Goal: Transaction & Acquisition: Purchase product/service

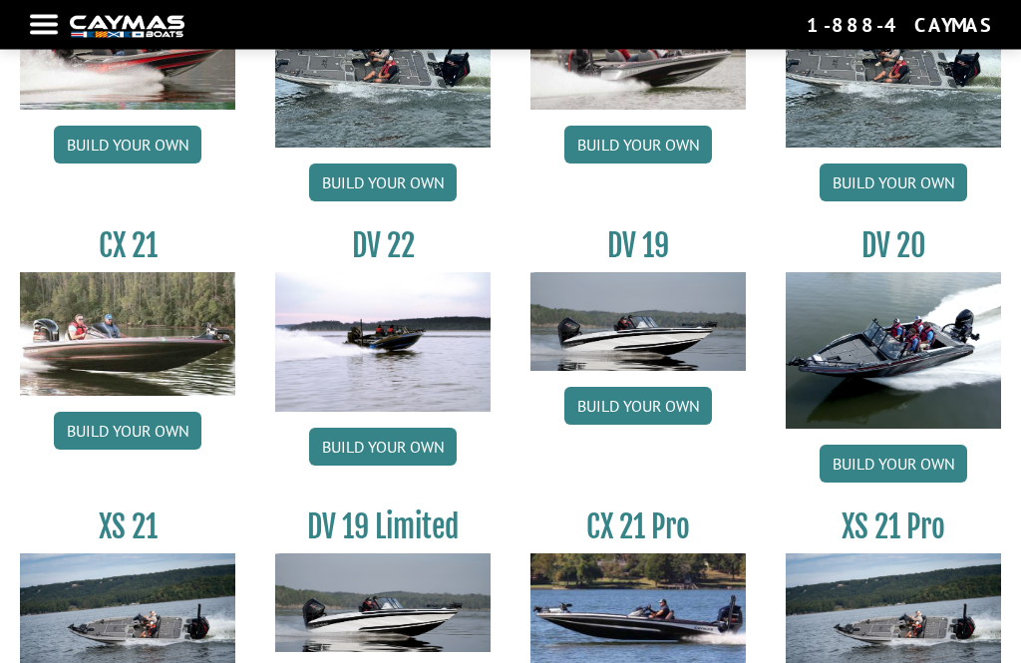
scroll to position [1911, 0]
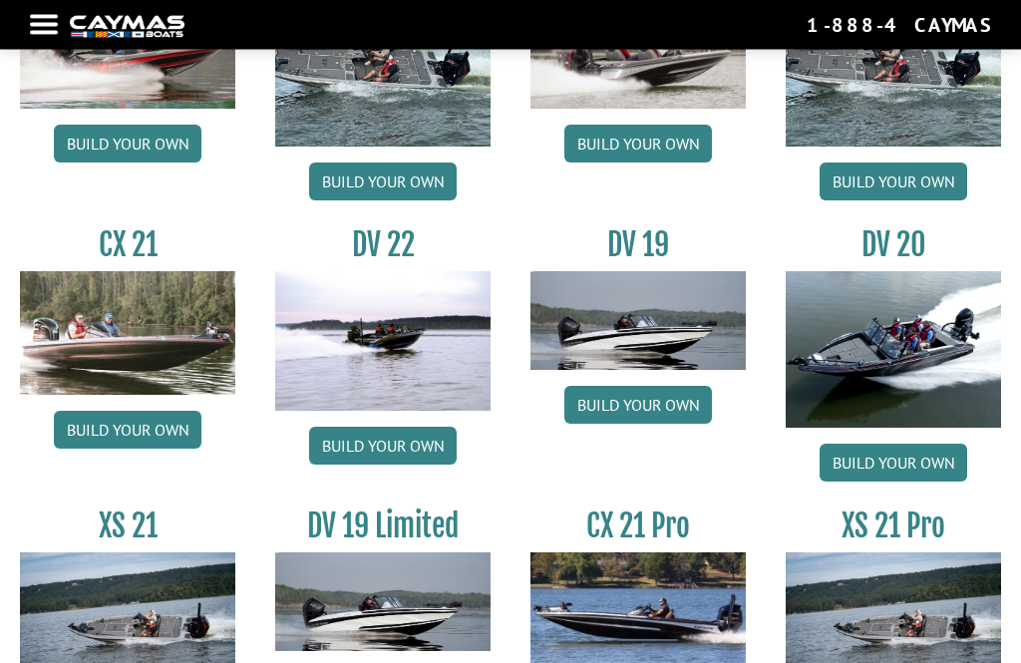
click at [403, 362] on img at bounding box center [382, 342] width 215 height 140
click at [403, 384] on img at bounding box center [382, 342] width 215 height 140
click at [413, 460] on link "Build your own" at bounding box center [383, 447] width 148 height 38
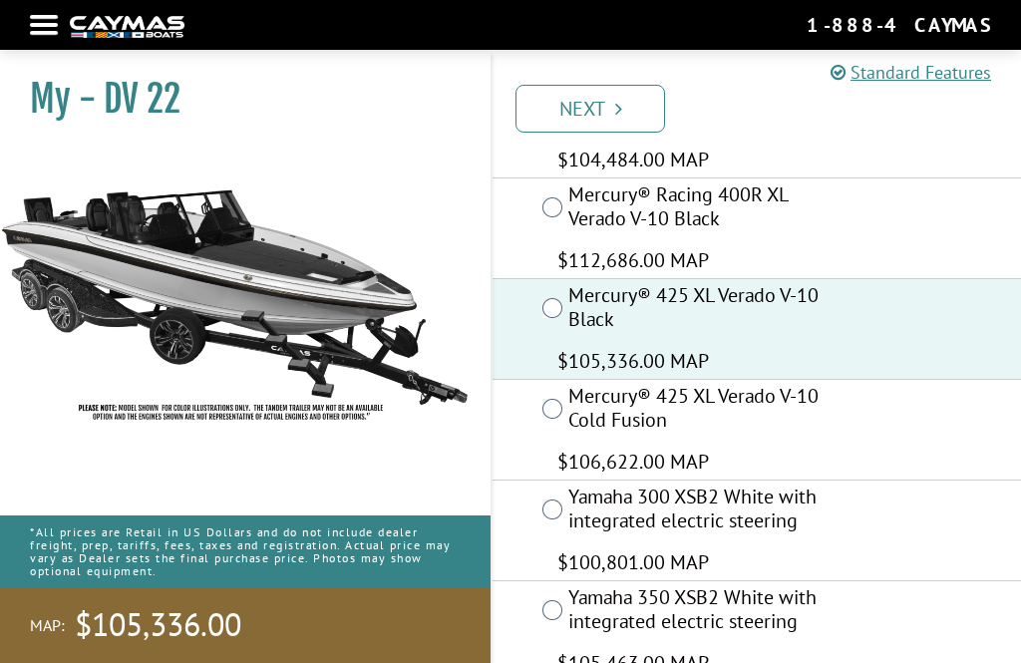
scroll to position [429, 0]
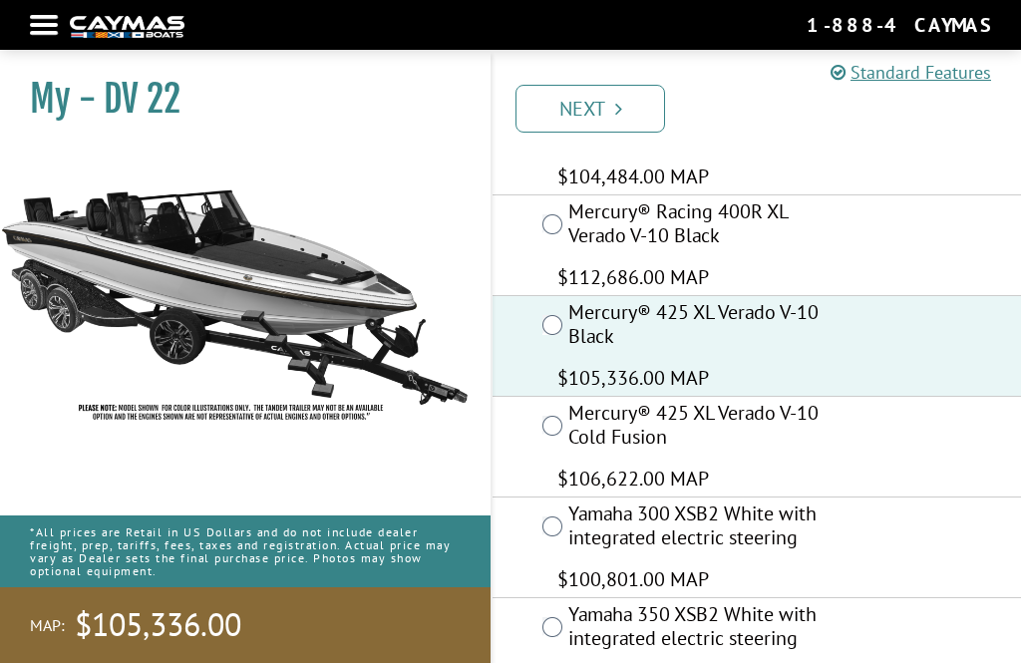
click at [576, 104] on link "Next" at bounding box center [591, 109] width 150 height 48
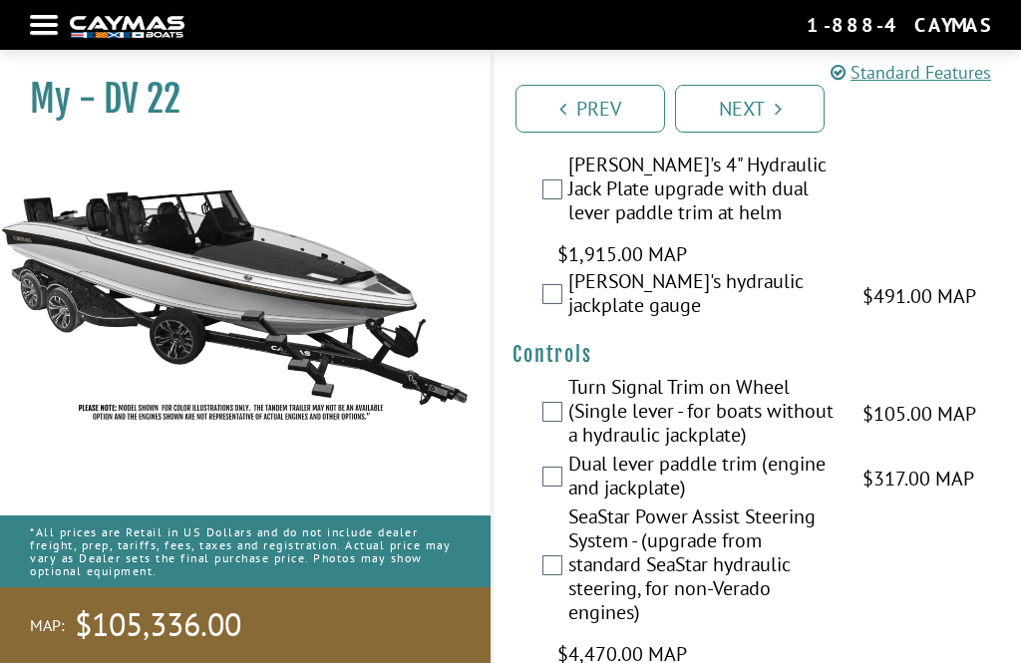
scroll to position [0, 0]
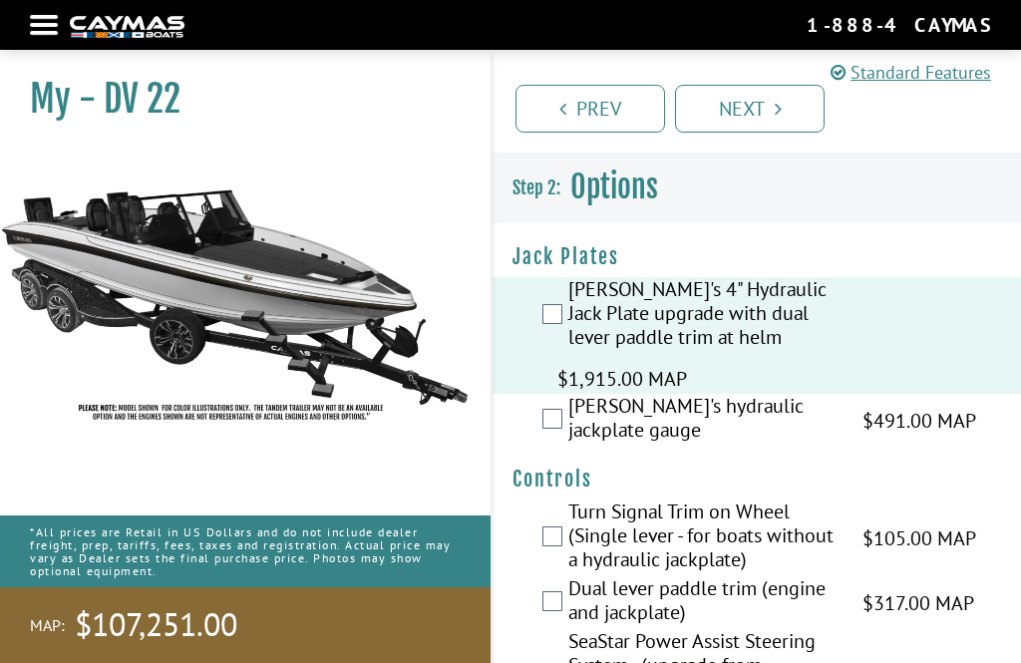
click at [571, 415] on label "[PERSON_NAME]'s hydraulic jackplate gauge" at bounding box center [702, 420] width 269 height 53
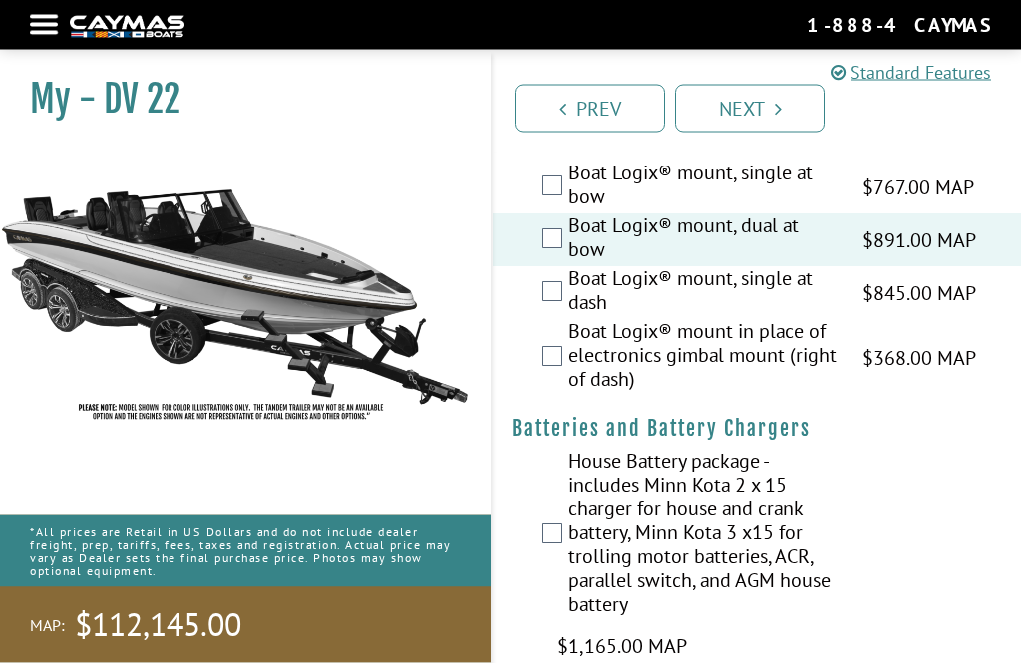
scroll to position [2663, 0]
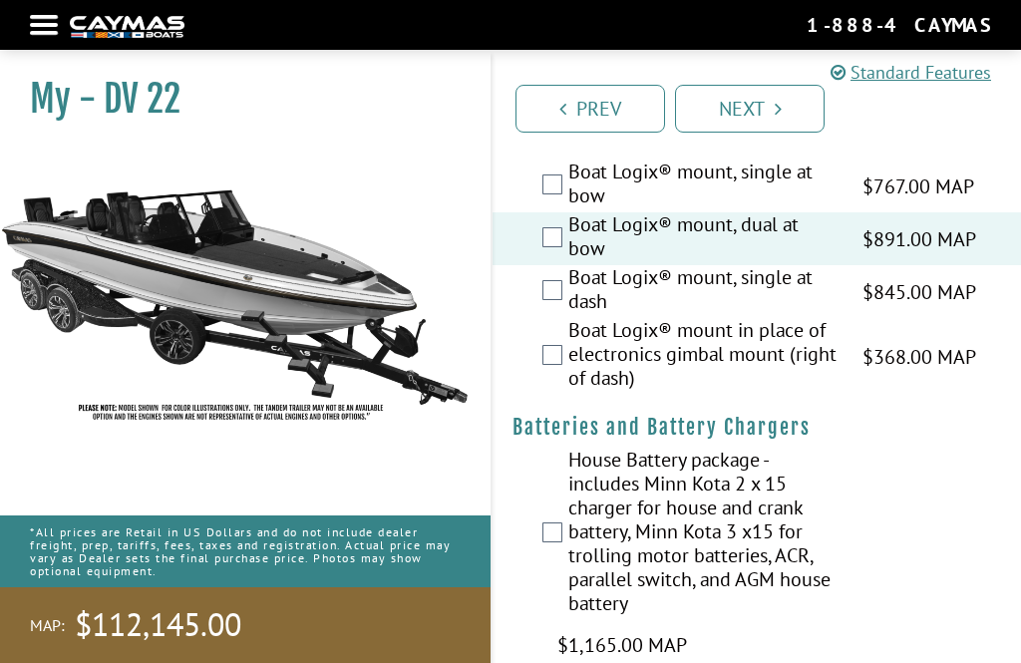
click at [570, 307] on label "Boat Logix® mount, single at dash" at bounding box center [702, 291] width 269 height 53
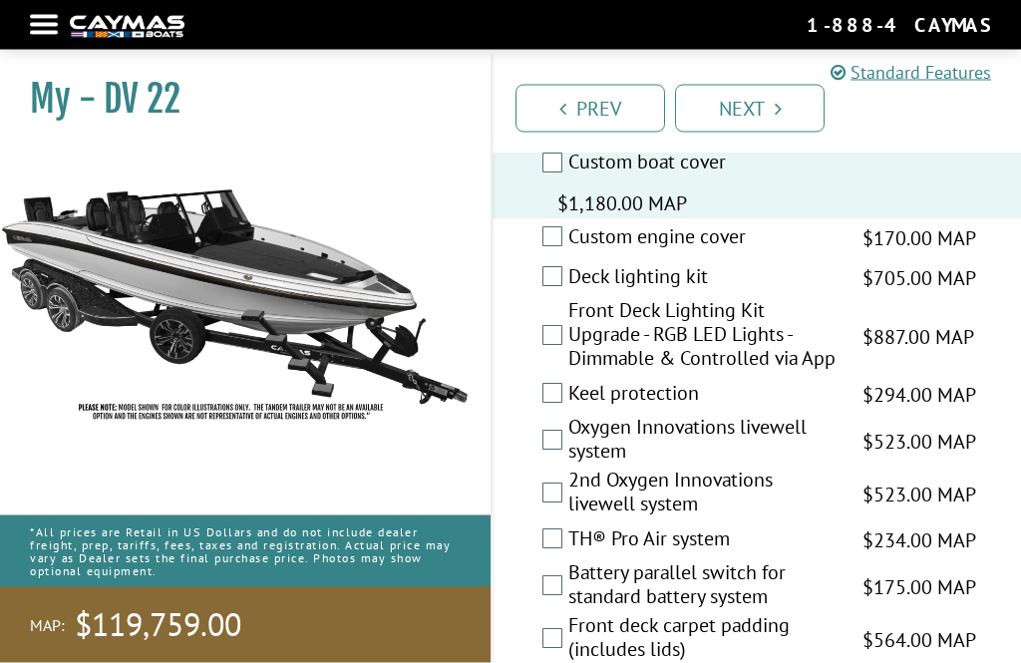
scroll to position [4208, 0]
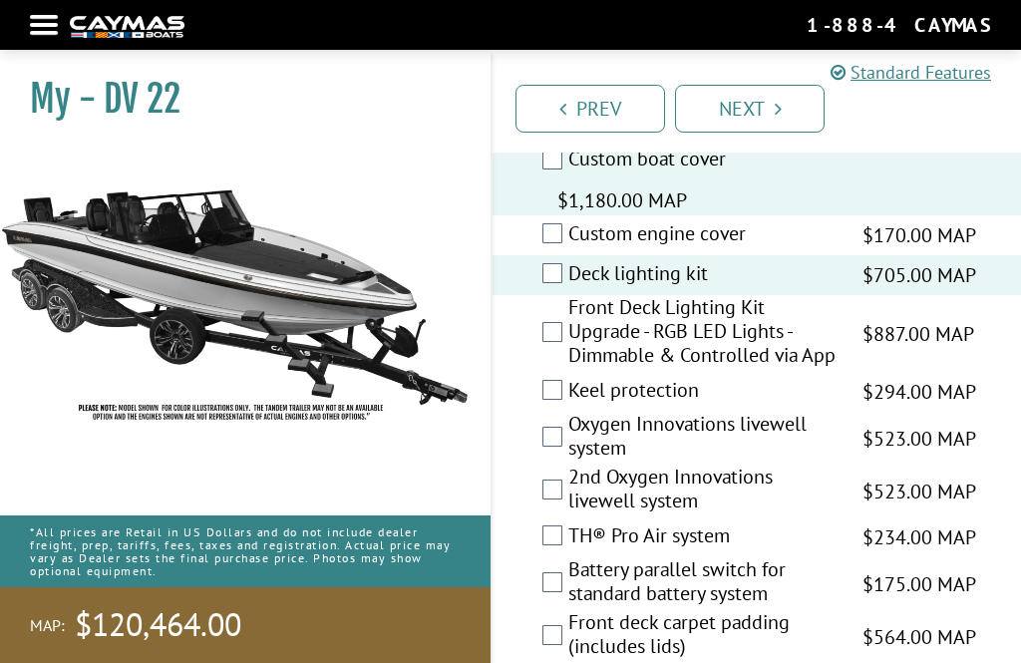
click at [576, 407] on label "Keel protection" at bounding box center [702, 392] width 269 height 29
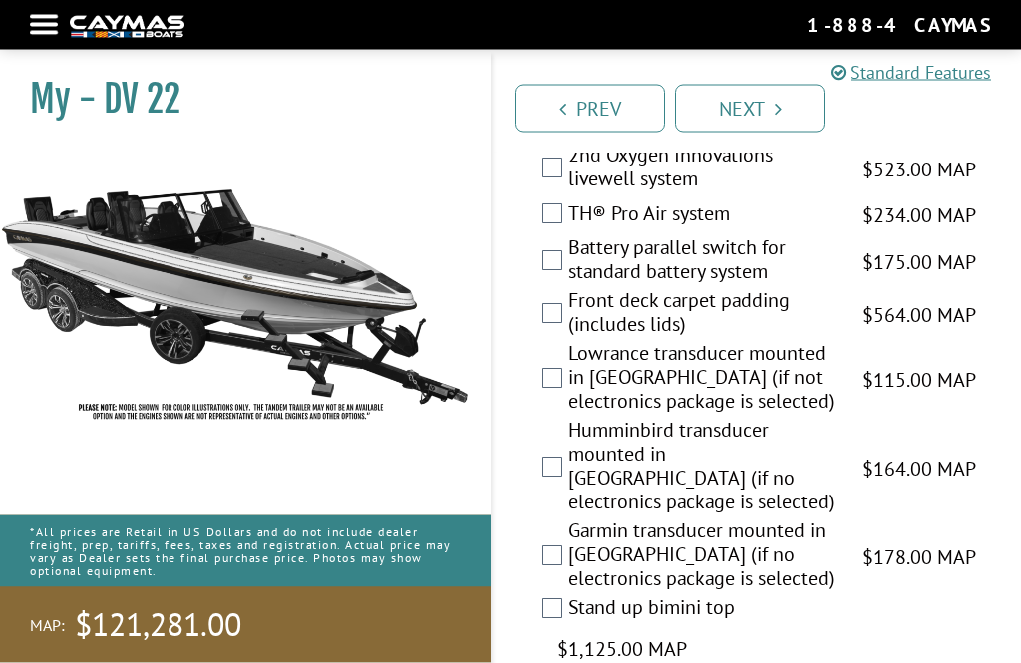
scroll to position [4530, 0]
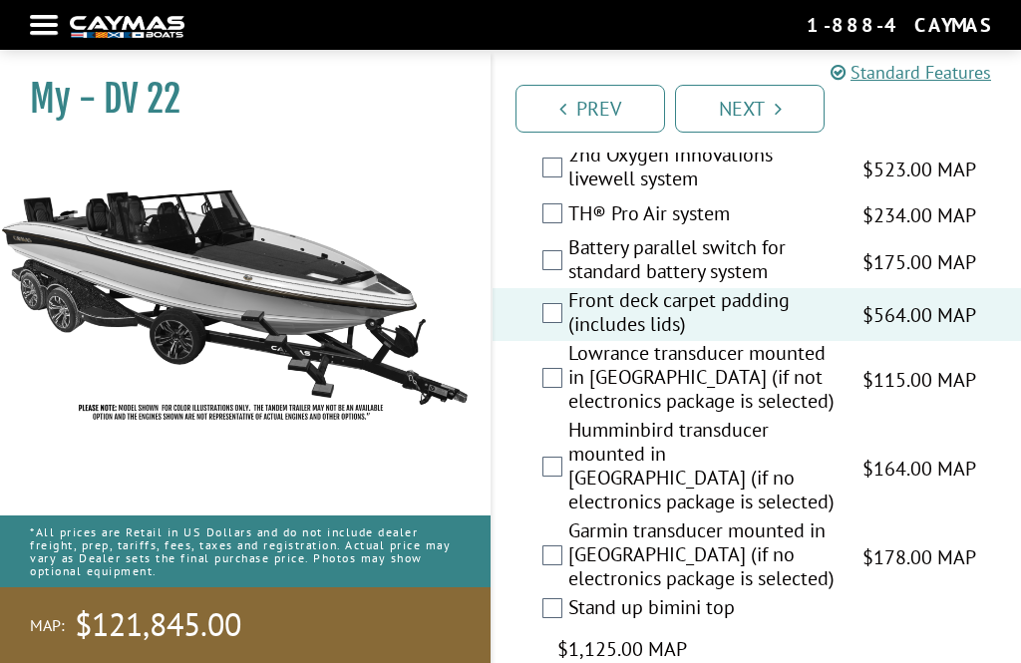
click at [561, 235] on div "TH® Pro Air system $234.00 MAP $276.00 MSRP" at bounding box center [757, 215] width 528 height 40
click at [568, 230] on label "TH® Pro Air system" at bounding box center [702, 215] width 269 height 29
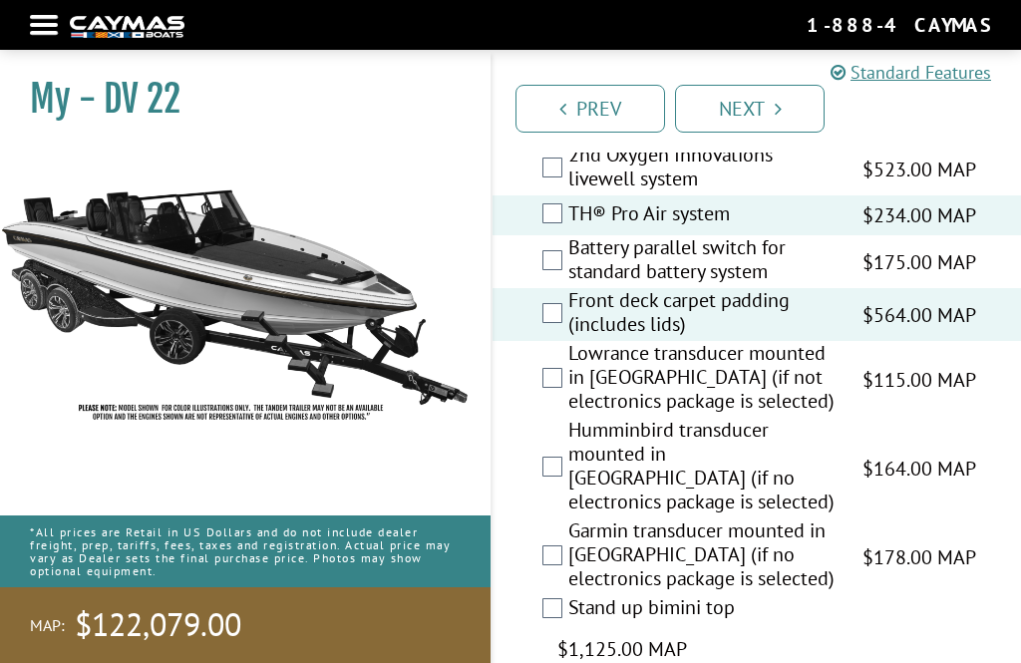
click at [561, 195] on div "2nd Oxygen Innovations livewell system $523.00 MAP $618.00 MSRP" at bounding box center [757, 169] width 528 height 53
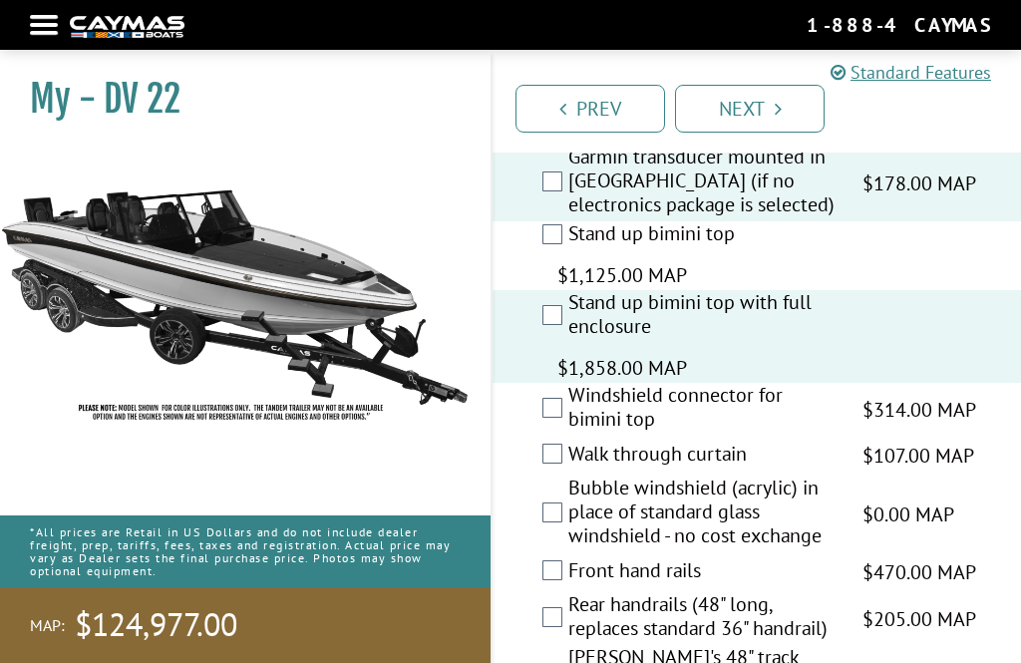
scroll to position [4937, 0]
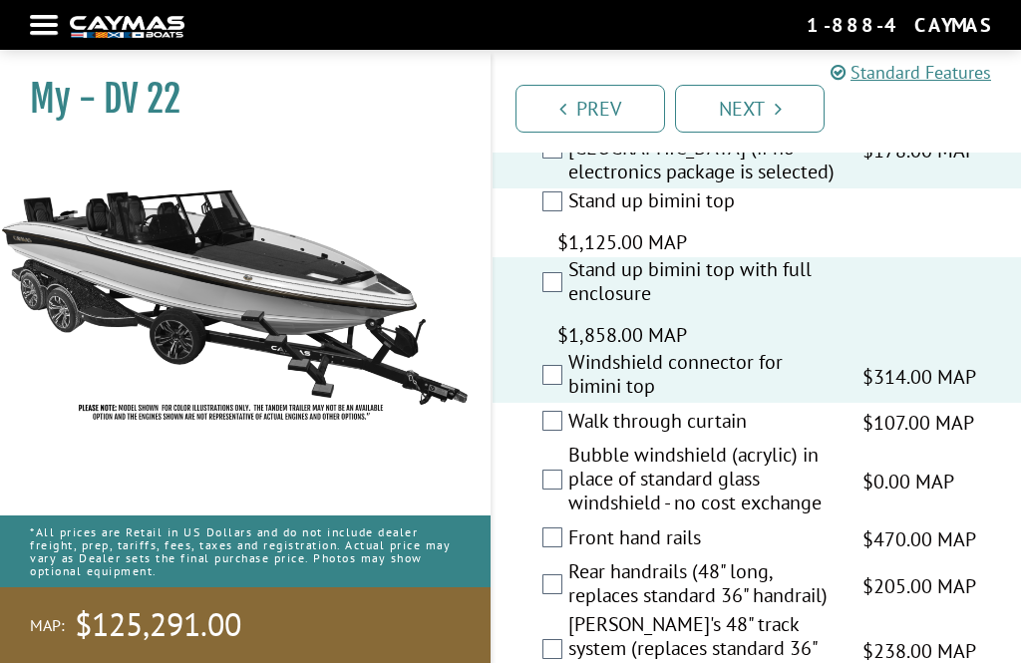
click at [568, 438] on label "Walk through curtain" at bounding box center [702, 423] width 269 height 29
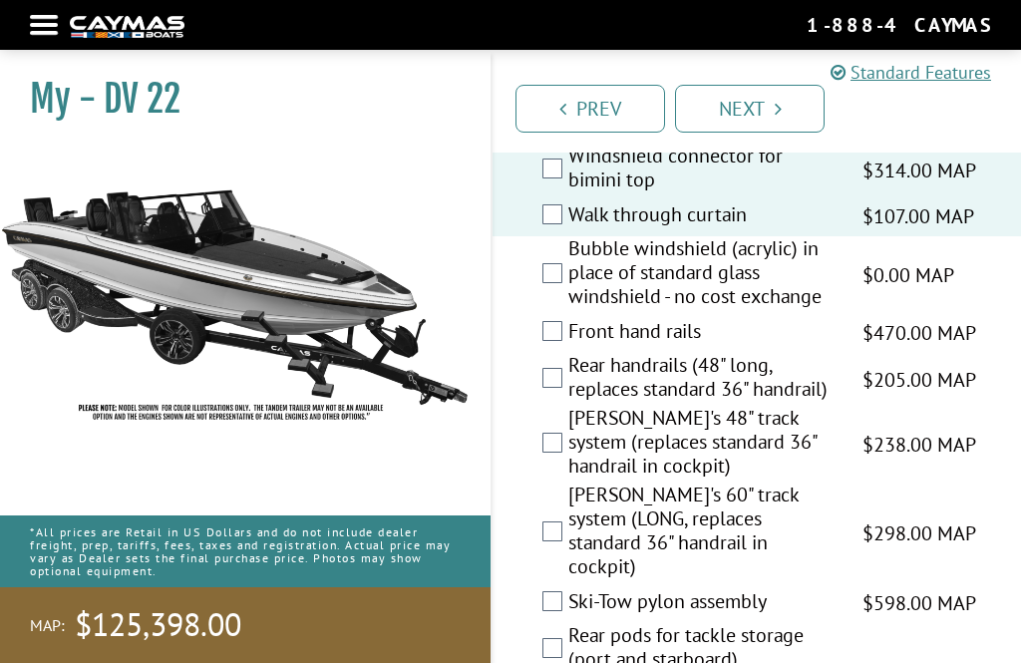
scroll to position [5145, 0]
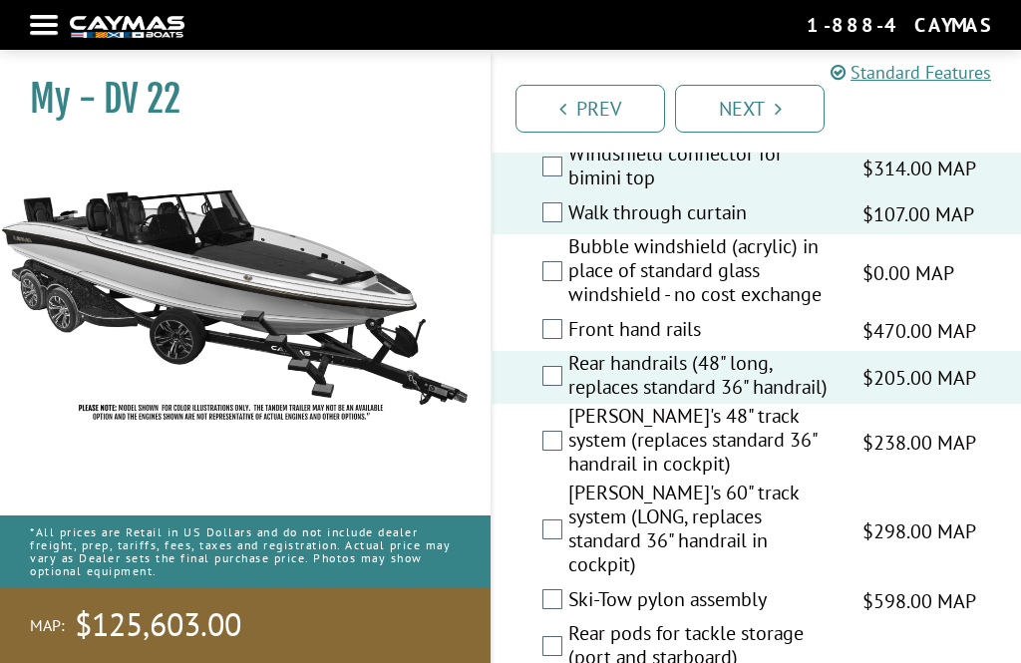
click at [568, 346] on label "Front hand rails" at bounding box center [702, 331] width 269 height 29
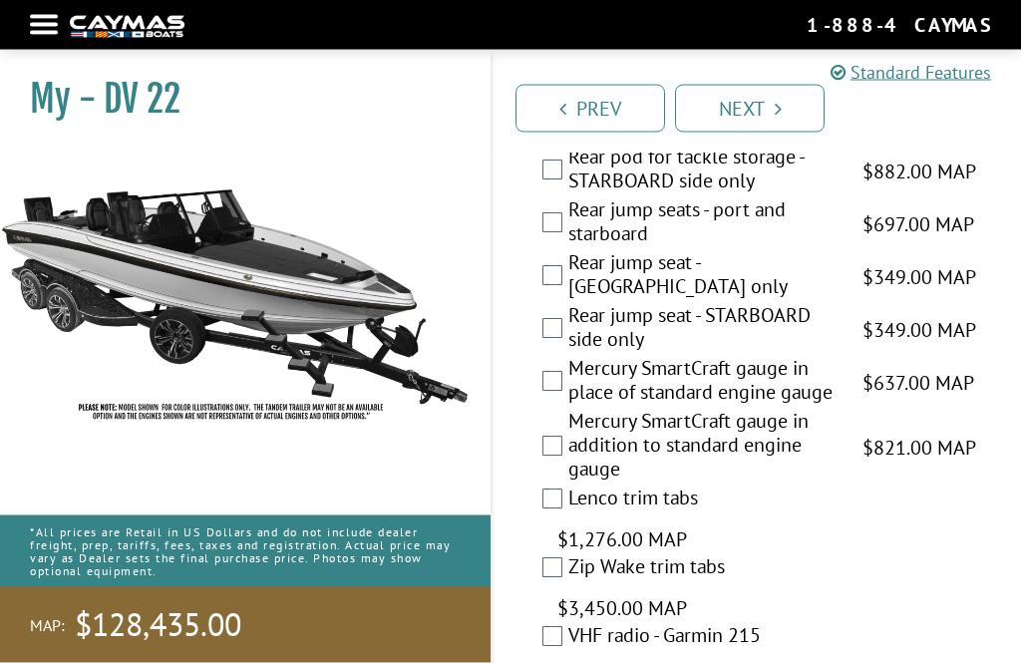
scroll to position [5768, 0]
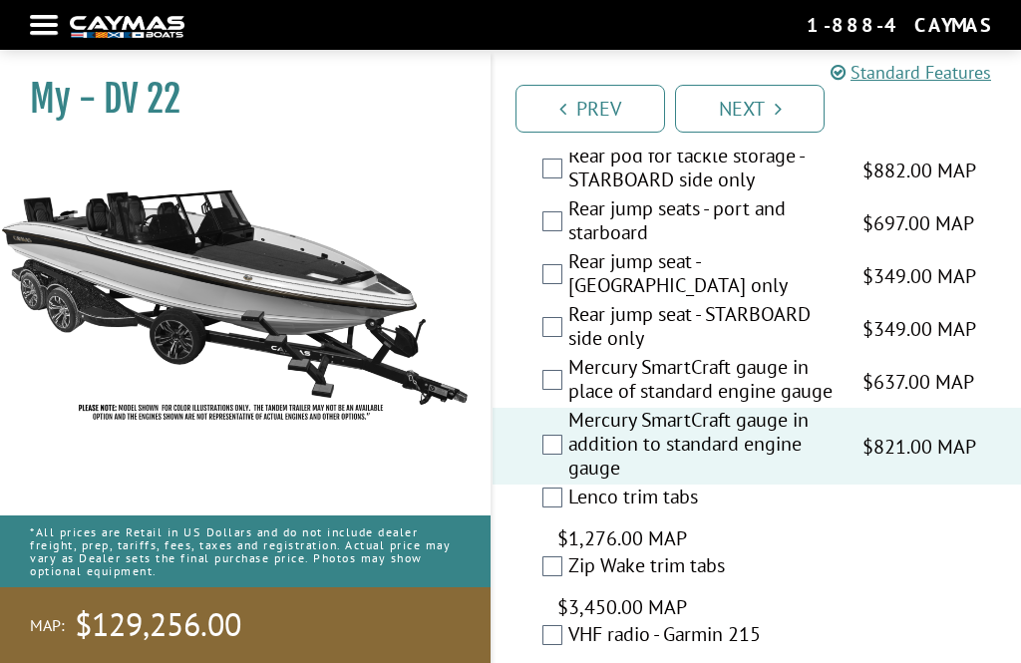
click at [569, 494] on label "Lenco trim tabs" at bounding box center [702, 499] width 269 height 29
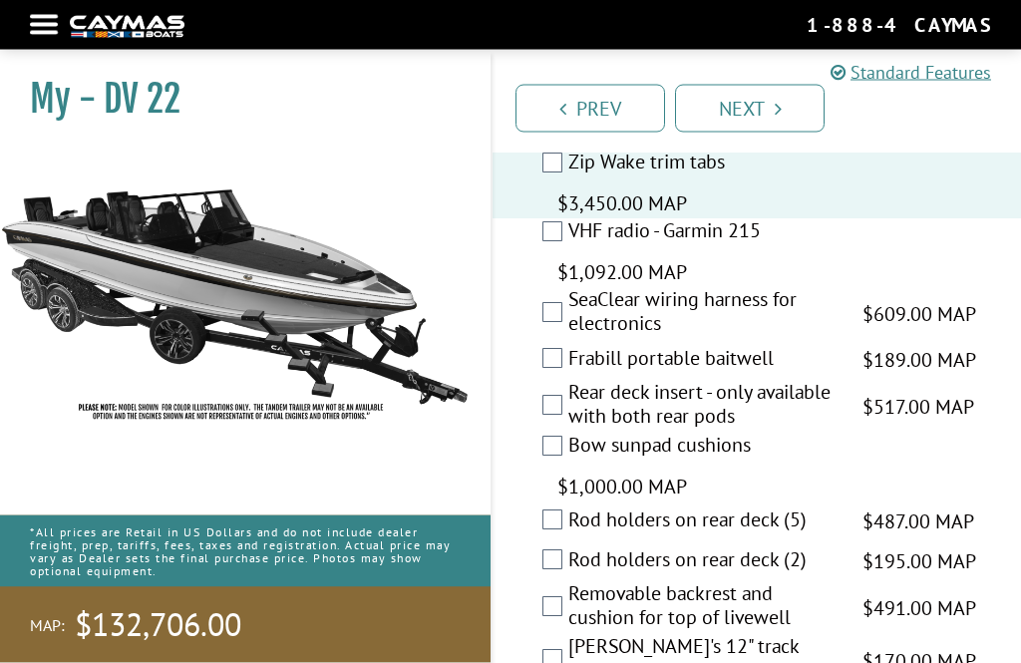
scroll to position [6180, 0]
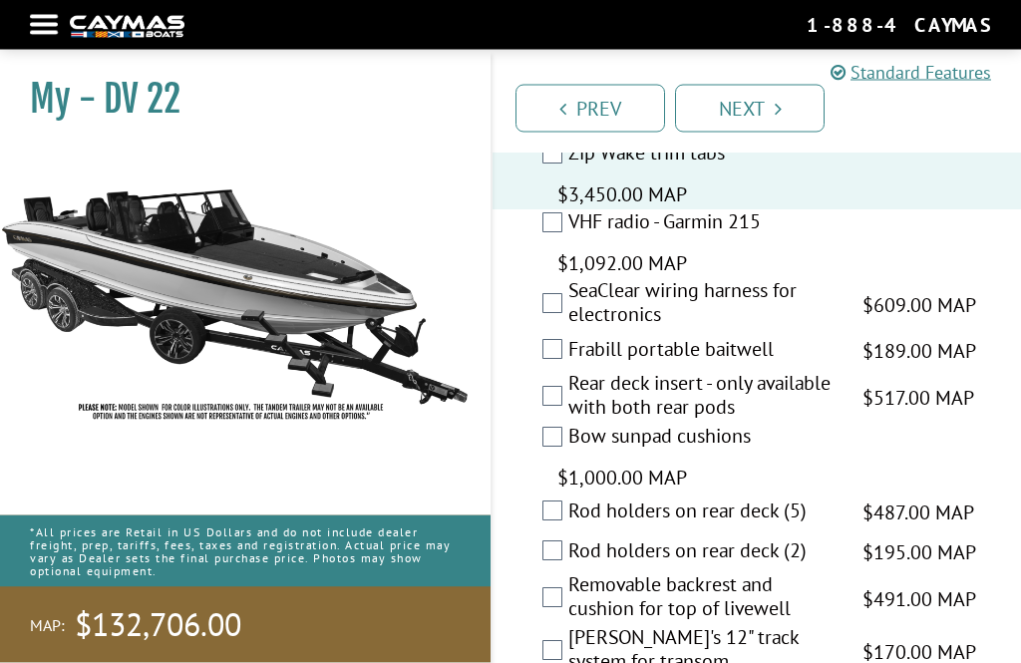
click at [563, 387] on div "Rear deck insert - only available with both rear pods $517.00 MAP $611.00 MSRP" at bounding box center [757, 398] width 528 height 53
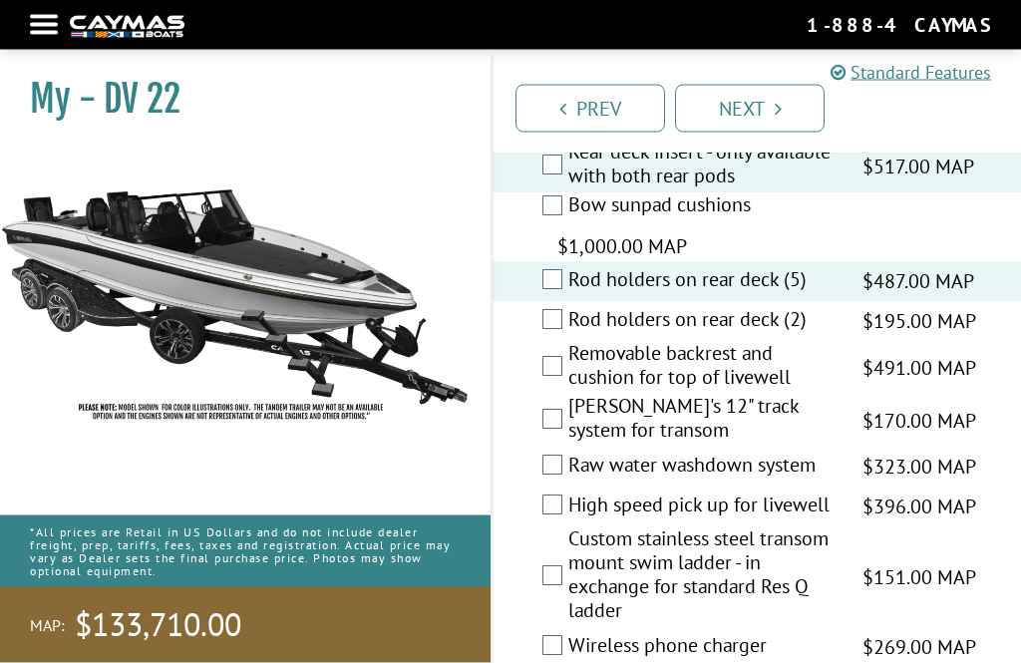
scroll to position [6413, 0]
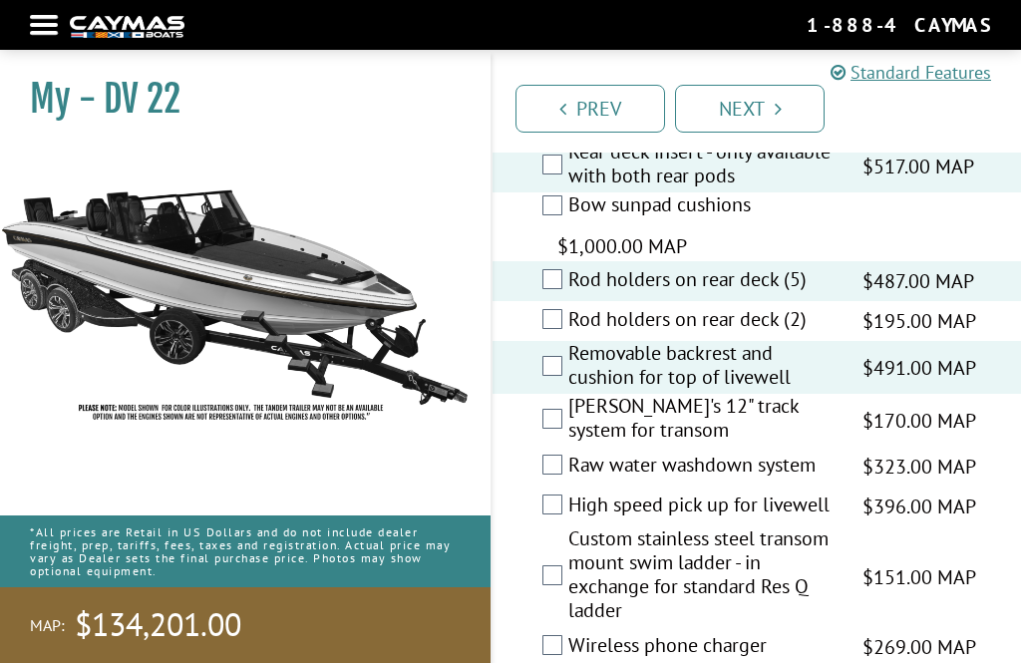
click at [569, 453] on label "Raw water washdown system" at bounding box center [702, 467] width 269 height 29
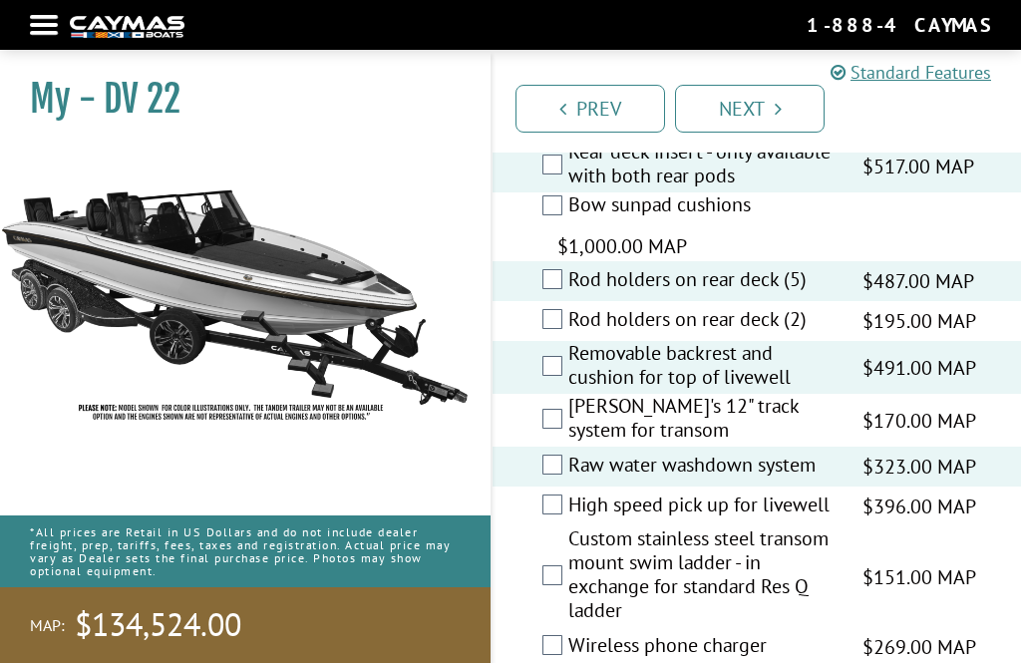
click at [575, 493] on label "High speed pick up for livewell" at bounding box center [702, 507] width 269 height 29
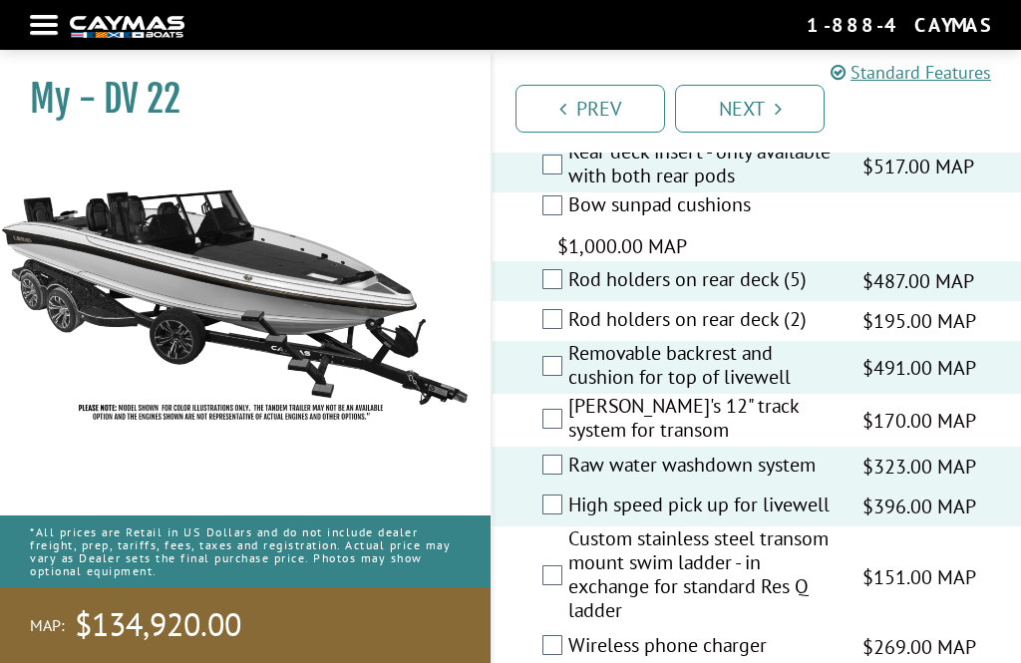
click at [568, 414] on label "[PERSON_NAME]'s 12" track system for transom" at bounding box center [702, 420] width 269 height 53
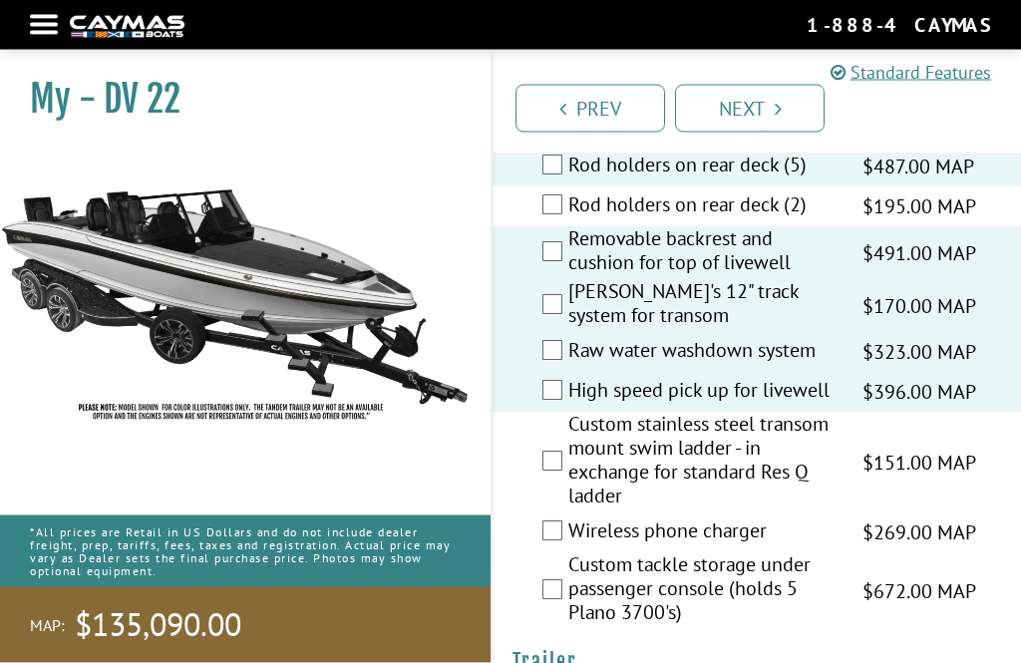
scroll to position [6530, 0]
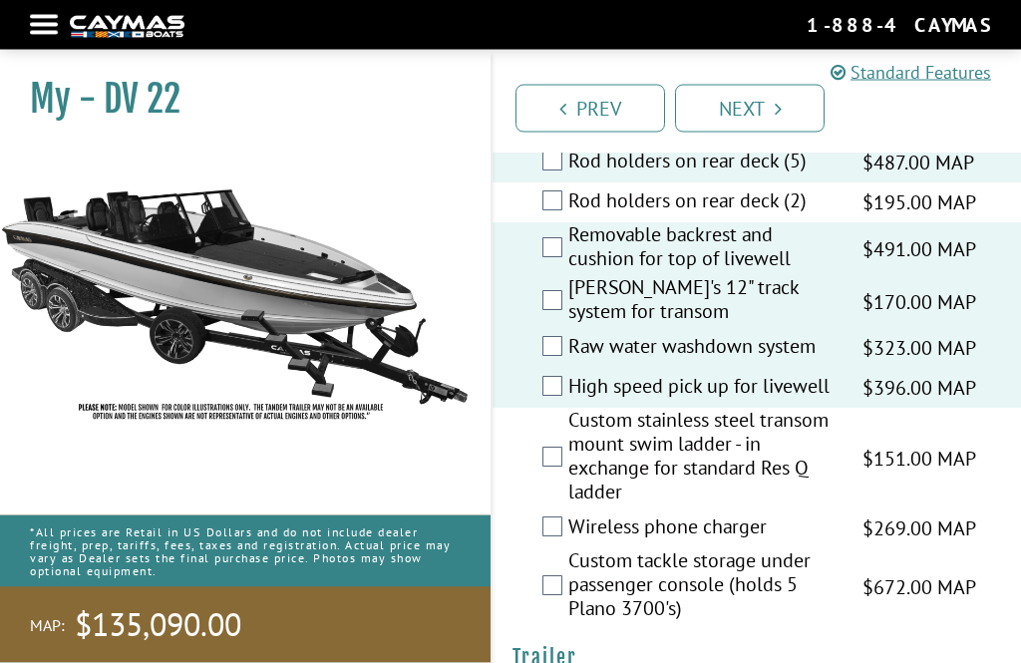
click at [576, 444] on label "Custom stainless steel transom mount swim ladder - in exchange for standard Res…" at bounding box center [702, 459] width 269 height 101
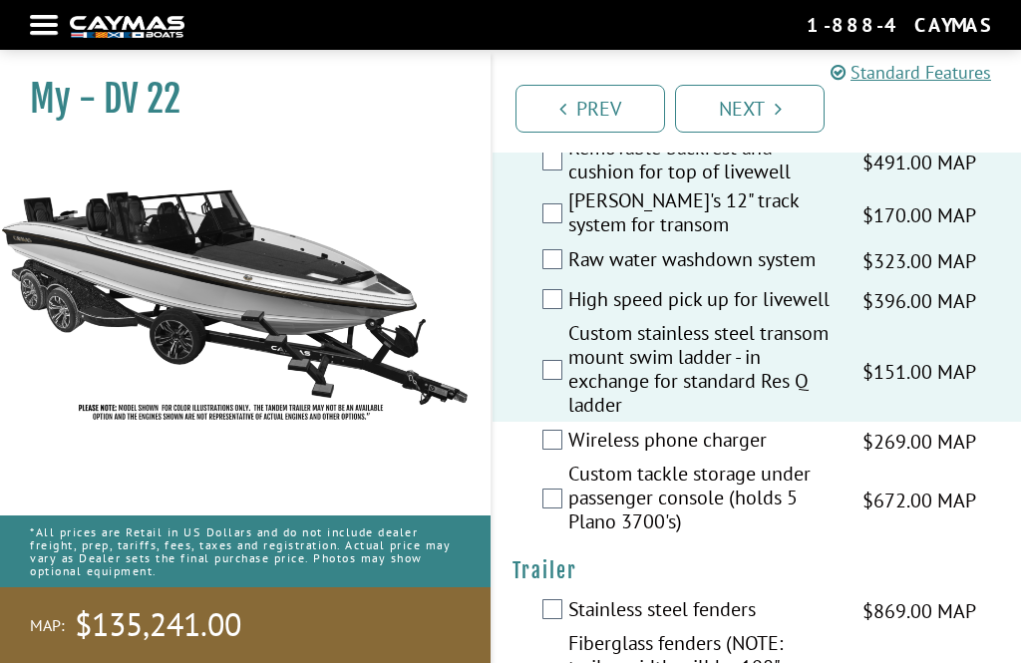
scroll to position [6629, 0]
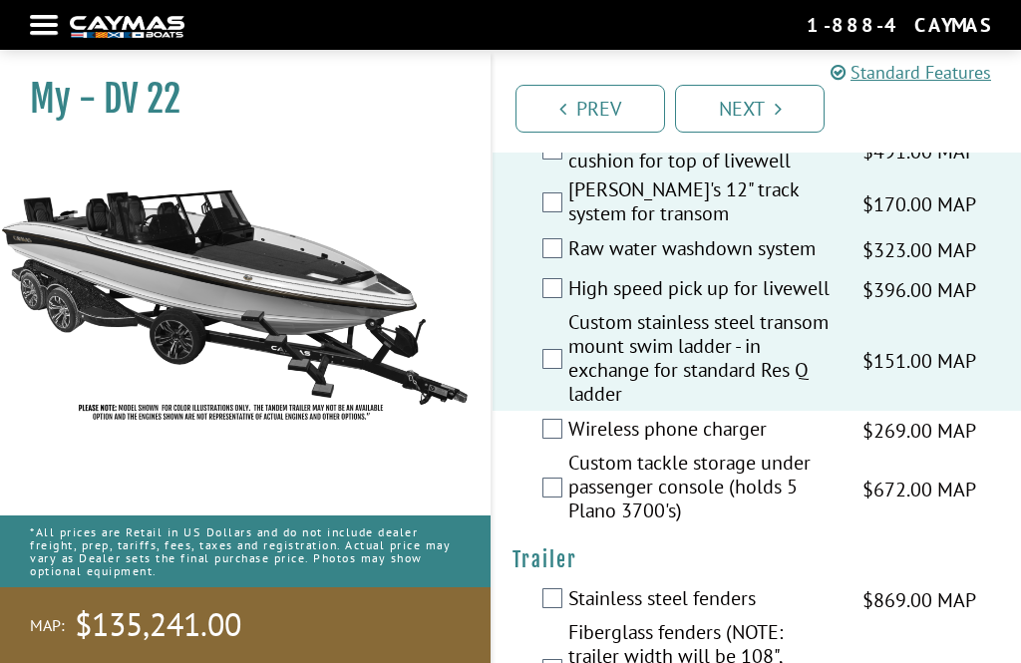
click at [569, 487] on label "Custom tackle storage under passenger console (holds 5 Plano 3700's)" at bounding box center [702, 489] width 269 height 77
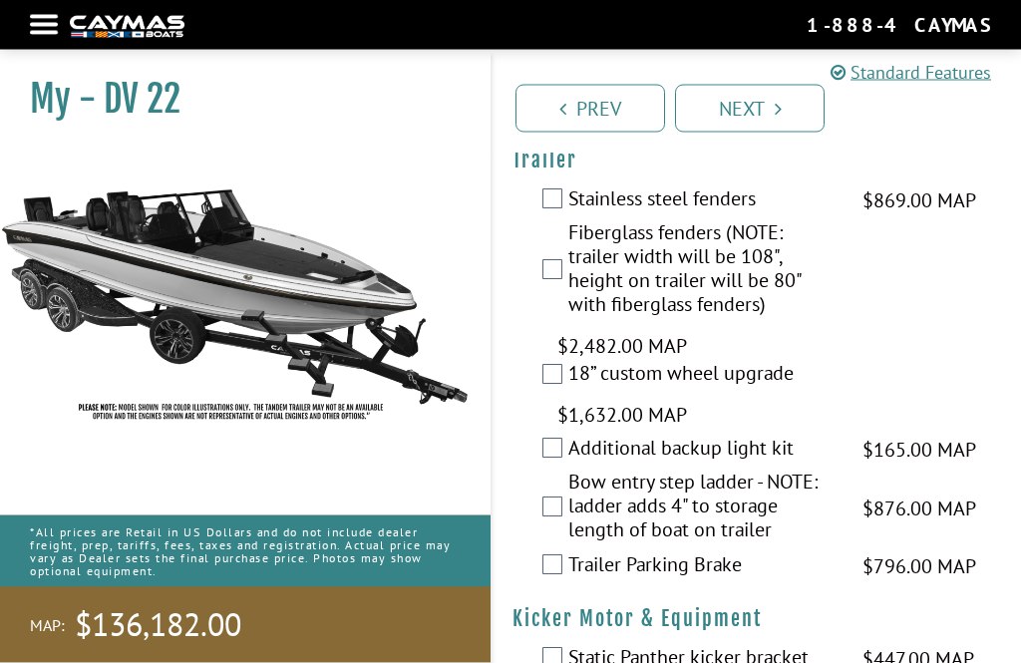
scroll to position [7029, 0]
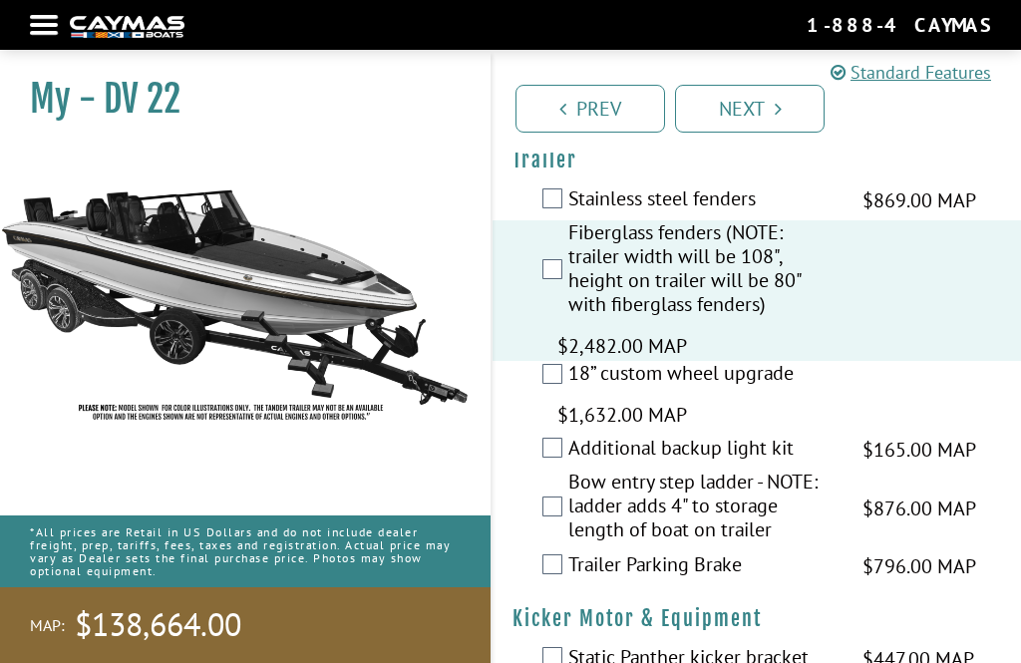
click at [576, 372] on label "18” custom wheel upgrade" at bounding box center [702, 375] width 269 height 29
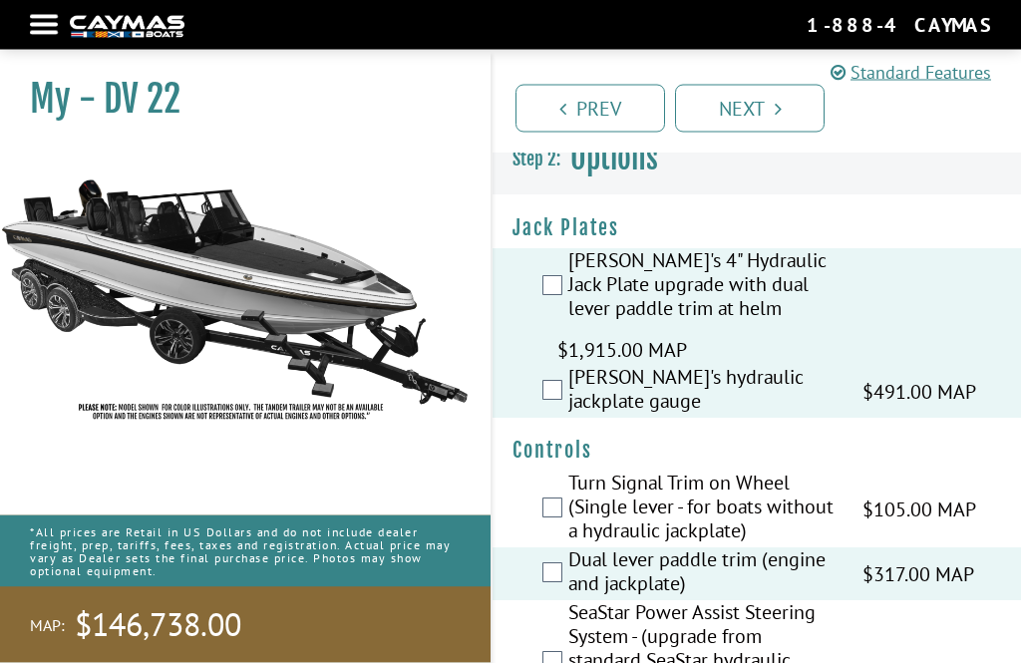
scroll to position [0, 0]
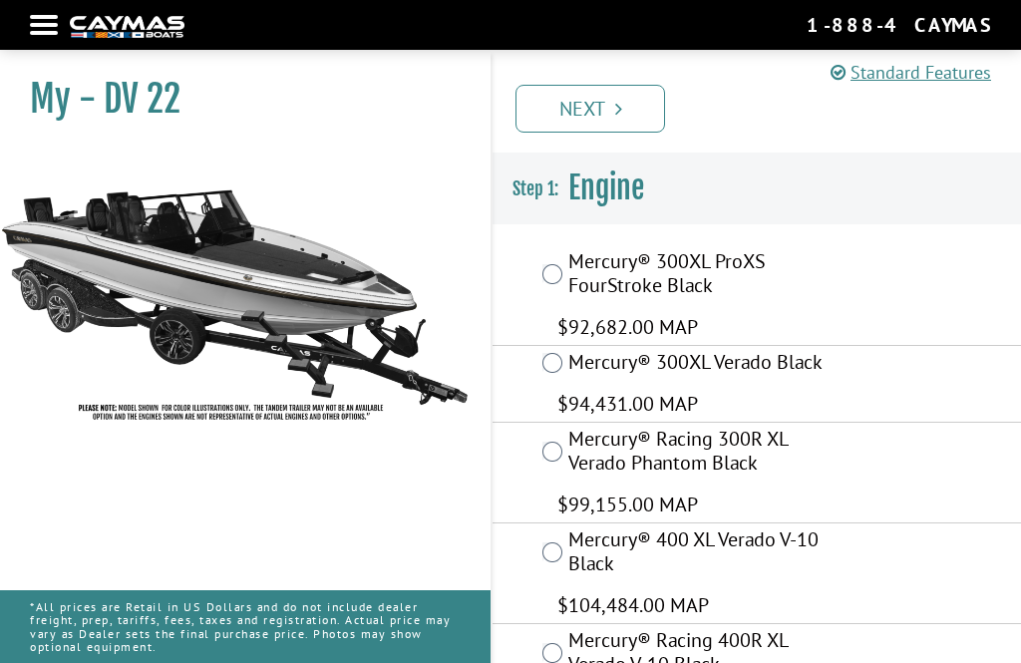
click at [589, 100] on link "Next" at bounding box center [591, 109] width 150 height 48
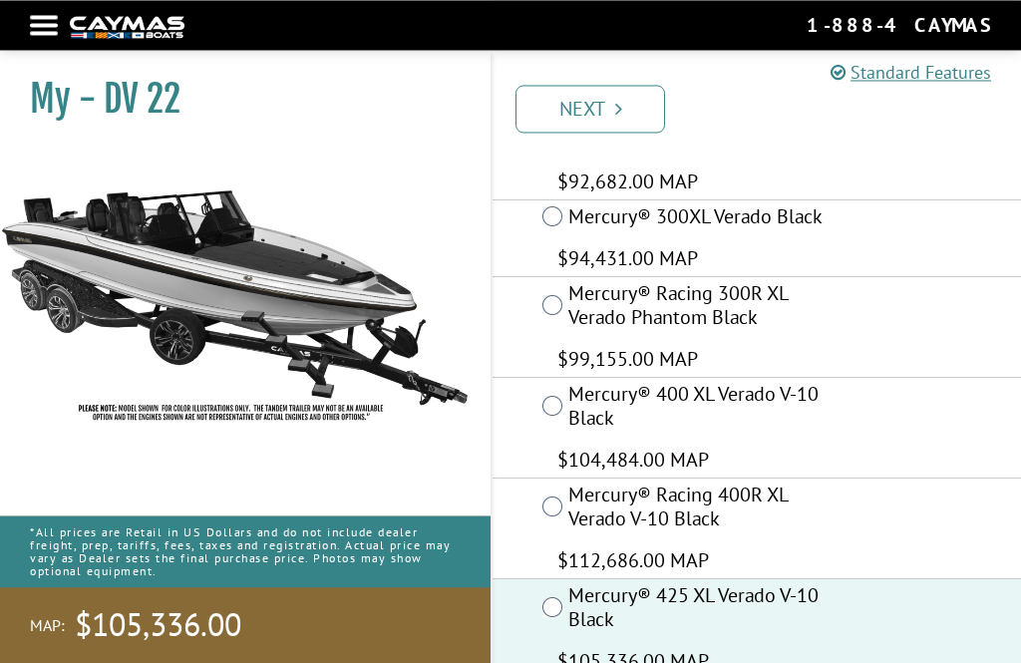
scroll to position [166, 0]
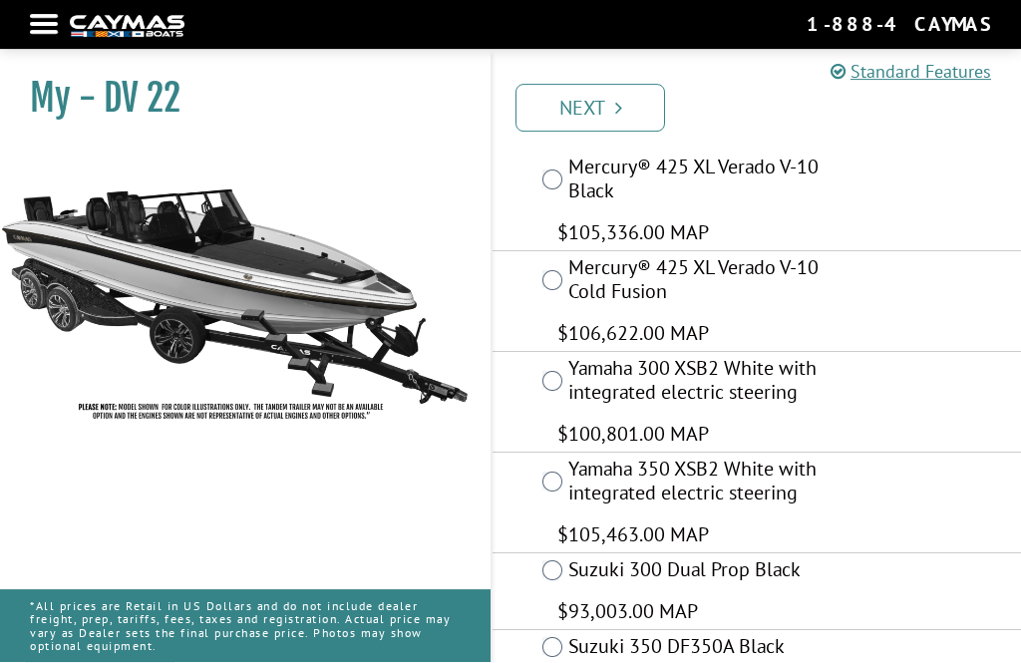
scroll to position [573, 0]
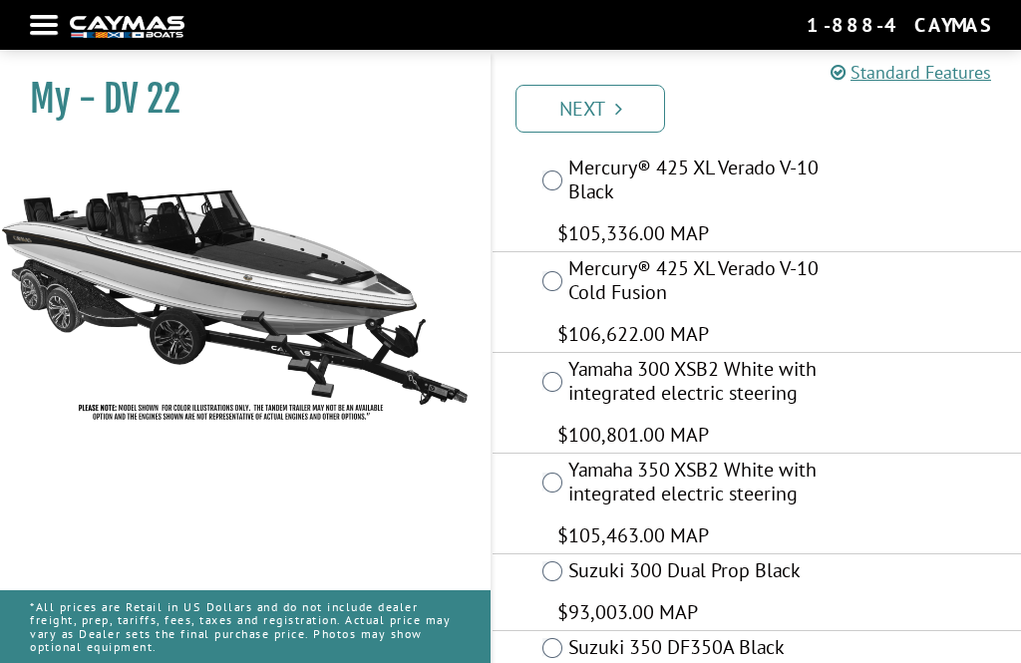
click at [531, 281] on div "Mercury® 425 XL Verado V-10 Cold Fusion $106,622.00 MAP" at bounding box center [757, 302] width 528 height 101
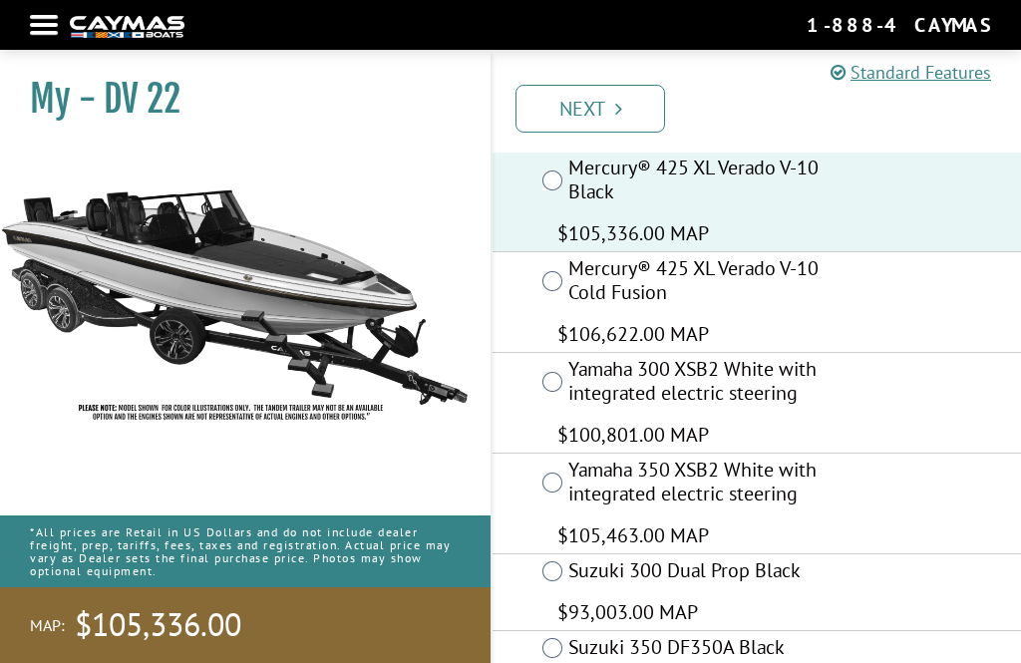
click at [612, 98] on link "Next" at bounding box center [591, 109] width 150 height 48
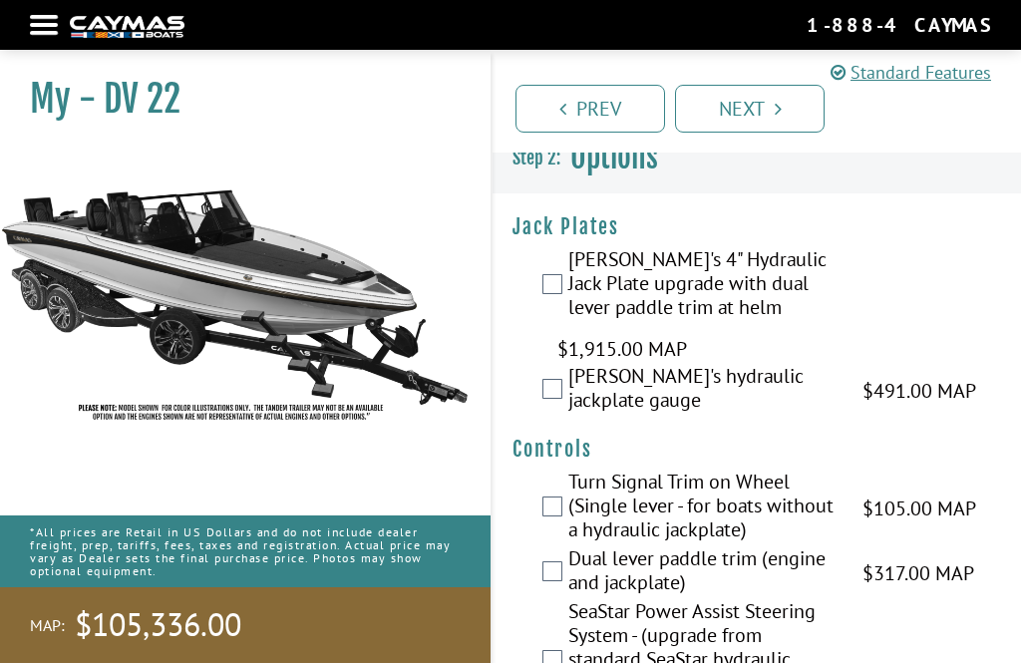
scroll to position [0, 0]
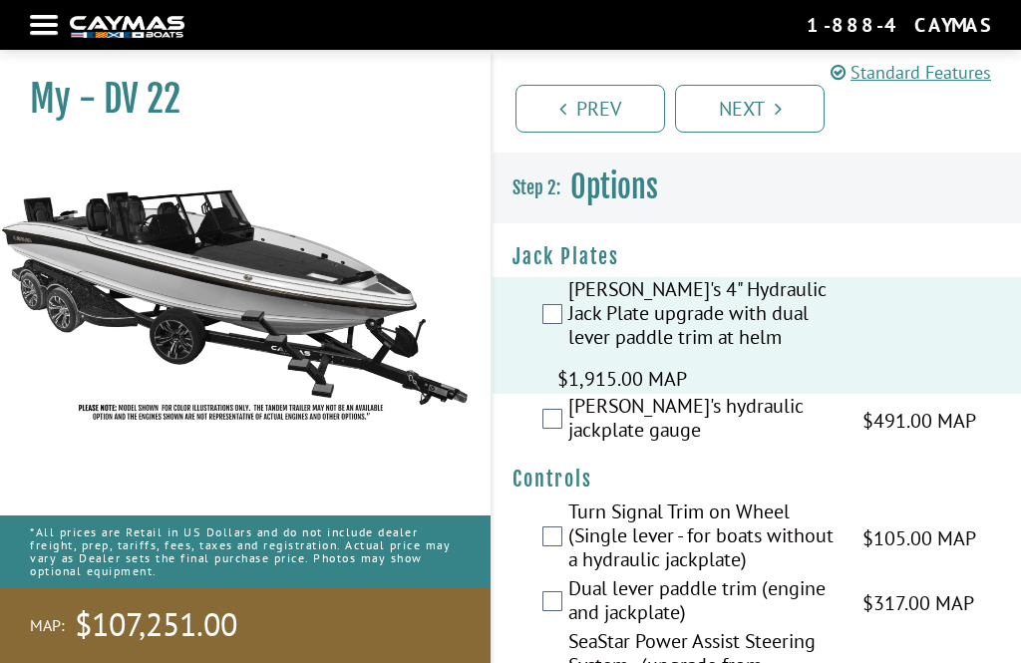
click at [576, 394] on span "$1,915.00 MAP" at bounding box center [622, 379] width 130 height 30
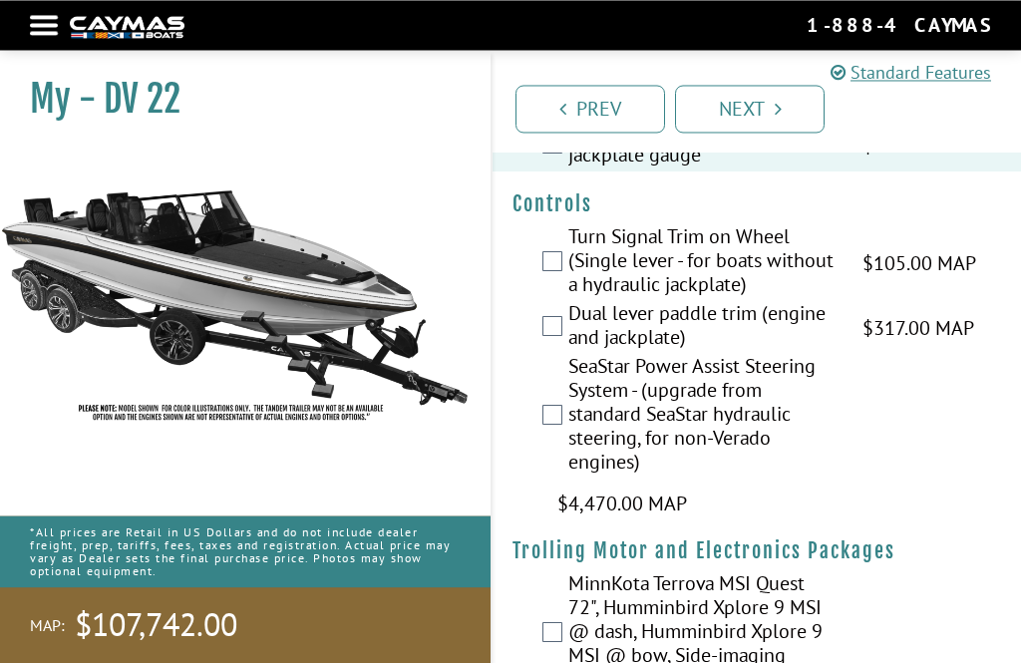
scroll to position [275, 0]
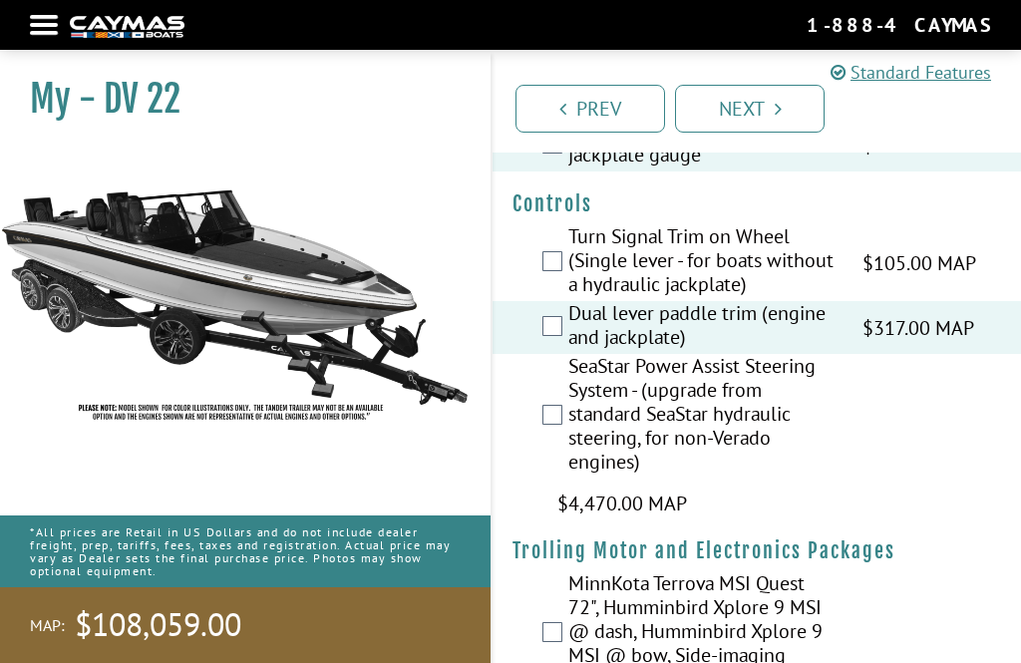
click at [946, 460] on div "SeaStar Power Assist Steering System - (upgrade from standard SeaStar hydraulic…" at bounding box center [757, 436] width 528 height 165
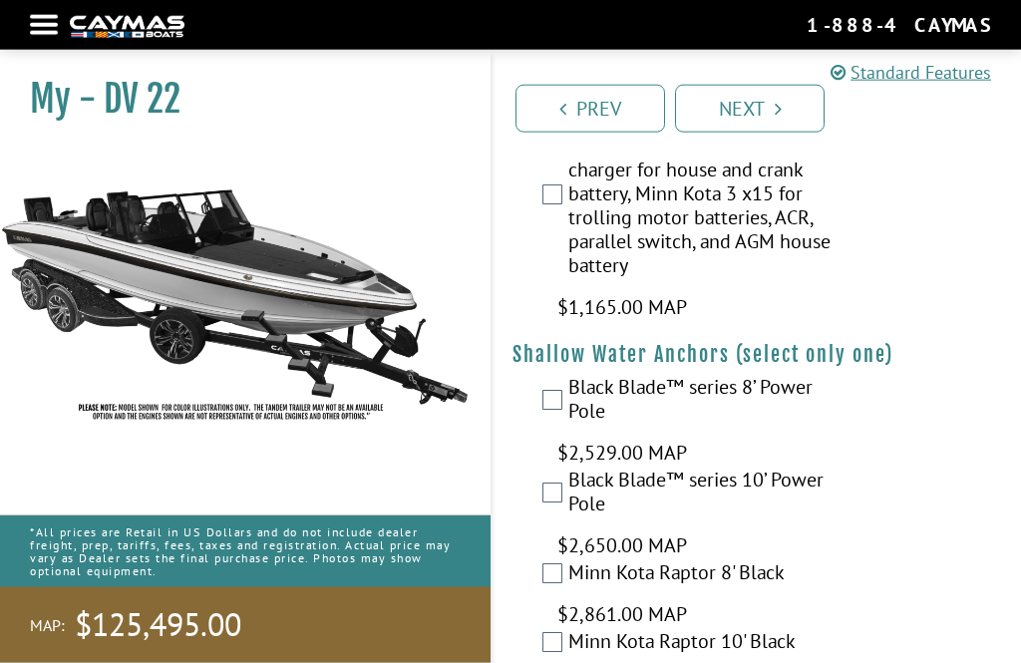
scroll to position [3002, 0]
click at [568, 208] on label "House Battery package - includes Minn Kota 2 x 15 charger for house and crank b…" at bounding box center [702, 195] width 269 height 173
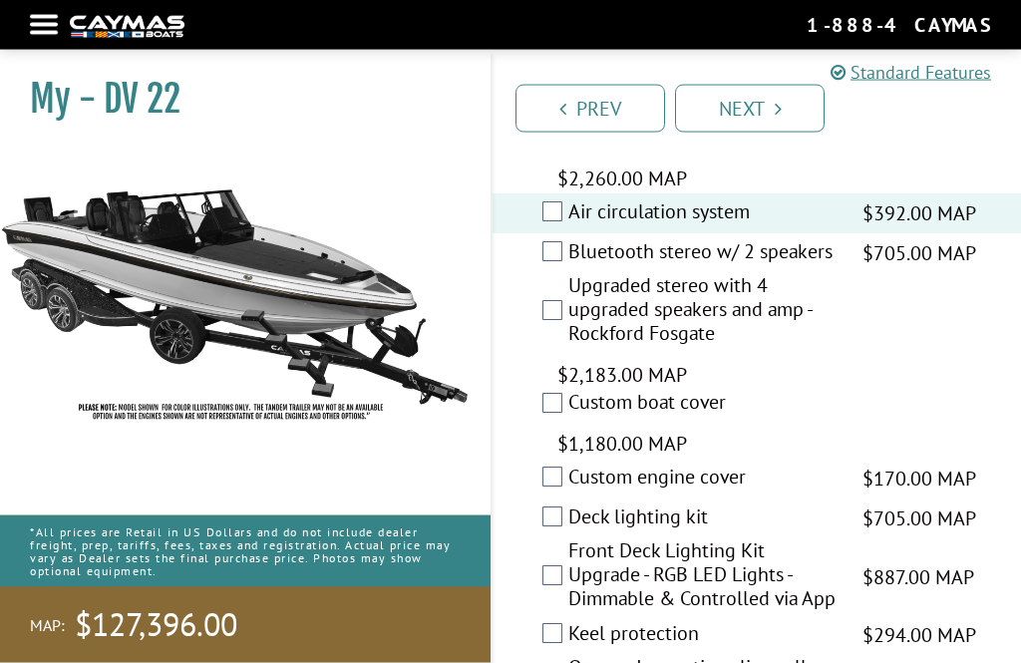
scroll to position [3966, 0]
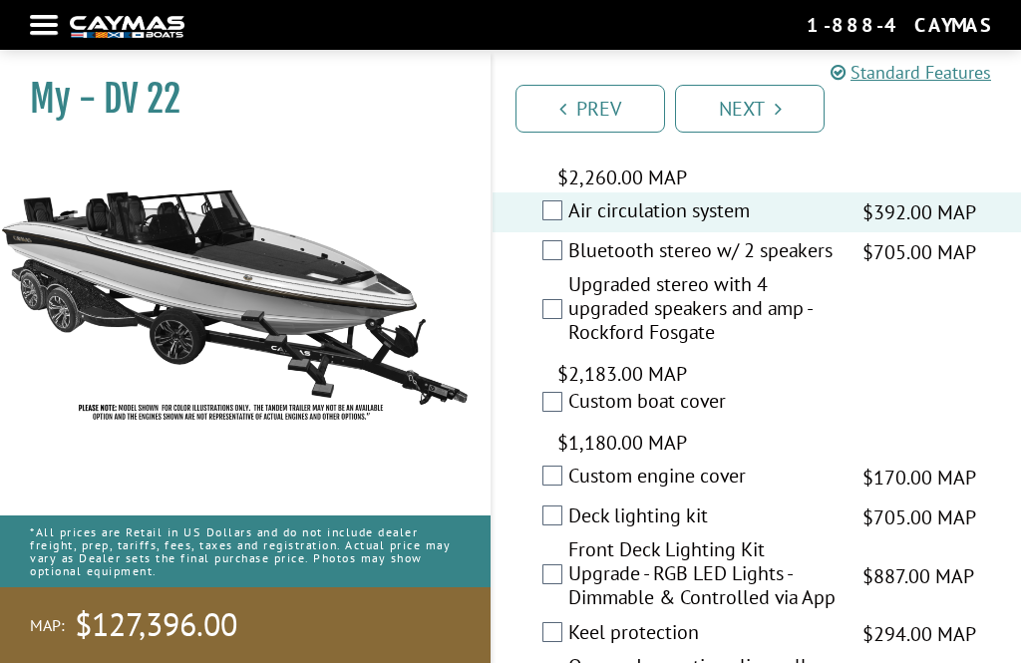
click at [571, 329] on label "Upgraded stereo with 4 upgraded speakers and amp - Rockford Fosgate" at bounding box center [702, 310] width 269 height 77
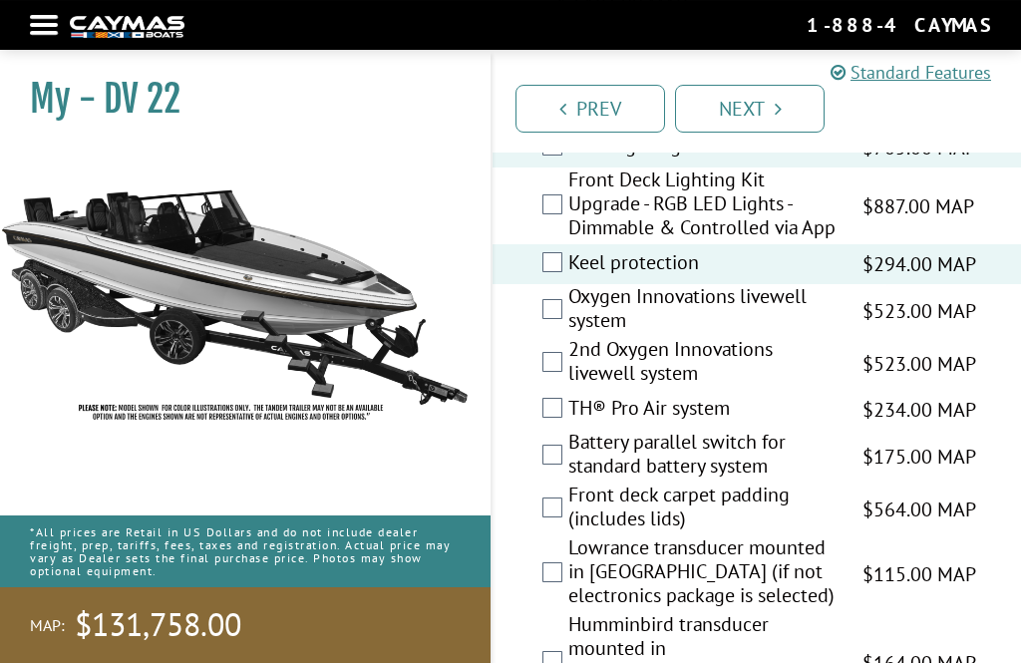
scroll to position [4336, 0]
click at [562, 337] on div "Oxygen Innovations livewell system $523.00 MAP $618.00 MSRP" at bounding box center [757, 310] width 528 height 53
click at [569, 337] on label "Oxygen Innovations livewell system" at bounding box center [702, 310] width 269 height 53
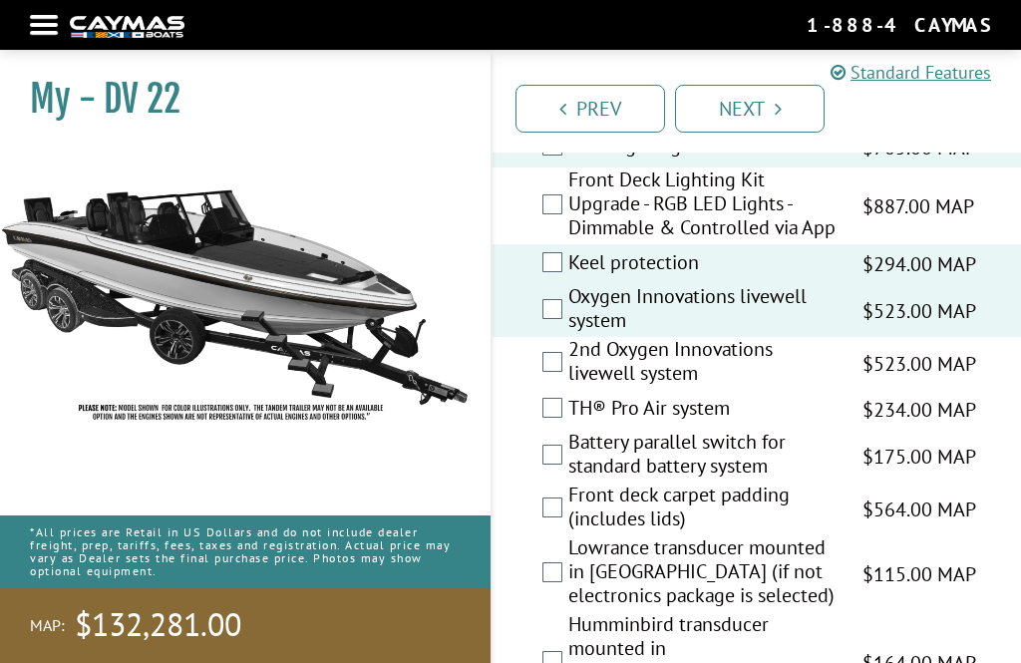
click at [568, 390] on label "2nd Oxygen Innovations livewell system" at bounding box center [702, 363] width 269 height 53
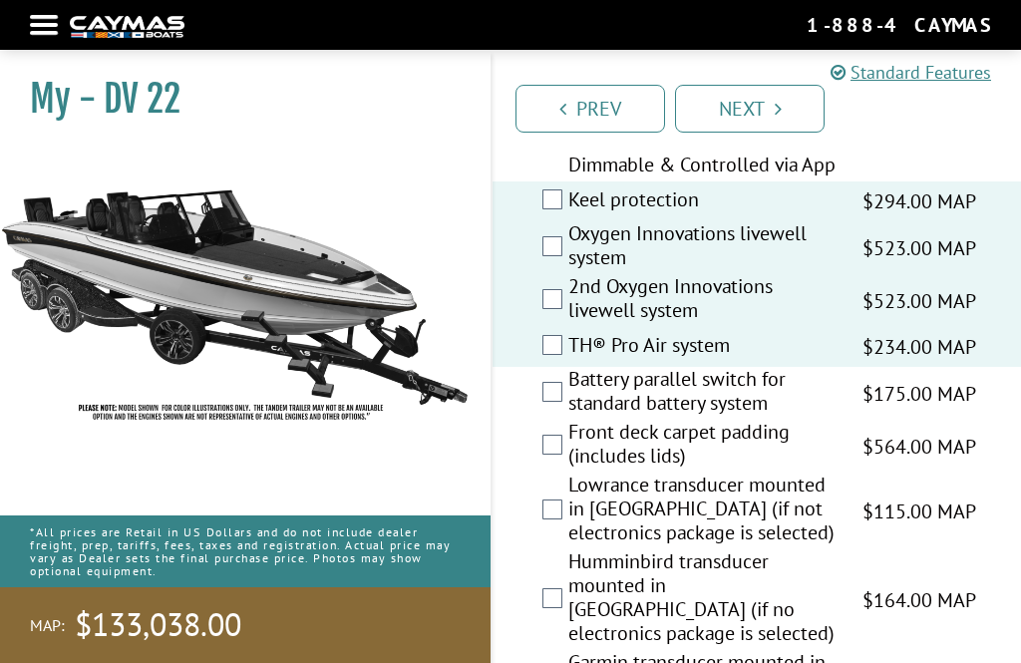
scroll to position [4405, 0]
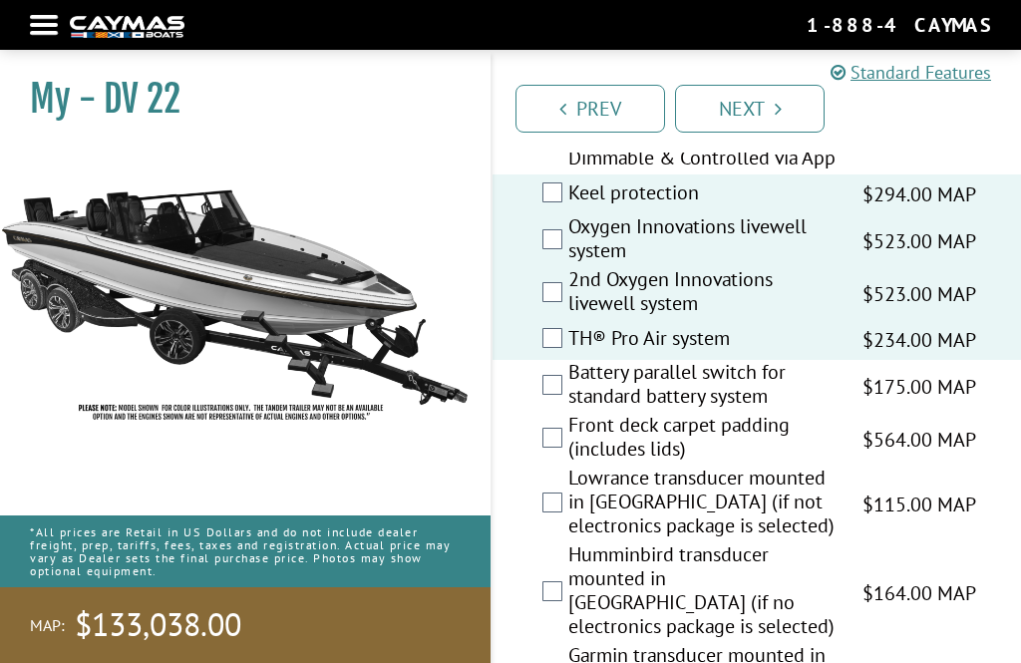
click at [568, 466] on label "Front deck carpet padding (includes lids)" at bounding box center [702, 439] width 269 height 53
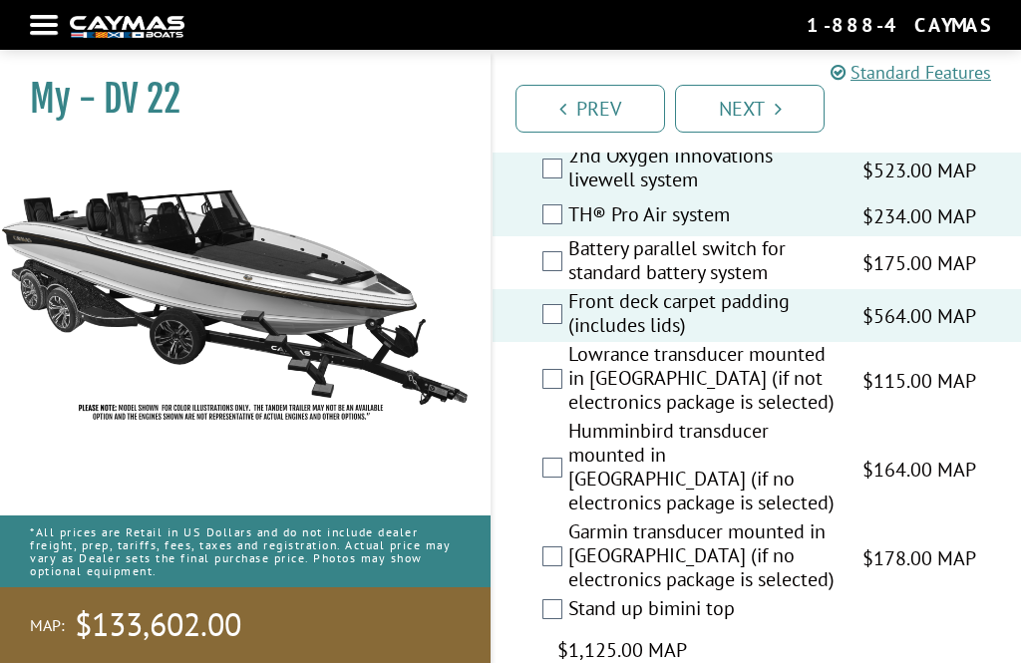
scroll to position [4539, 0]
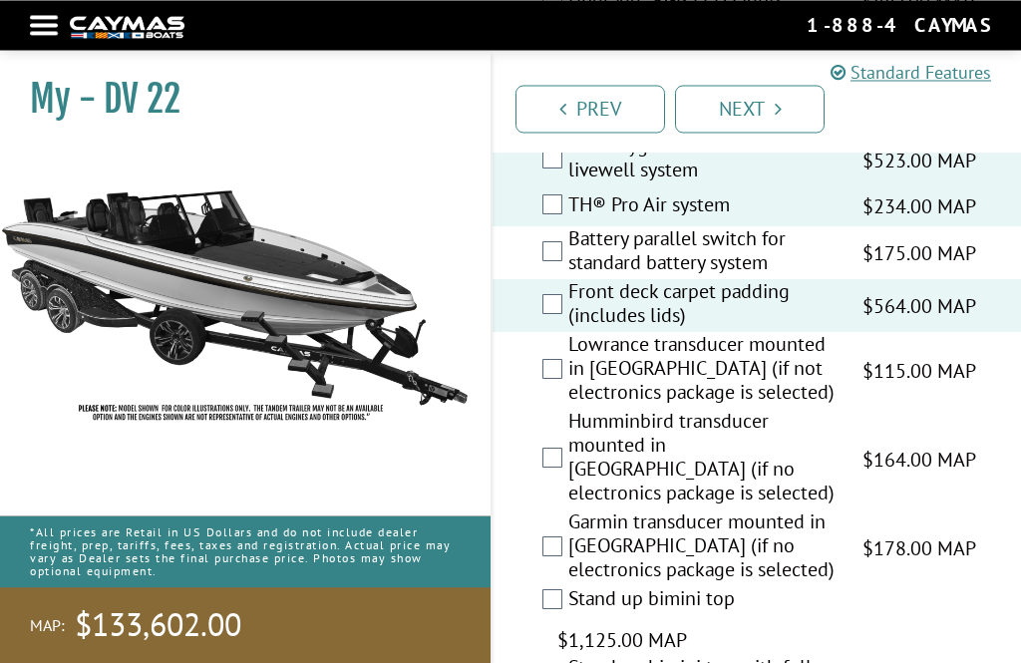
click at [568, 486] on label "Humminbird transducer mounted in [GEOGRAPHIC_DATA] (if no electronics package i…" at bounding box center [702, 459] width 269 height 101
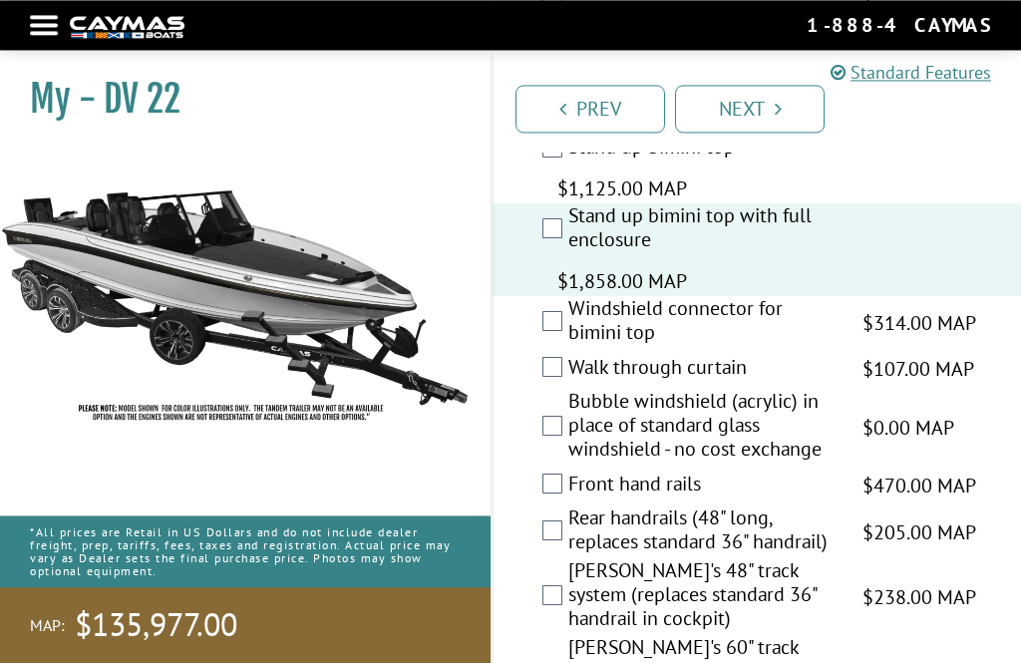
scroll to position [4991, 0]
click at [577, 334] on label "Windshield connector for bimini top" at bounding box center [702, 322] width 269 height 53
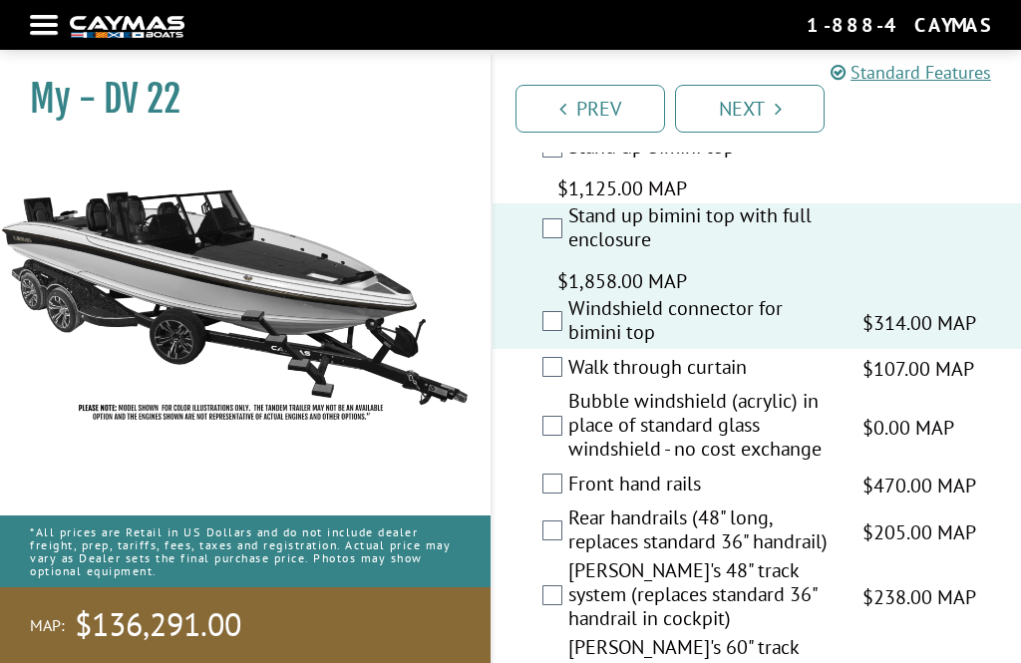
click at [568, 379] on label "Walk through curtain" at bounding box center [702, 369] width 269 height 29
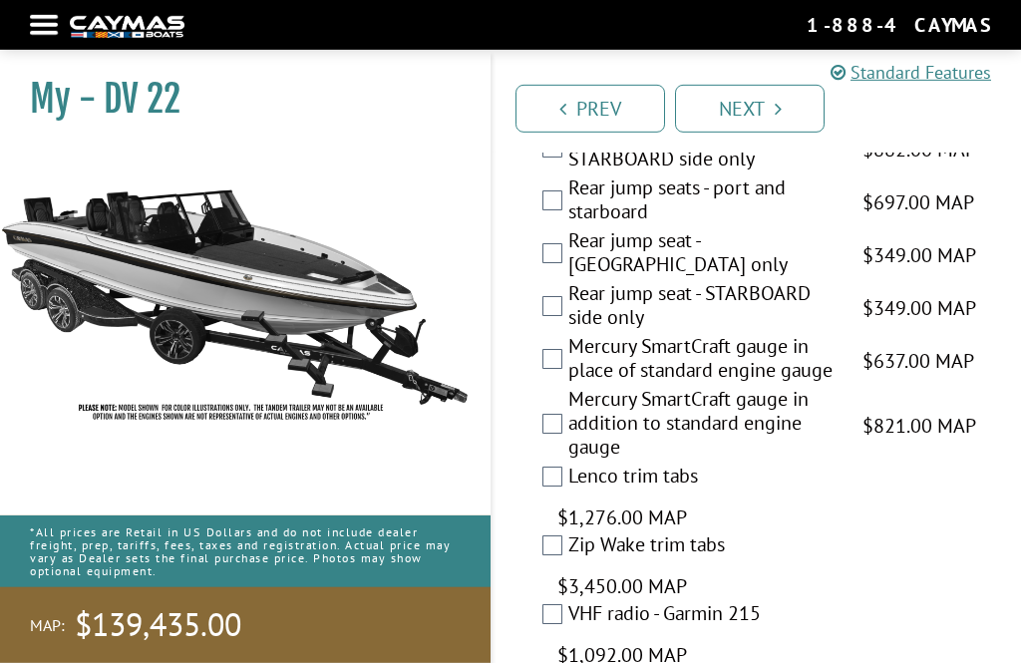
scroll to position [5791, 0]
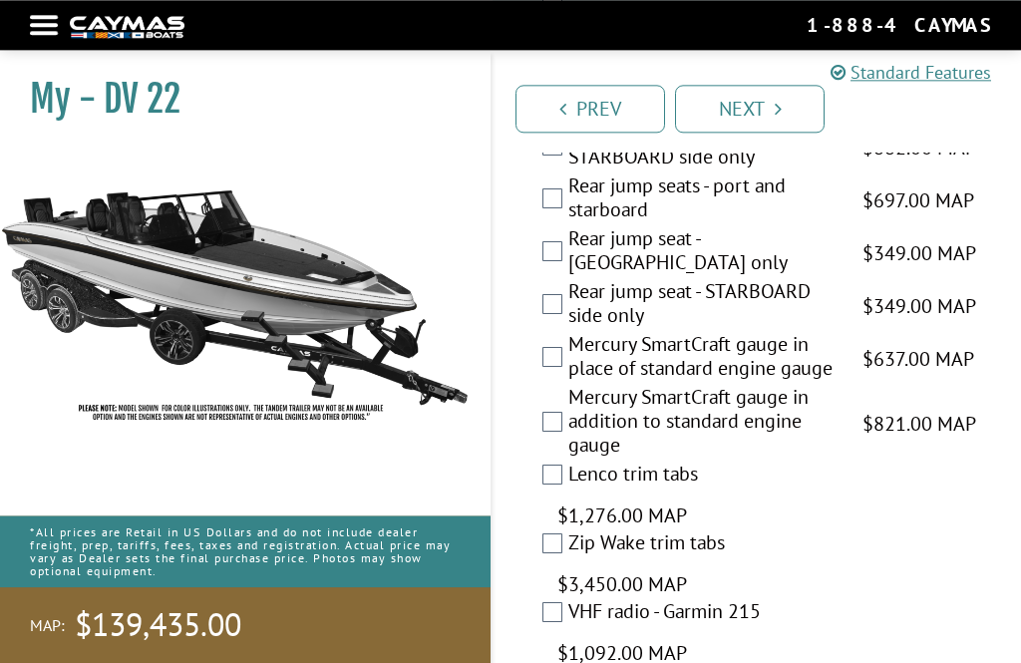
click at [569, 553] on label "Zip Wake trim tabs" at bounding box center [702, 544] width 269 height 29
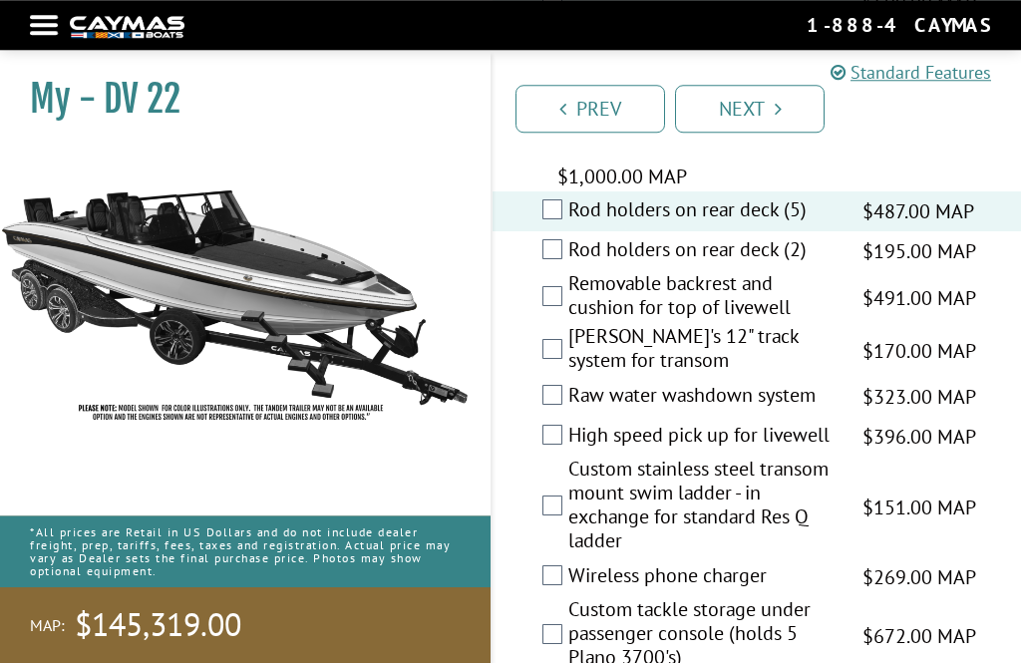
scroll to position [6483, 0]
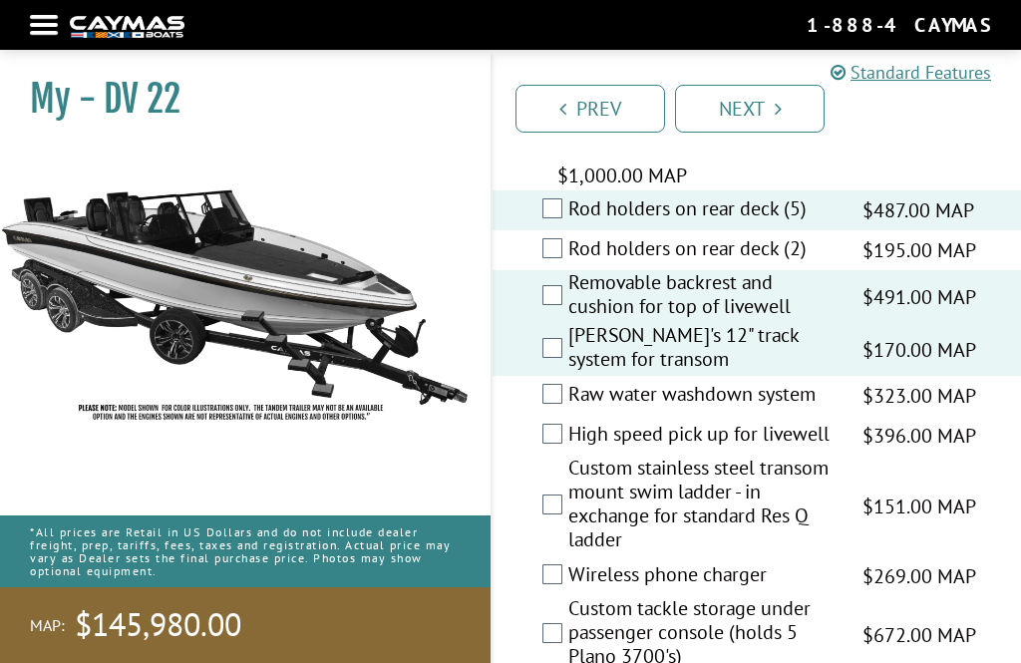
click at [573, 400] on label "Raw water washdown system" at bounding box center [702, 396] width 269 height 29
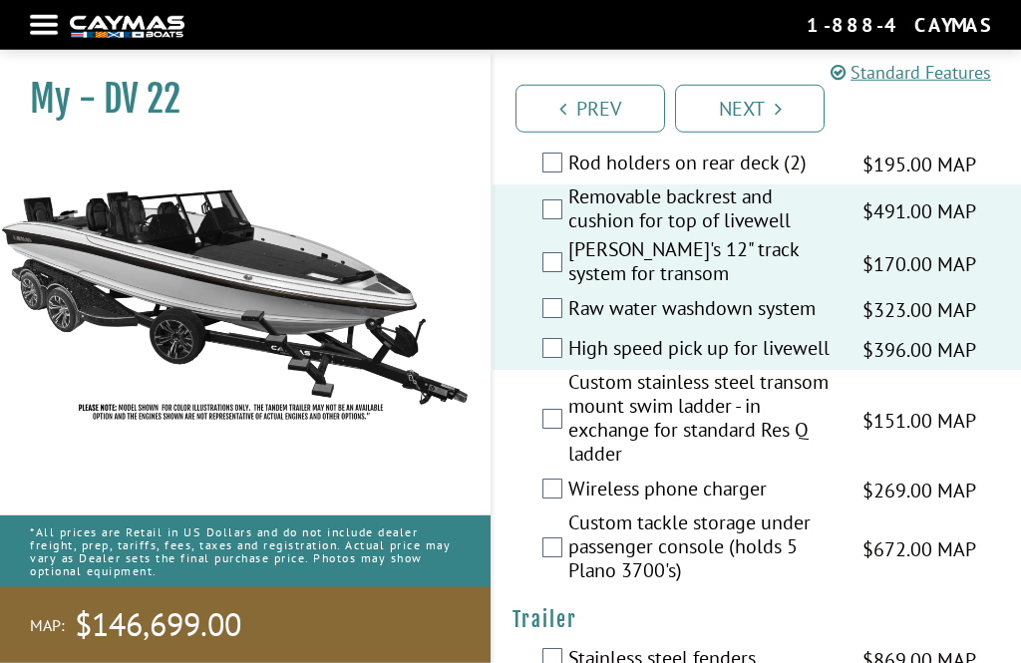
scroll to position [6570, 0]
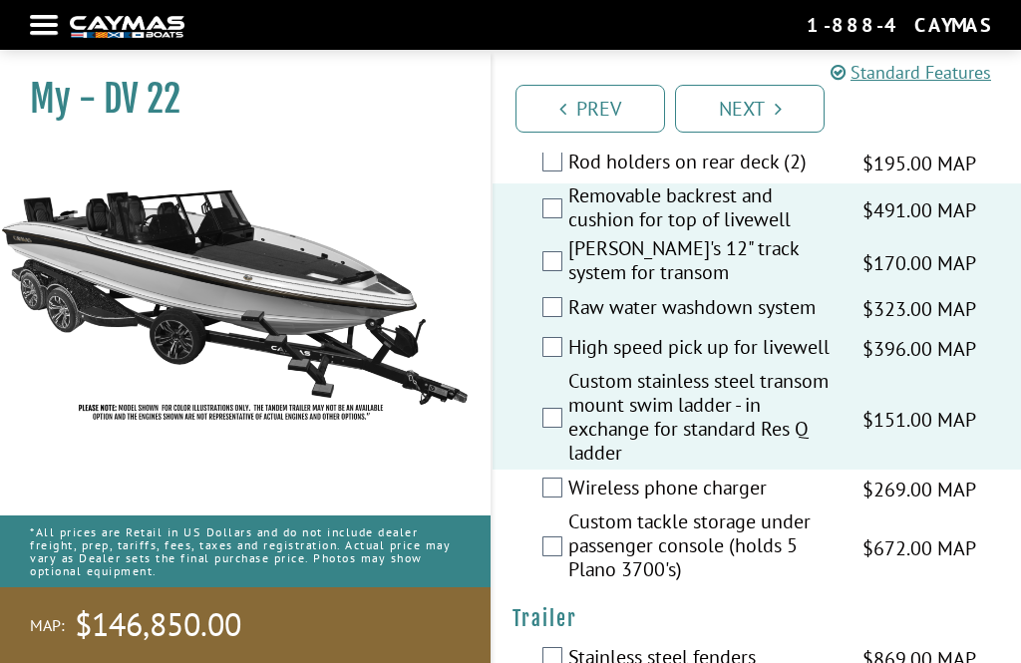
click at [570, 489] on label "Wireless phone charger" at bounding box center [702, 490] width 269 height 29
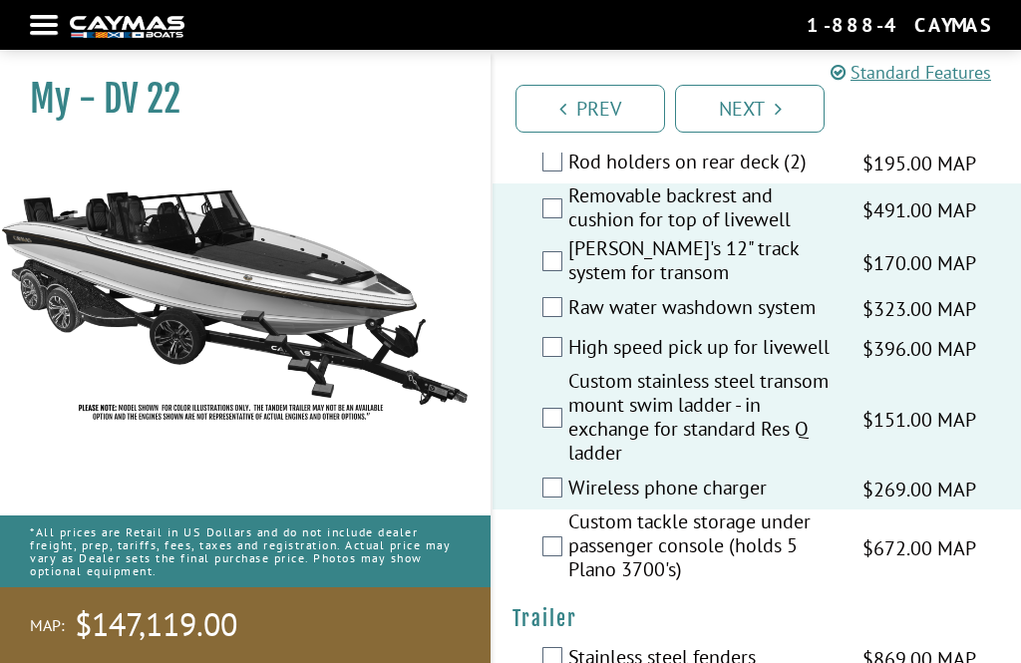
click at [577, 543] on label "Custom tackle storage under passenger console (holds 5 Plano 3700's)" at bounding box center [702, 548] width 269 height 77
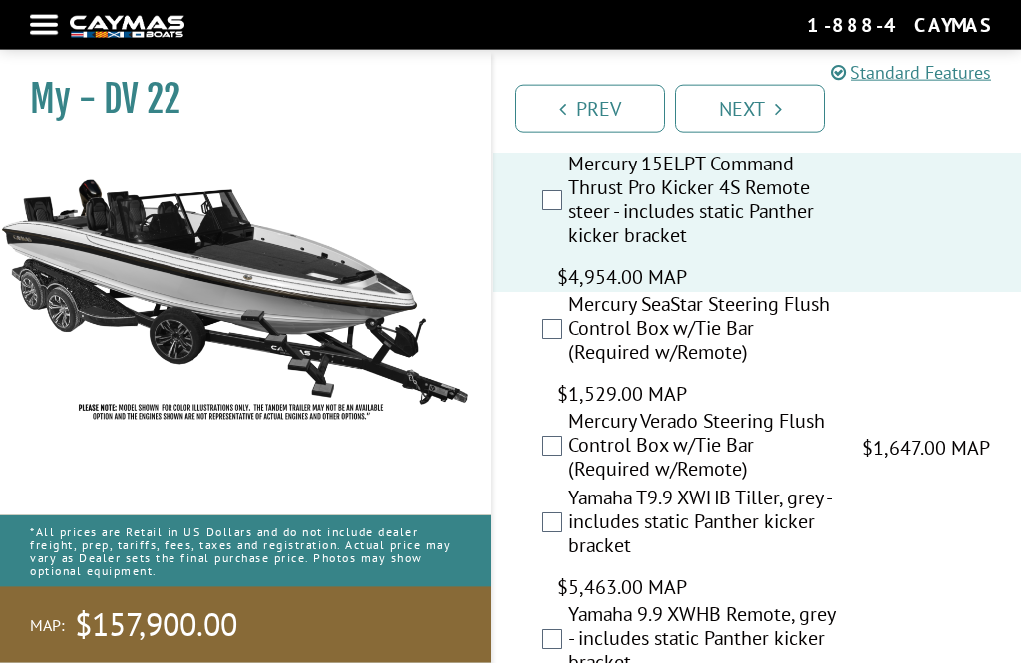
scroll to position [7740, 0]
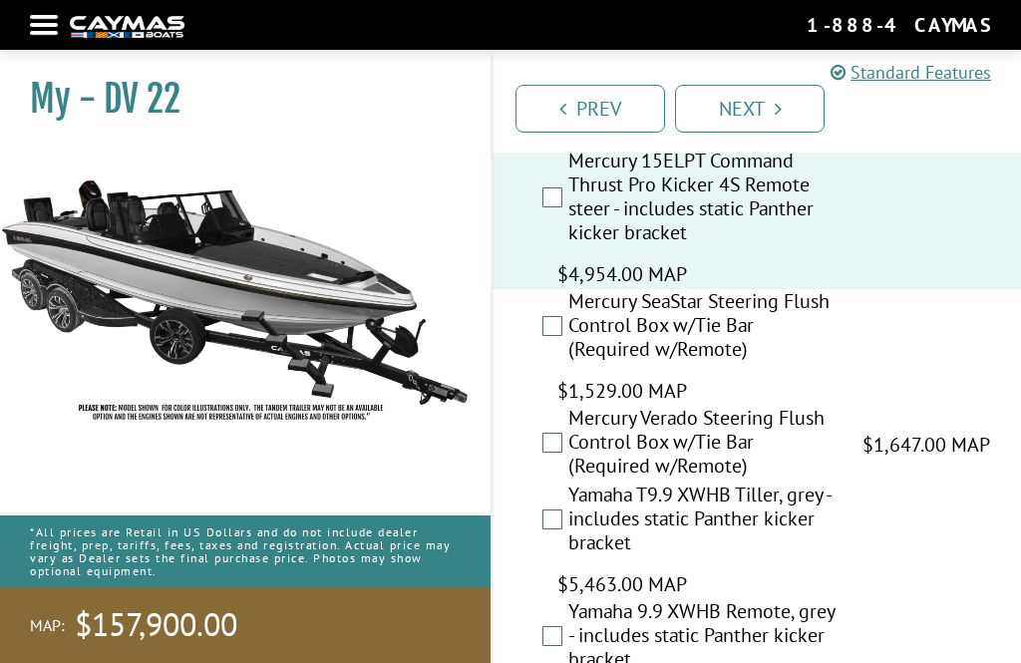
click at [560, 314] on div "Mercury SeaStar Steering Flush Control Box w/Tie Bar (Required w/Remote) $1,529…" at bounding box center [757, 347] width 528 height 117
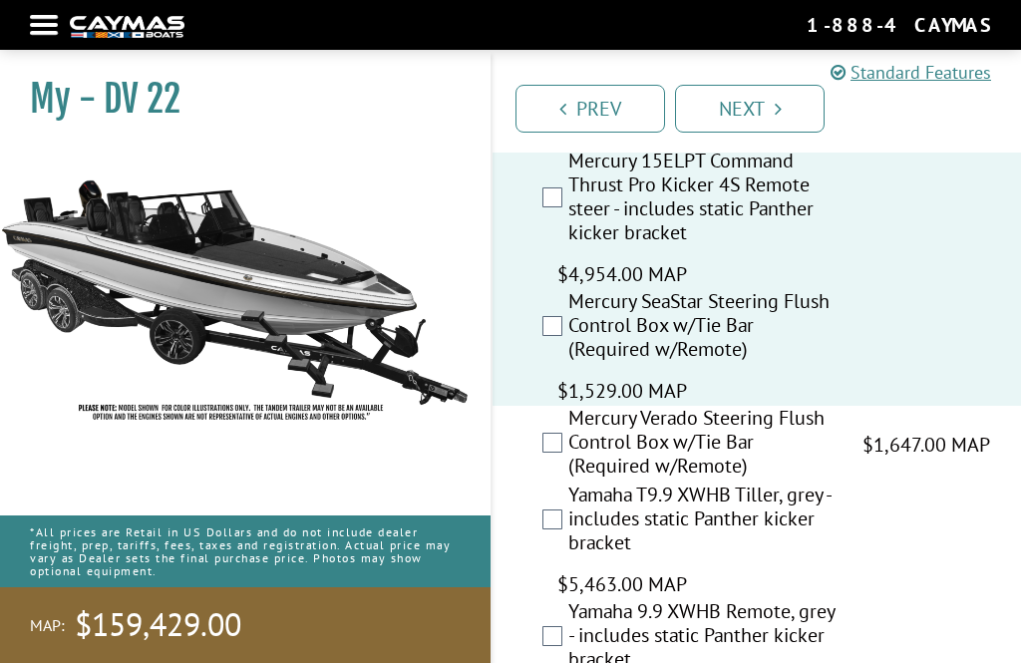
click at [568, 325] on label "Mercury SeaStar Steering Flush Control Box w/Tie Bar (Required w/Remote)" at bounding box center [702, 327] width 269 height 77
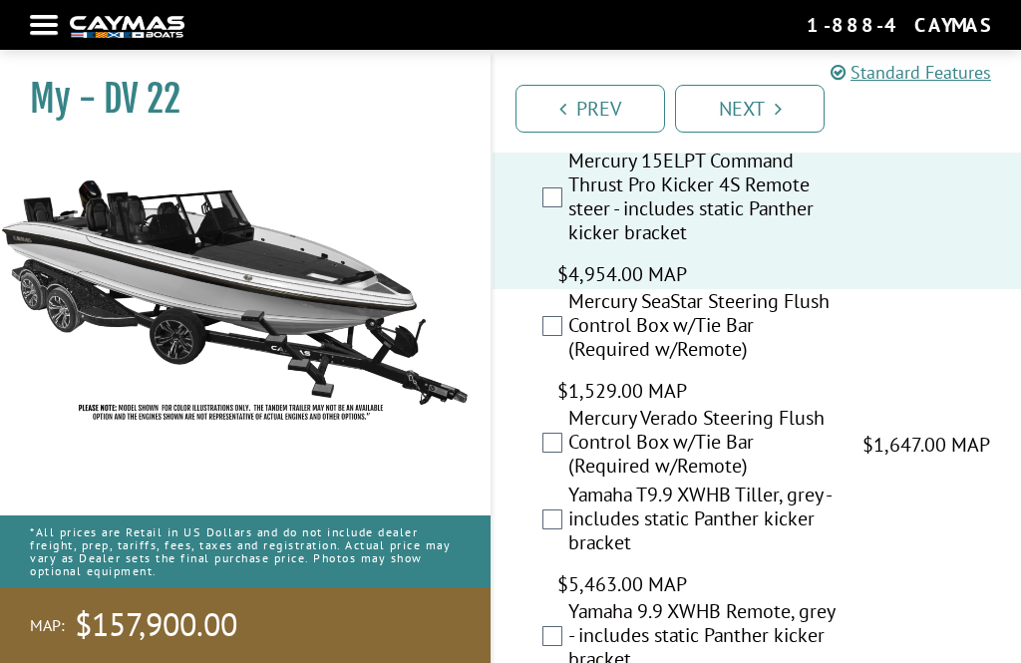
click at [563, 436] on div "Mercury Verado Steering Flush Control Box w/Tie Bar (Required w/Remote) $1,647.…" at bounding box center [757, 444] width 528 height 77
click at [573, 427] on label "Mercury Verado Steering Flush Control Box w/Tie Bar (Required w/Remote)" at bounding box center [702, 444] width 269 height 77
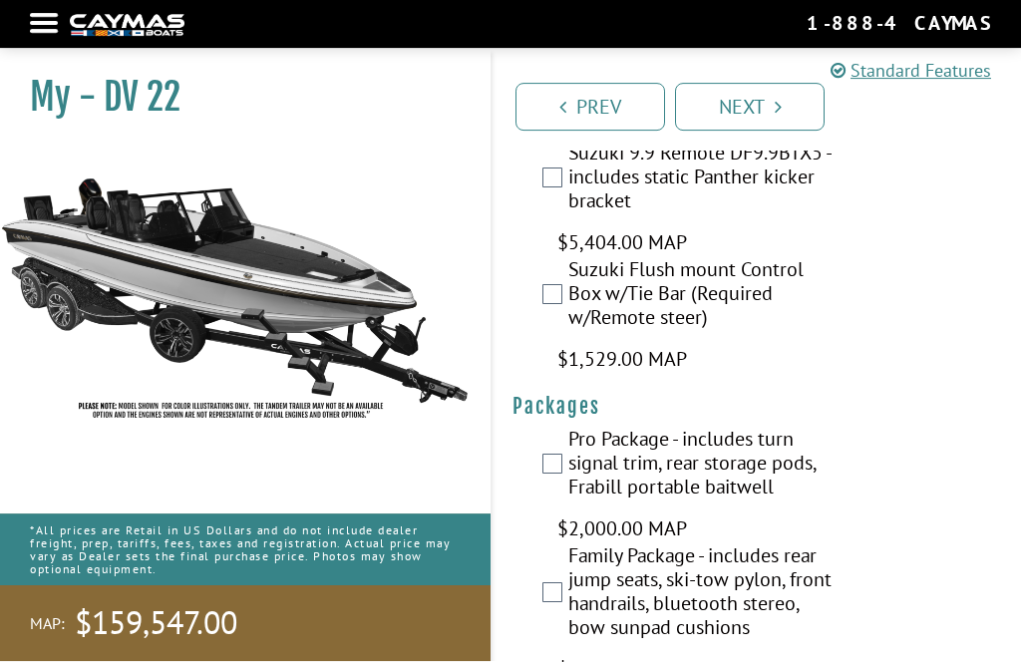
scroll to position [8623, 0]
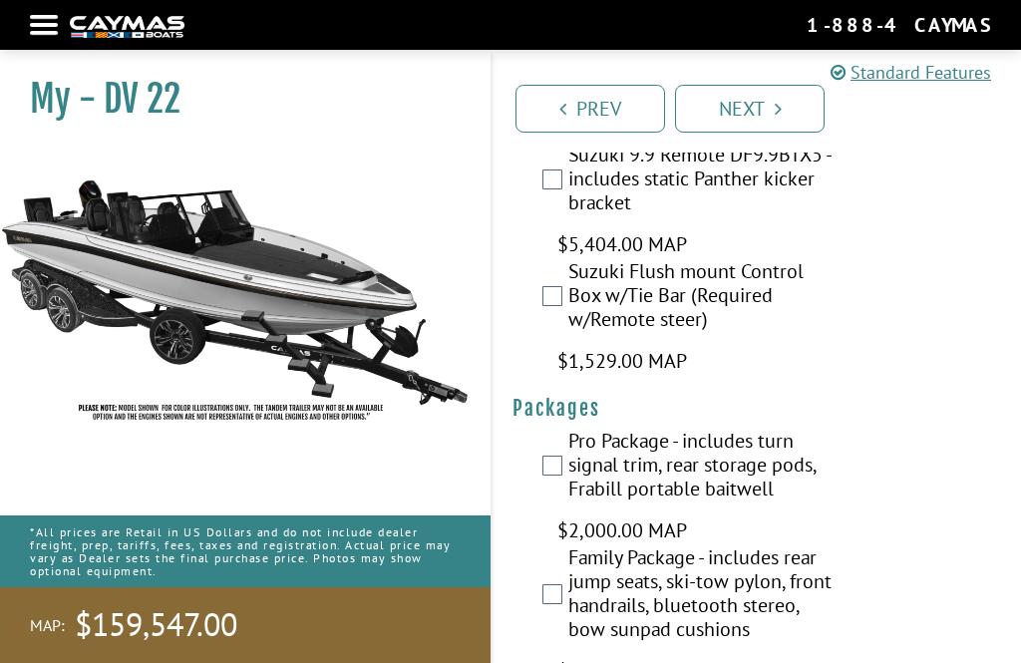
click at [733, 114] on link "Next" at bounding box center [750, 109] width 150 height 48
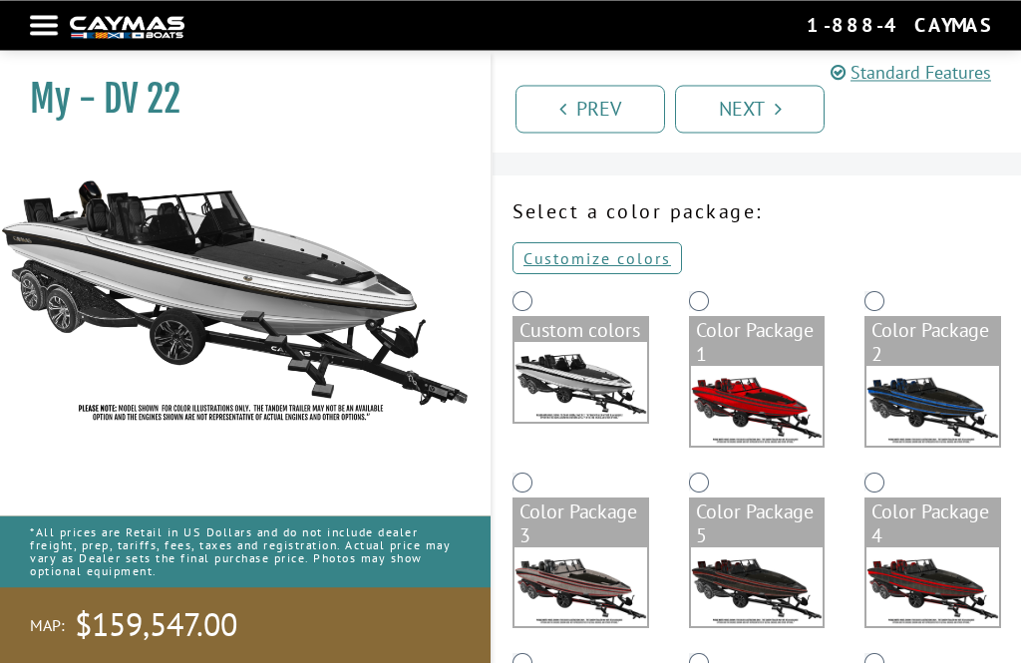
scroll to position [47, 0]
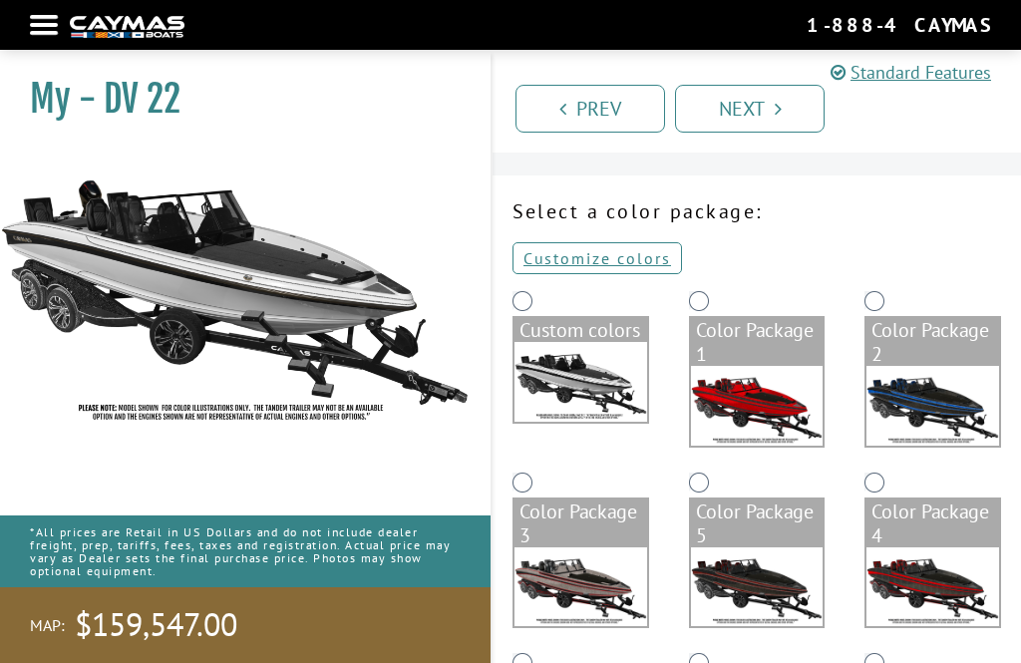
click at [597, 246] on link "Customize colors" at bounding box center [598, 258] width 170 height 32
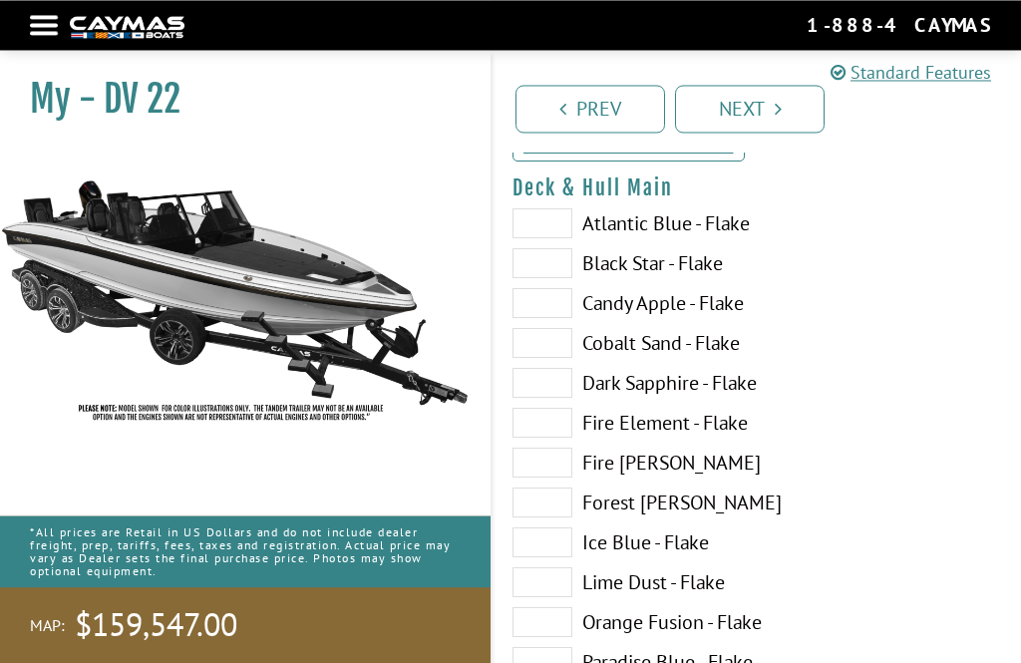
scroll to position [162, 0]
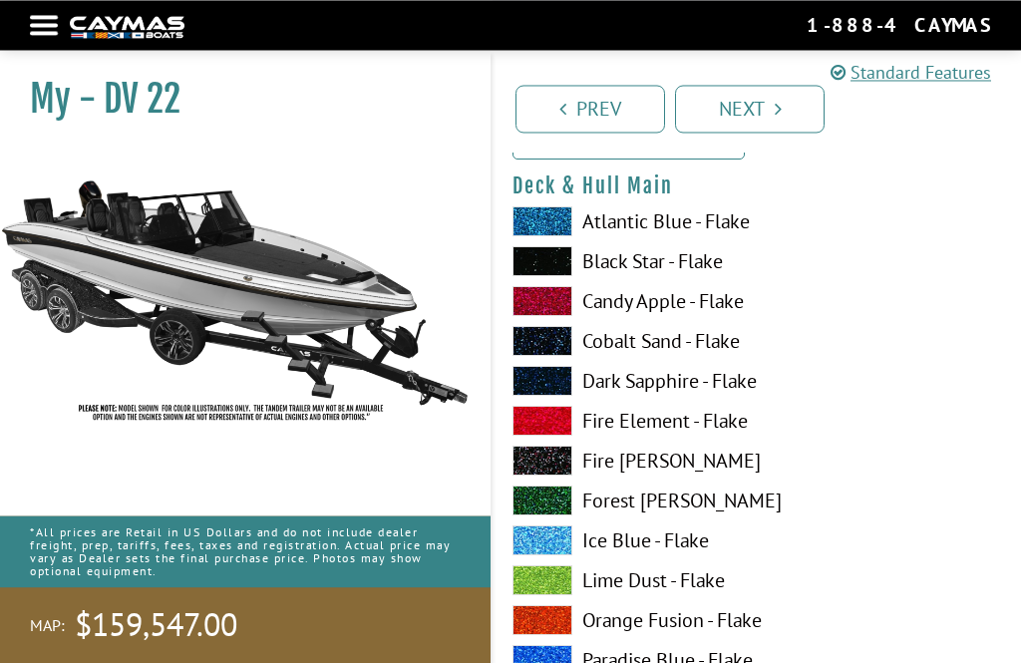
click at [547, 290] on span at bounding box center [543, 301] width 60 height 30
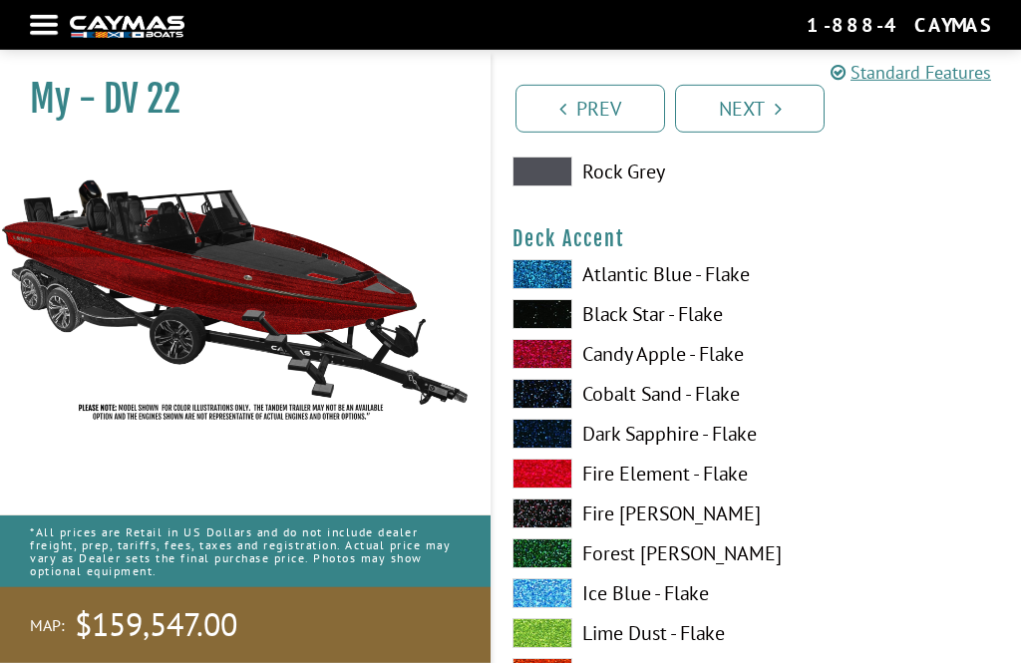
scroll to position [1330, 0]
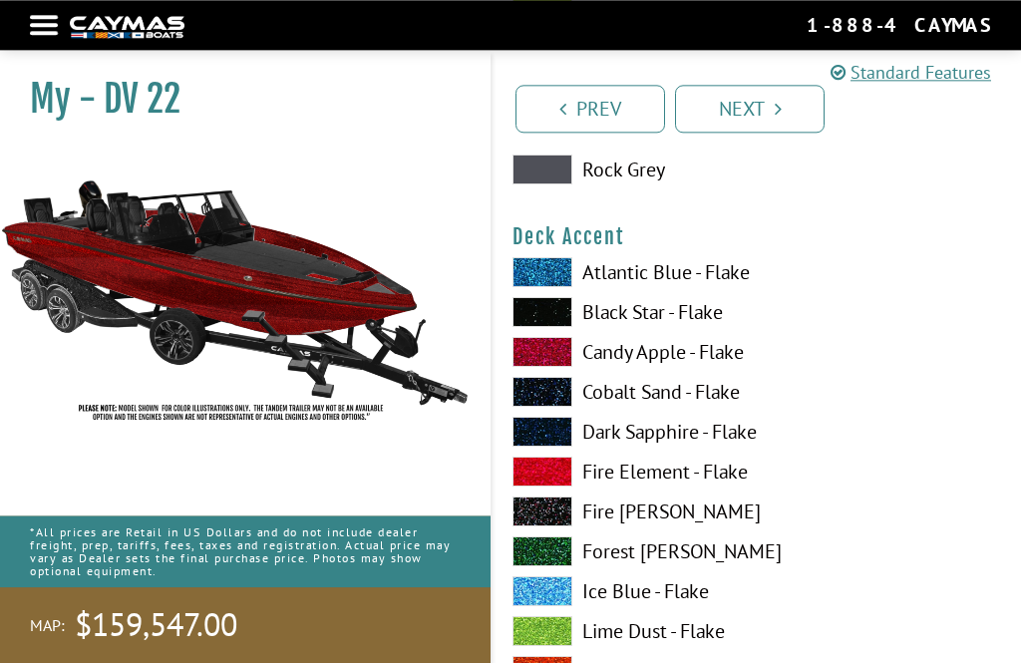
click at [553, 304] on span at bounding box center [543, 312] width 60 height 30
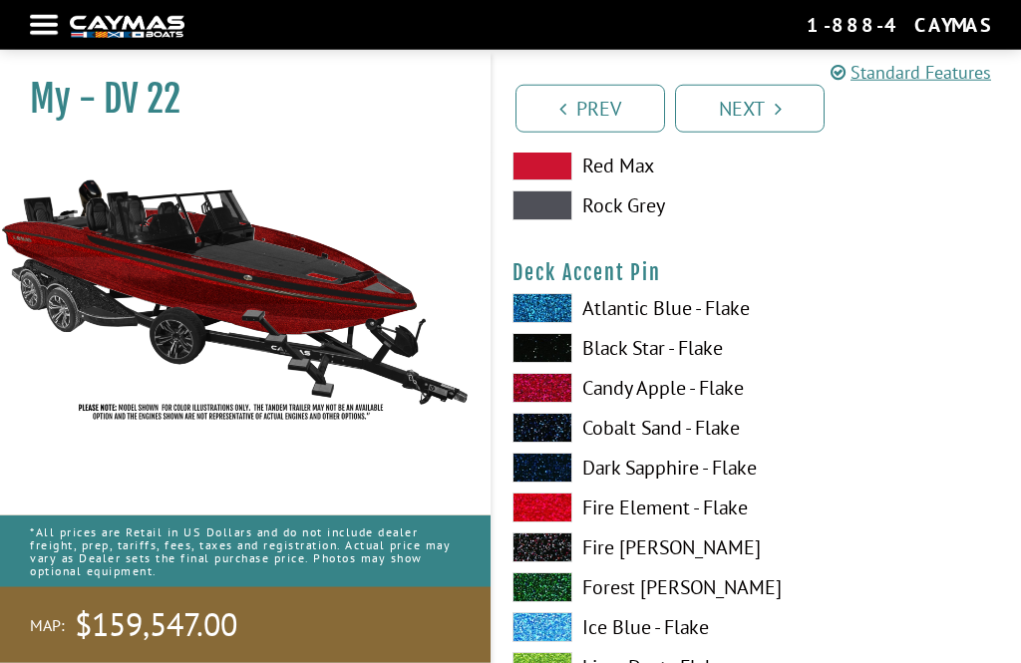
scroll to position [2515, 0]
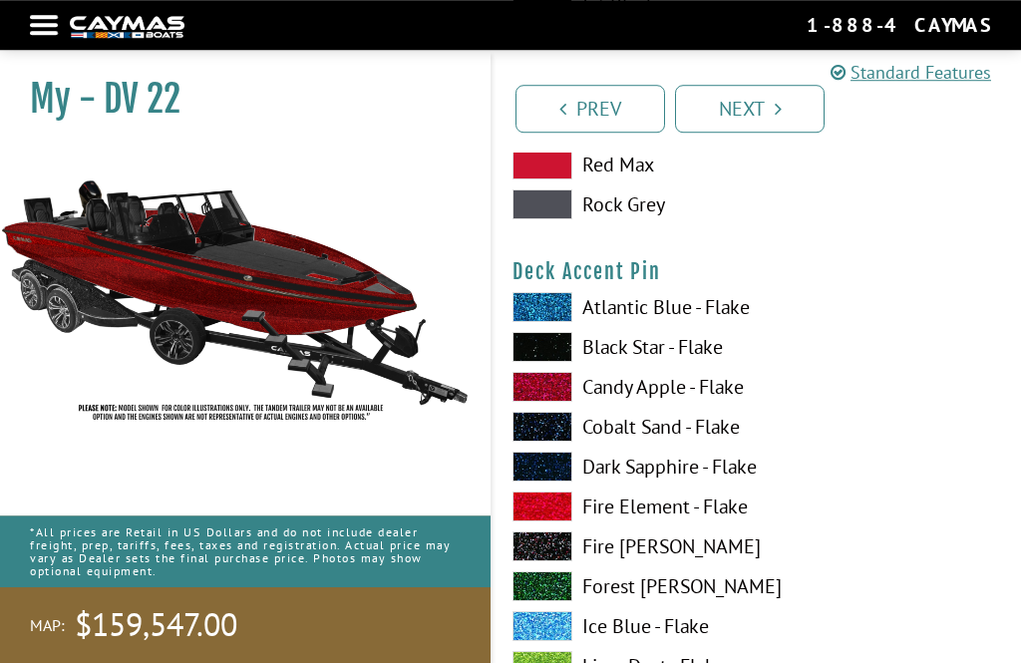
click at [545, 342] on span at bounding box center [543, 347] width 60 height 30
click at [552, 344] on span at bounding box center [543, 347] width 60 height 30
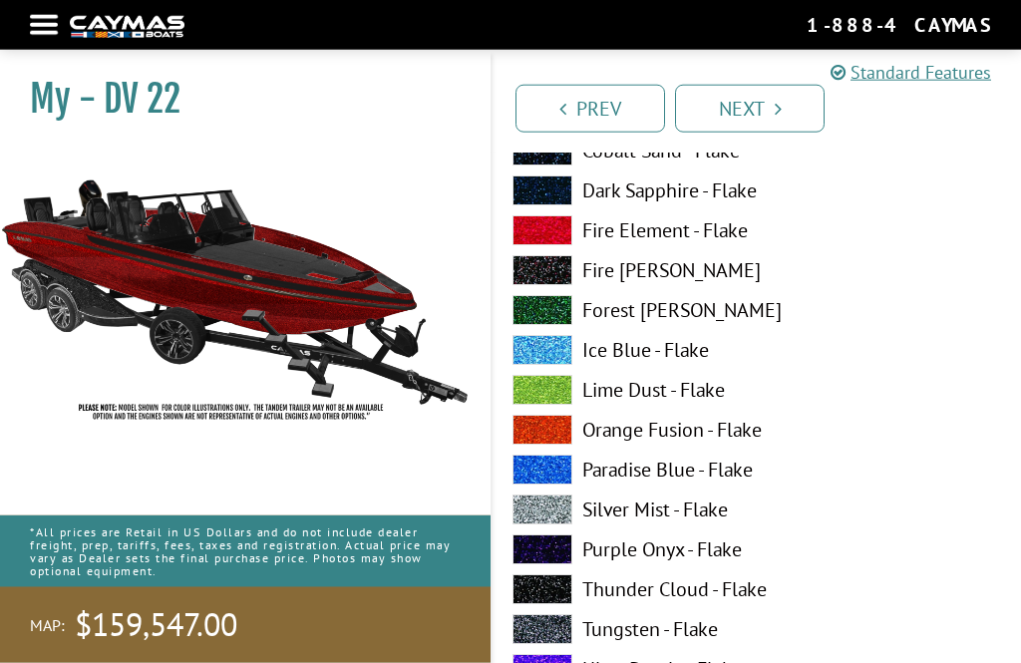
scroll to position [2792, 0]
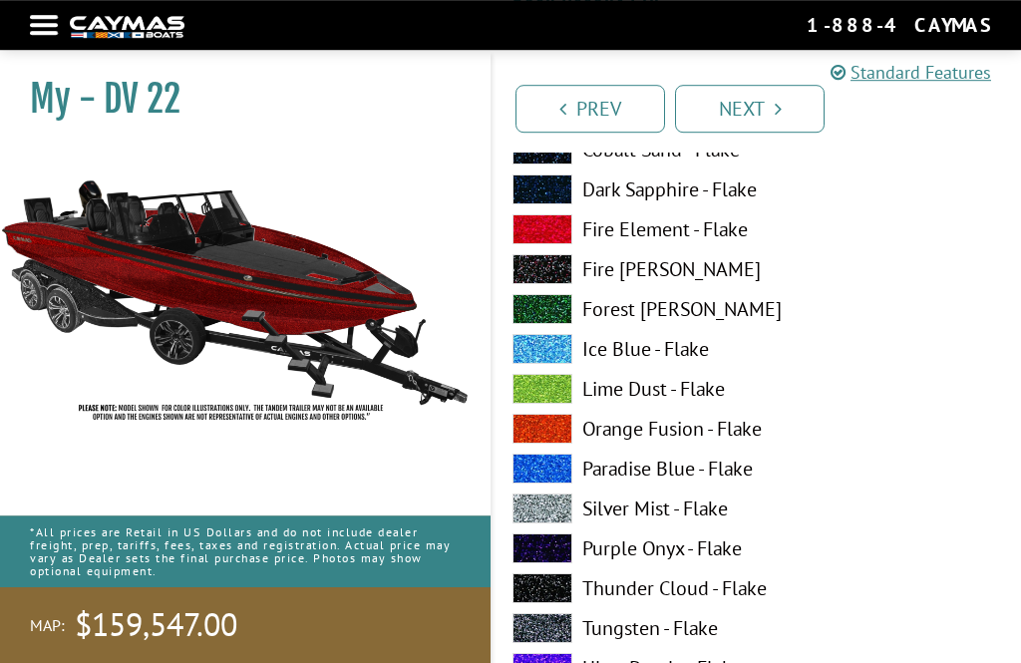
click at [552, 625] on span at bounding box center [543, 628] width 60 height 30
click at [643, 631] on label "Tungsten - Flake" at bounding box center [625, 628] width 224 height 30
click at [558, 619] on span at bounding box center [543, 628] width 60 height 30
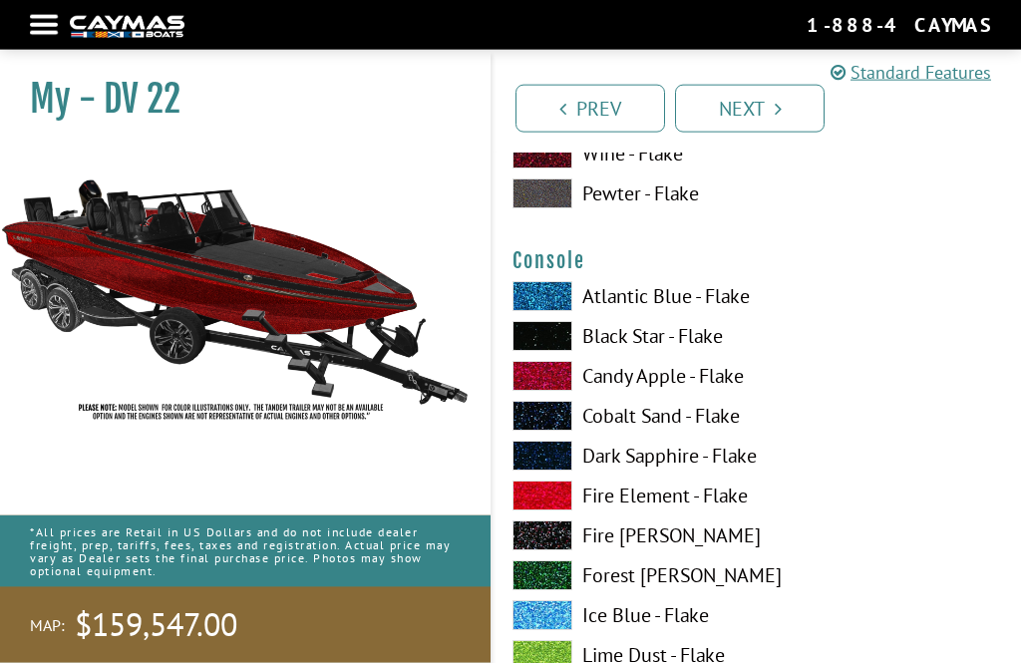
scroll to position [3348, 0]
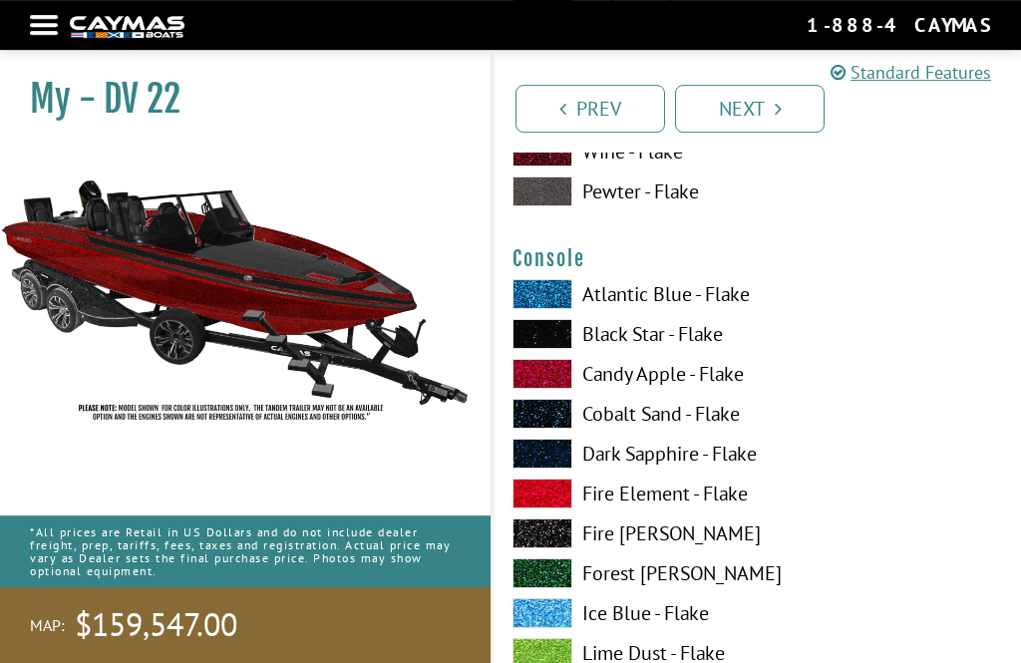
click at [562, 334] on span at bounding box center [543, 334] width 60 height 30
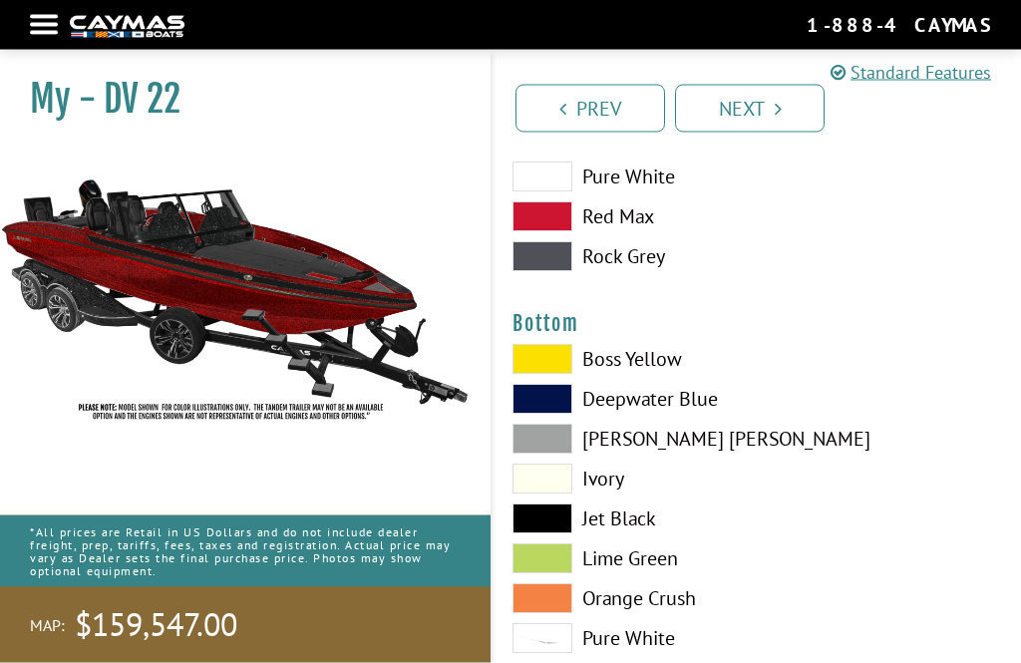
scroll to position [4526, 0]
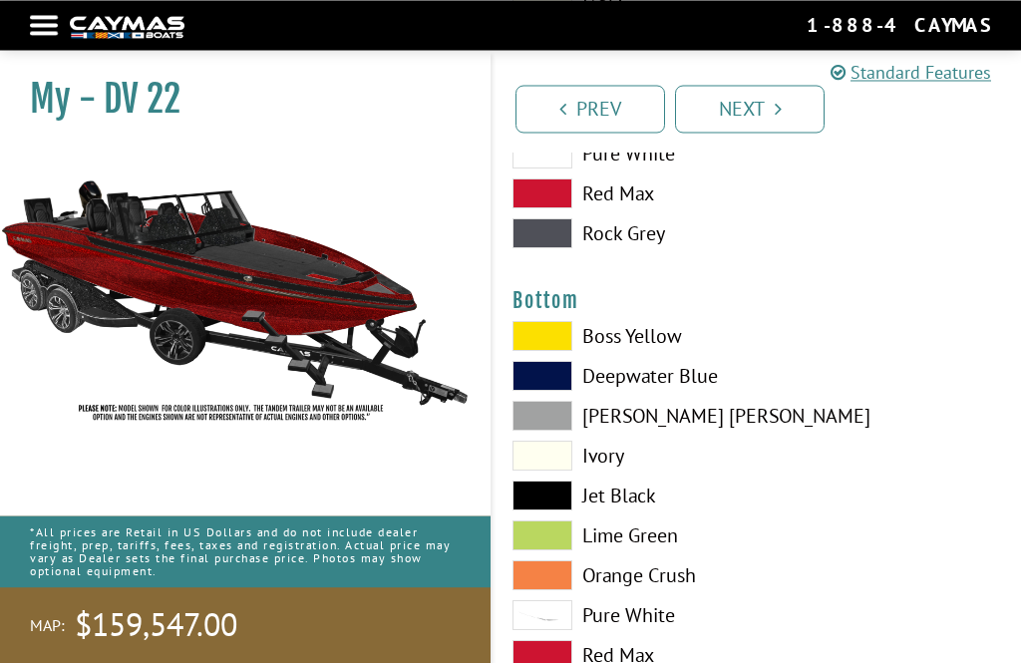
click at [596, 508] on label "Jet Black" at bounding box center [625, 496] width 224 height 30
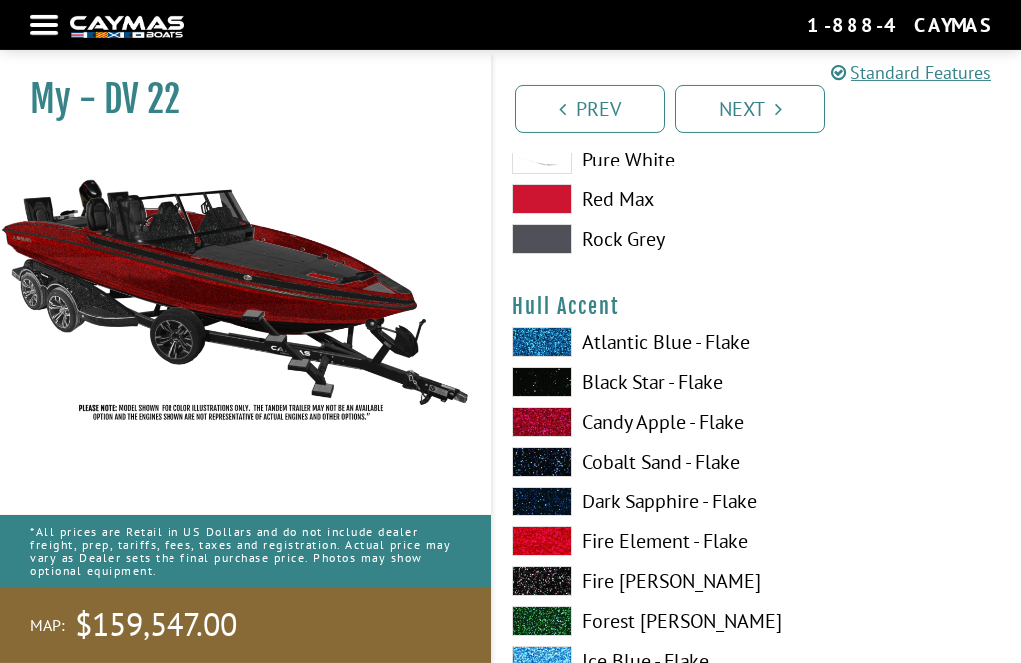
scroll to position [4985, 0]
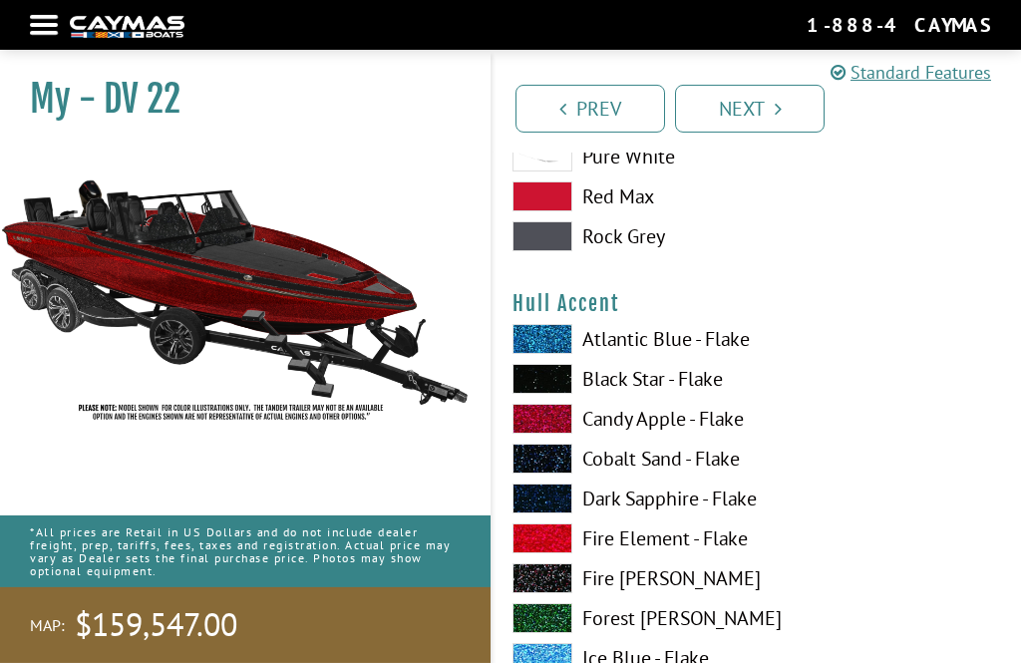
click at [536, 386] on span at bounding box center [543, 379] width 60 height 30
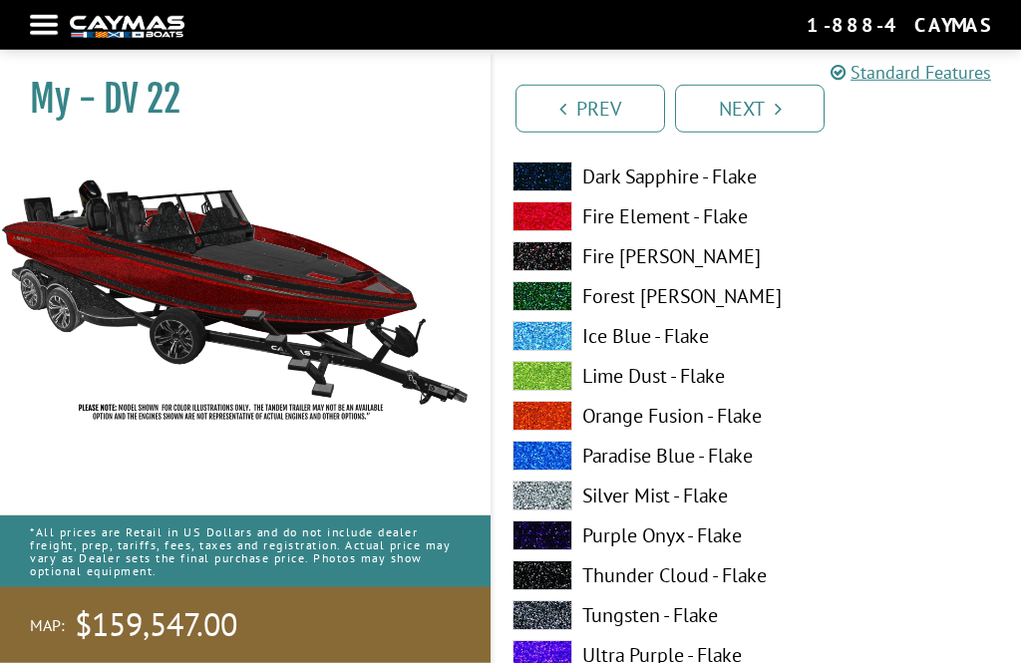
scroll to position [6528, 0]
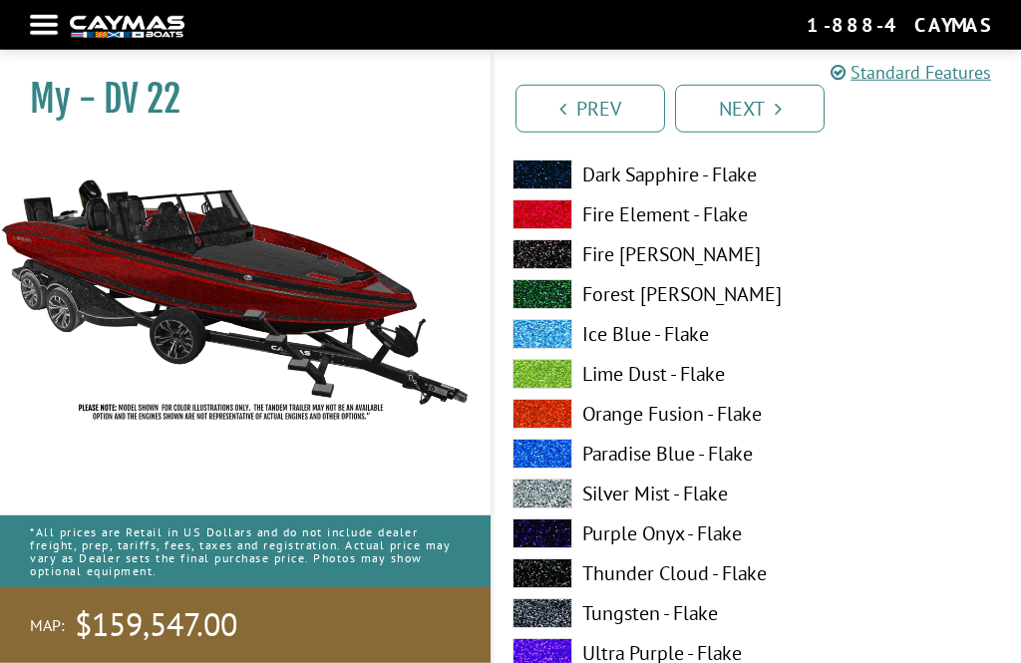
click at [545, 502] on span at bounding box center [543, 494] width 60 height 30
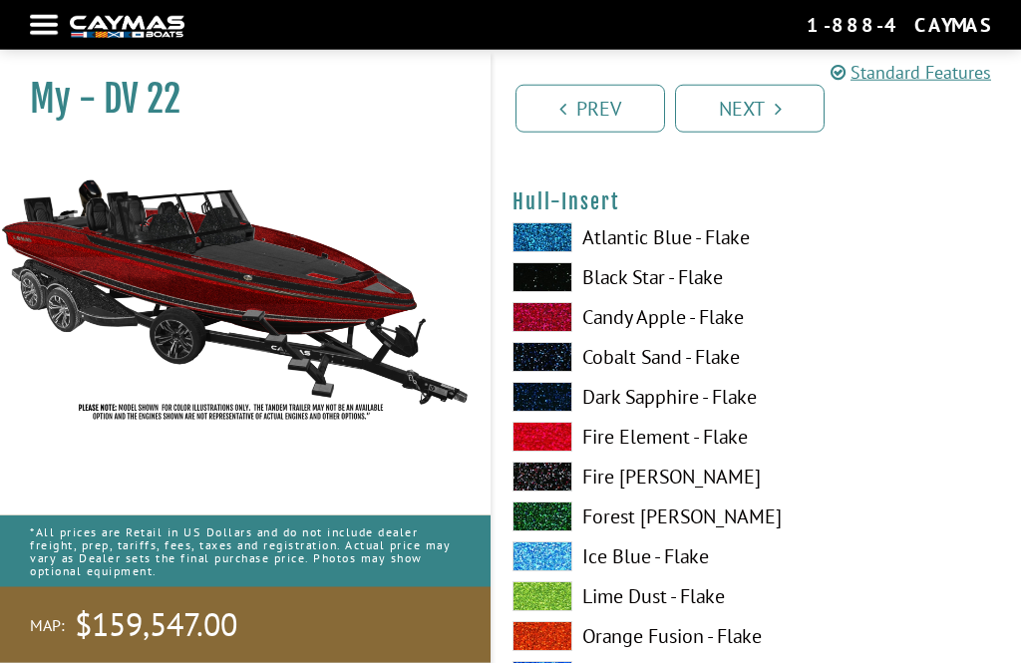
scroll to position [7129, 0]
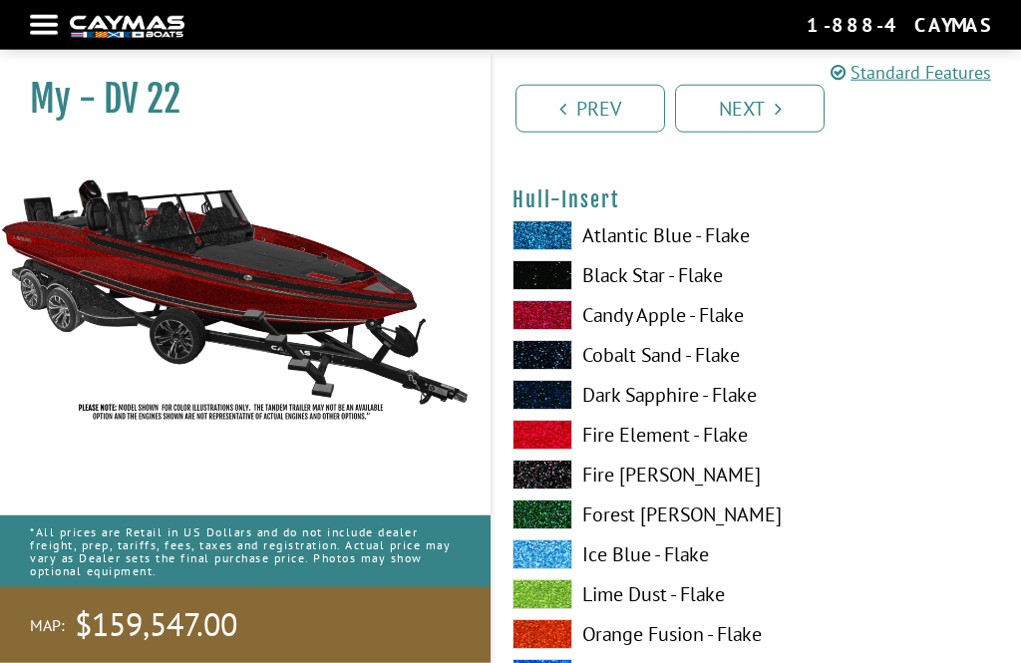
click at [540, 269] on span at bounding box center [543, 275] width 60 height 30
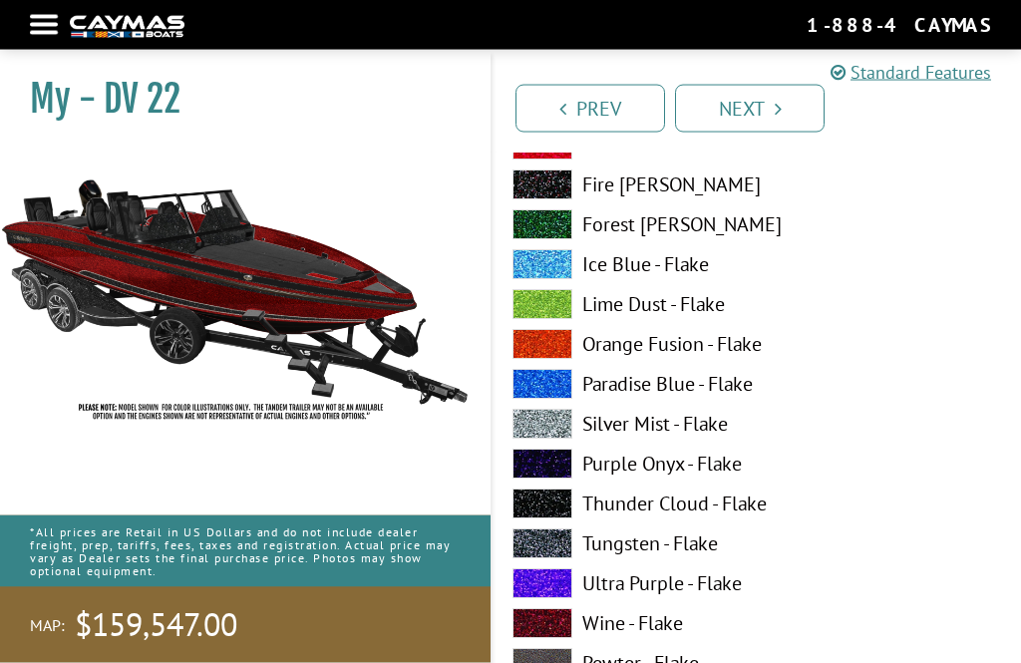
scroll to position [8640, 0]
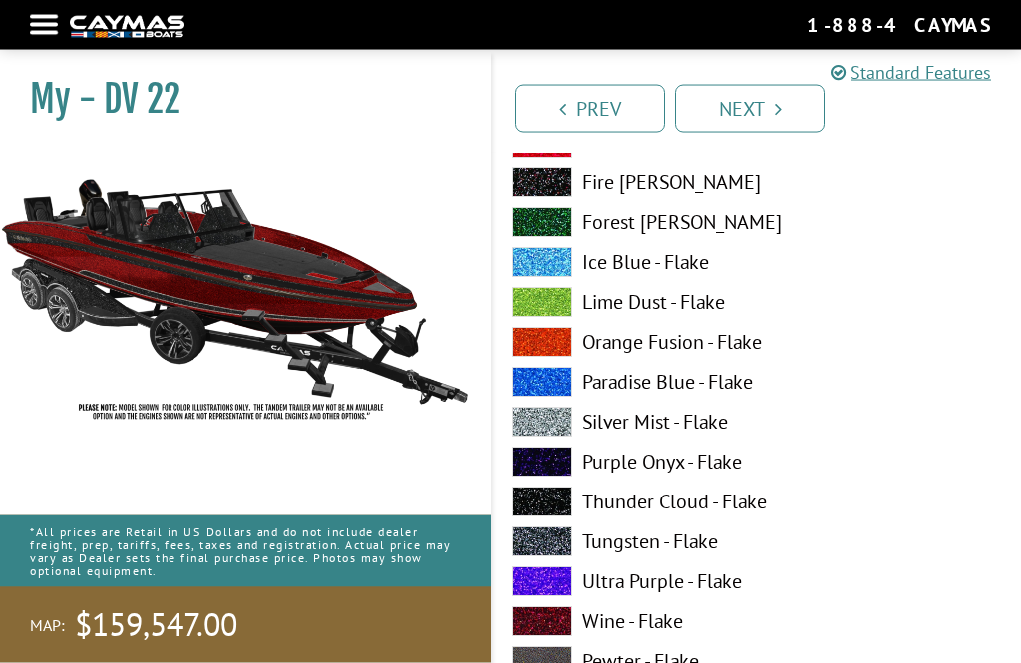
click at [556, 541] on span at bounding box center [543, 541] width 60 height 30
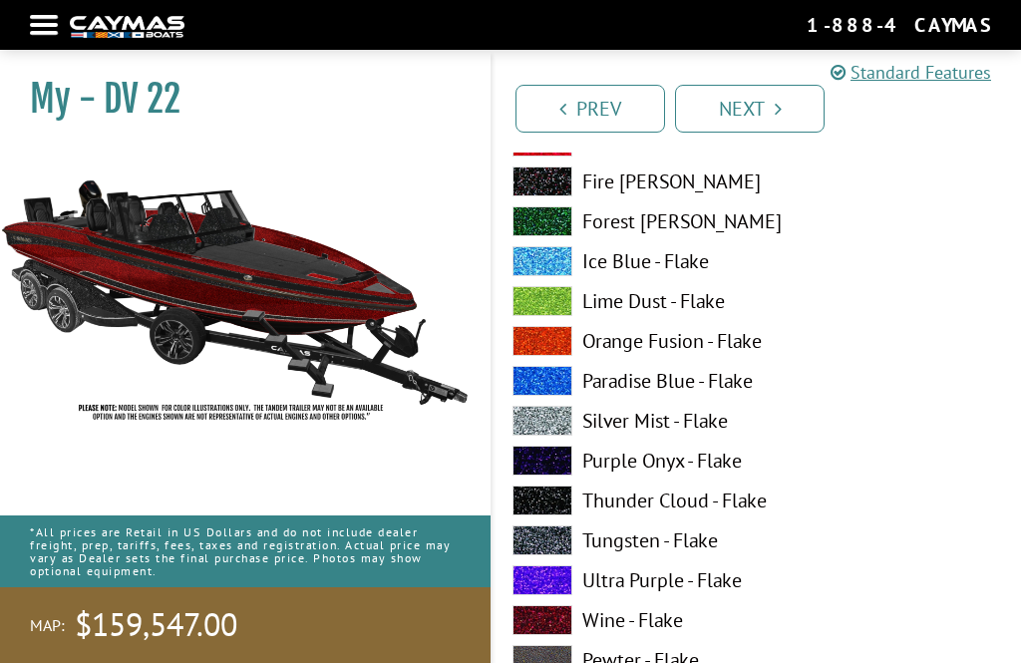
click at [573, 425] on label "Silver Mist - Flake" at bounding box center [625, 421] width 224 height 30
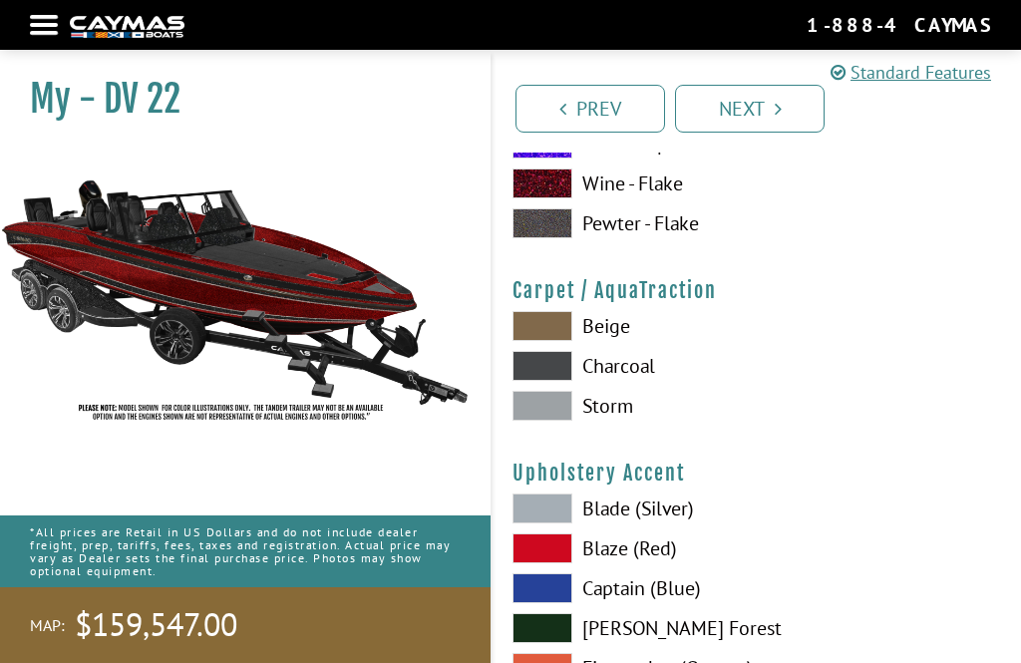
scroll to position [9079, 0]
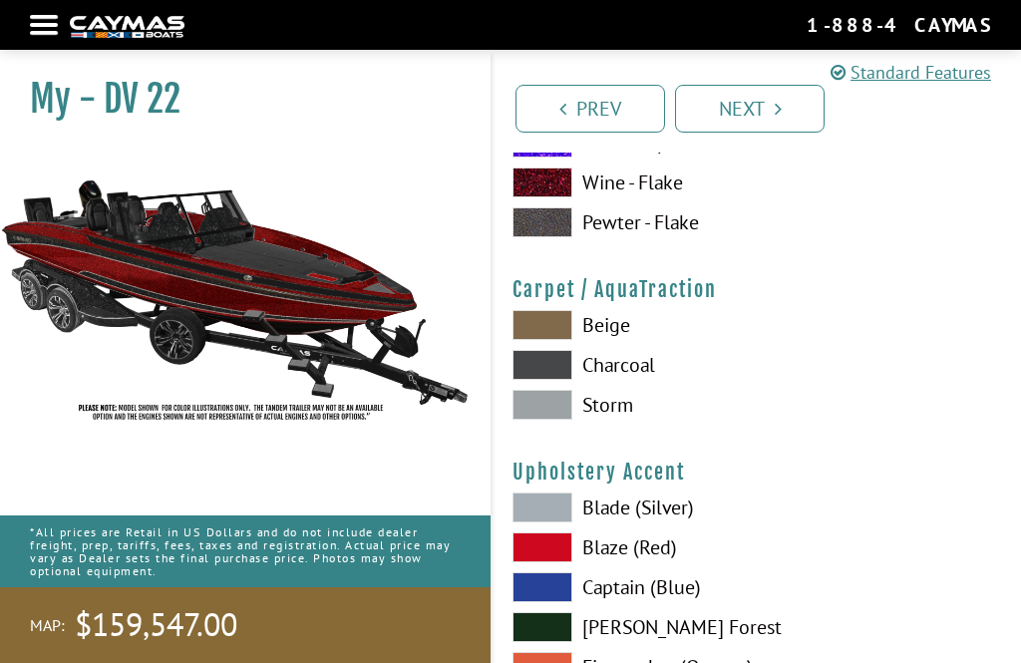
click at [553, 369] on span at bounding box center [543, 365] width 60 height 30
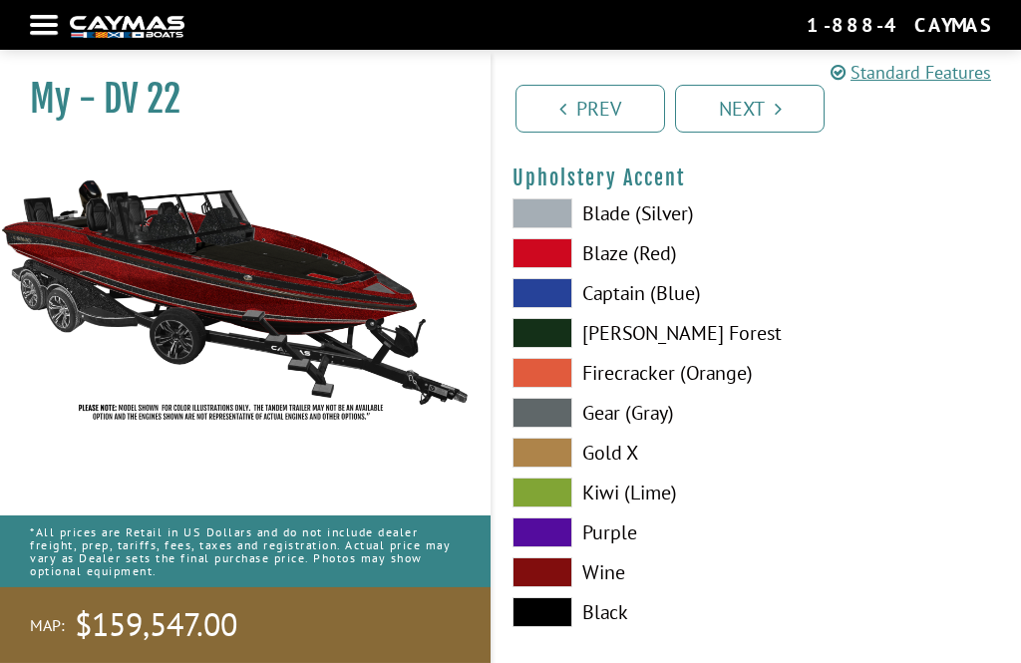
scroll to position [9374, 0]
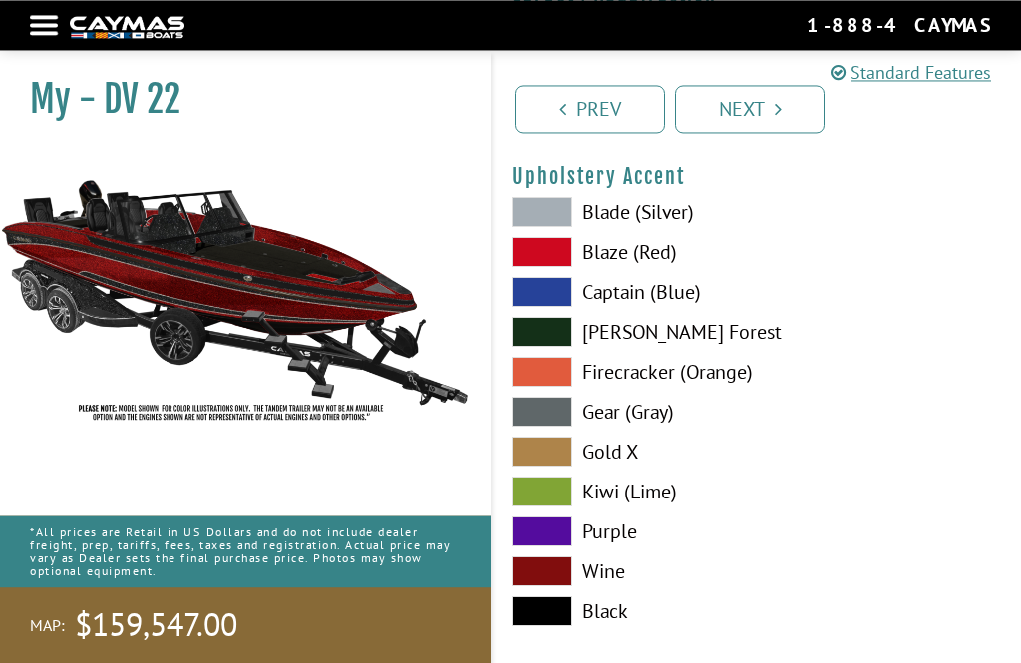
click at [555, 582] on span at bounding box center [543, 571] width 60 height 30
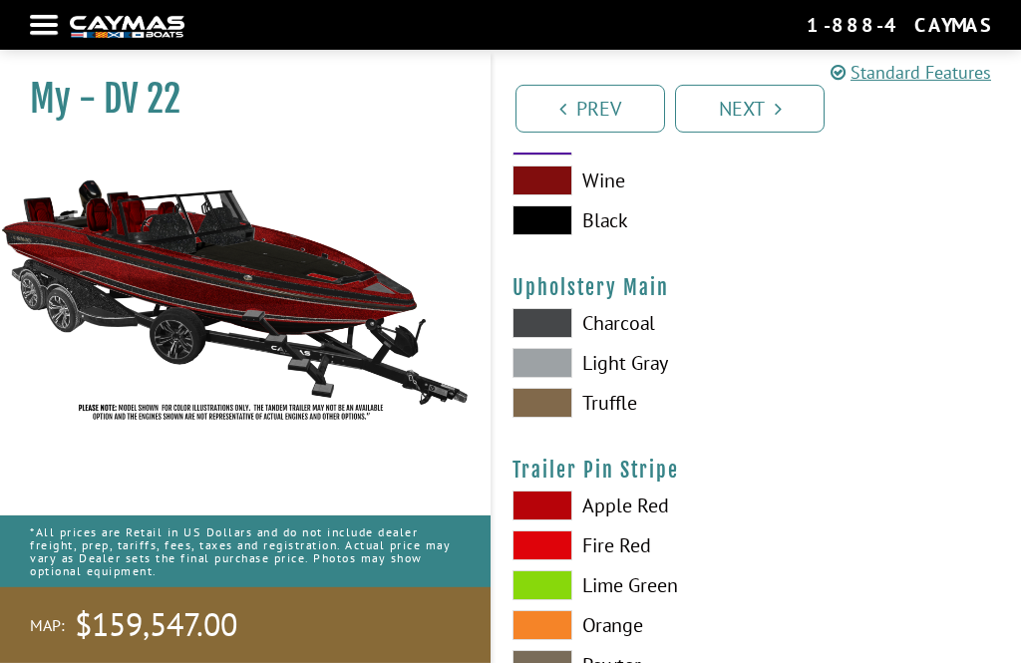
scroll to position [9766, 0]
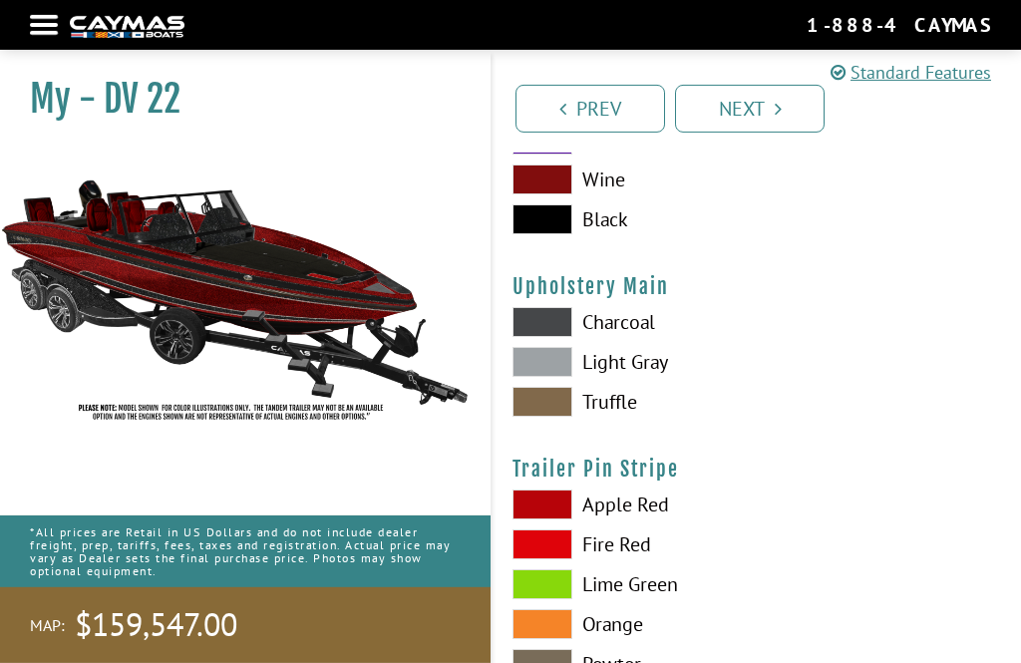
click at [551, 370] on span at bounding box center [543, 362] width 60 height 30
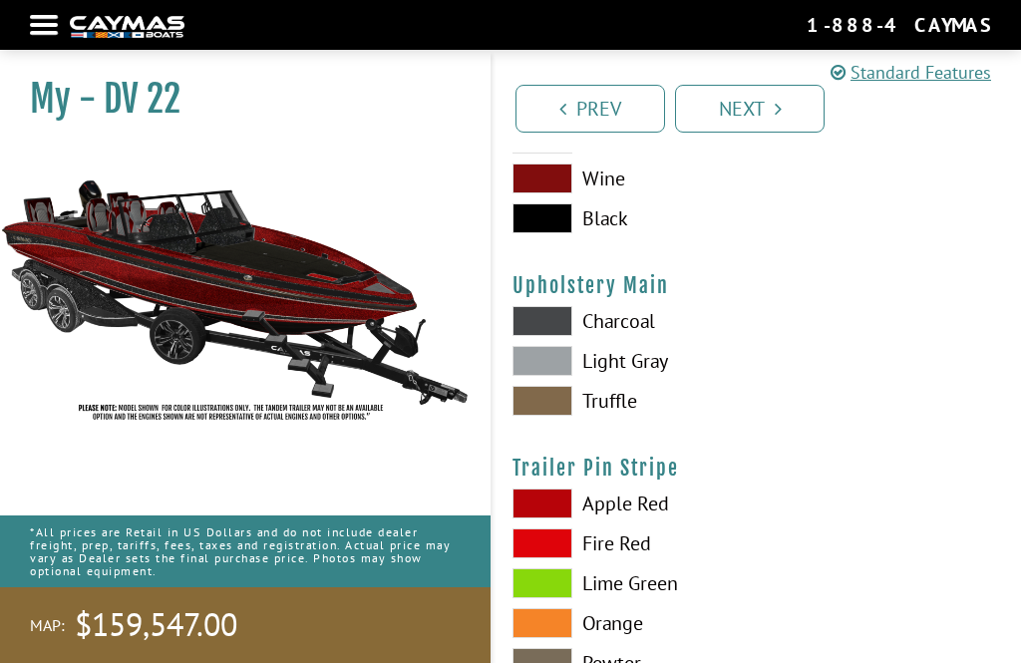
click at [545, 326] on span at bounding box center [543, 321] width 60 height 30
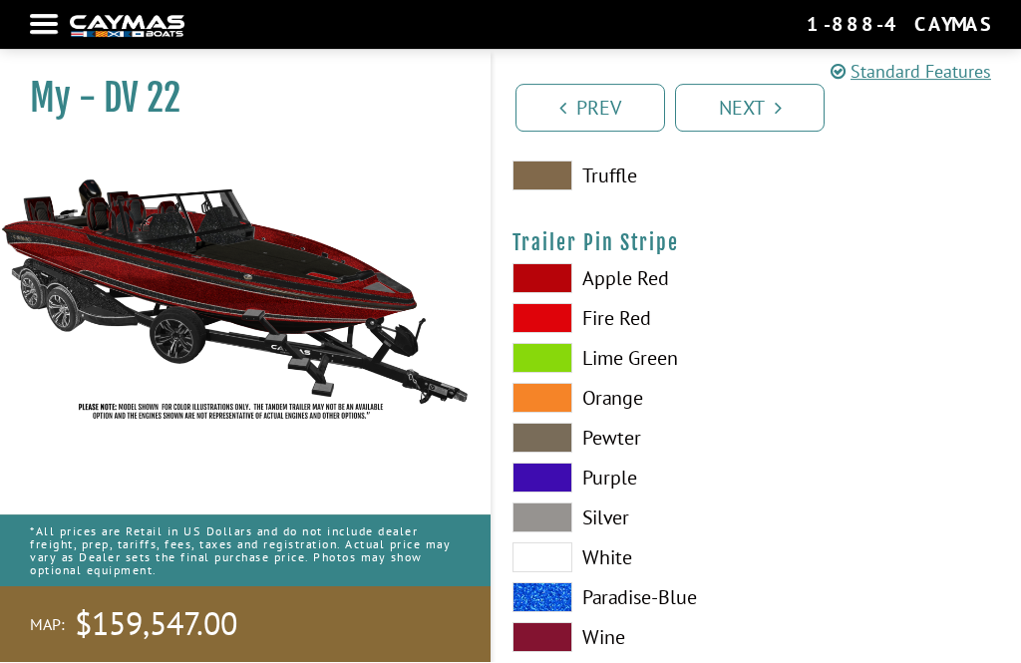
scroll to position [9991, 0]
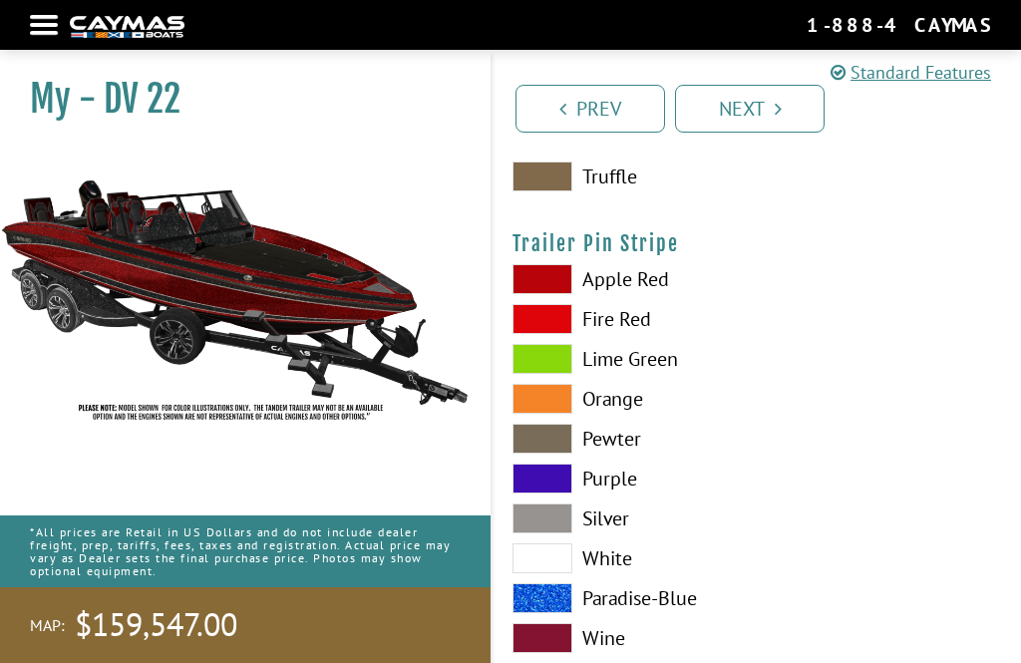
click at [556, 647] on span at bounding box center [543, 638] width 60 height 30
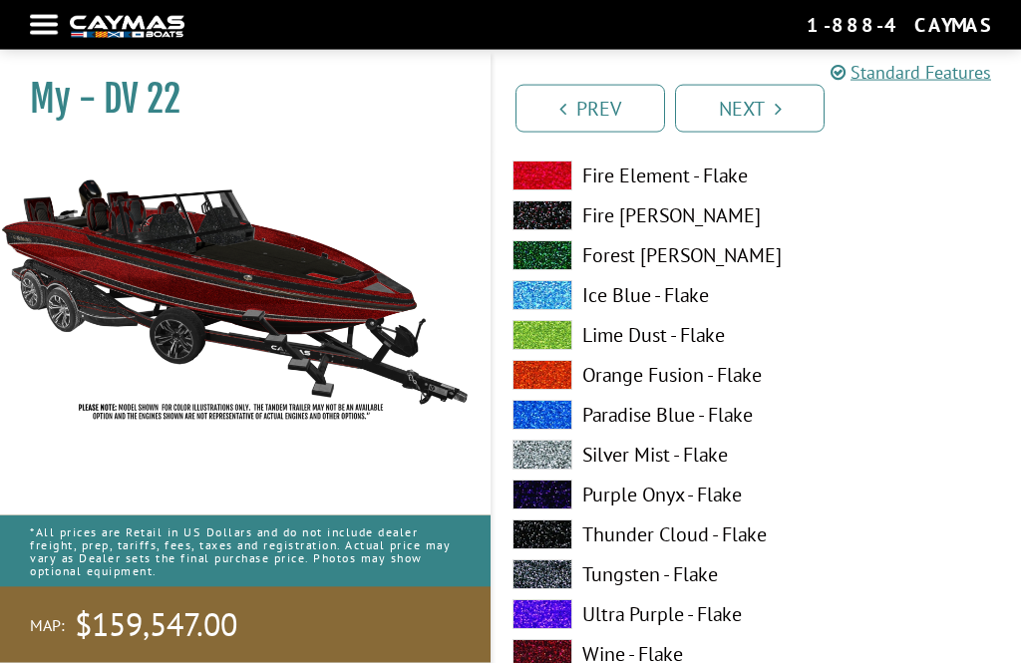
scroll to position [3668, 0]
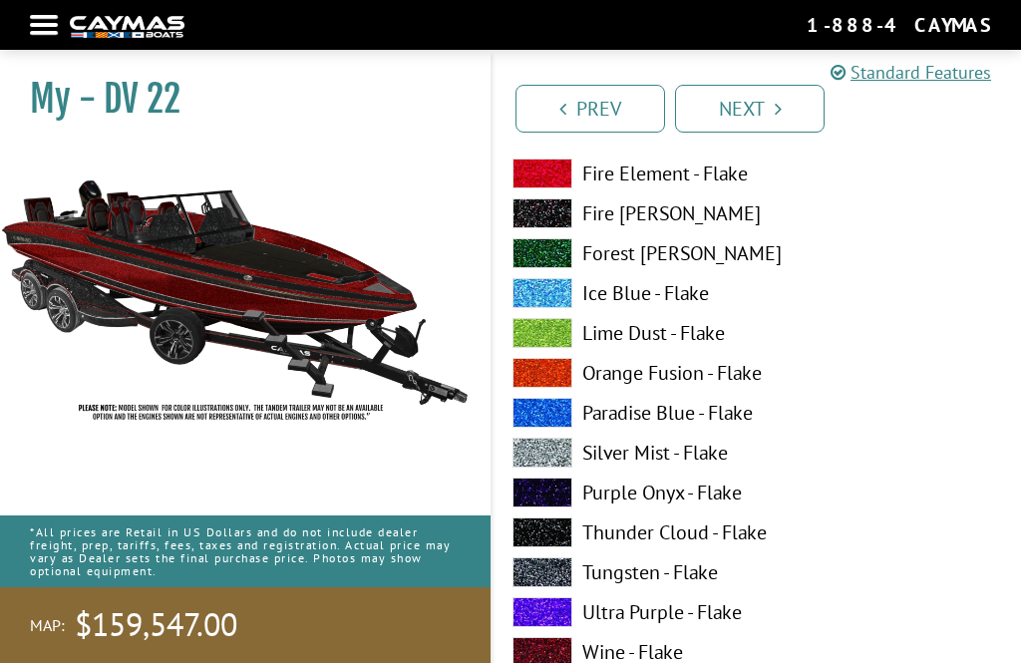
click at [542, 458] on span at bounding box center [543, 453] width 60 height 30
click at [549, 574] on span at bounding box center [543, 572] width 60 height 30
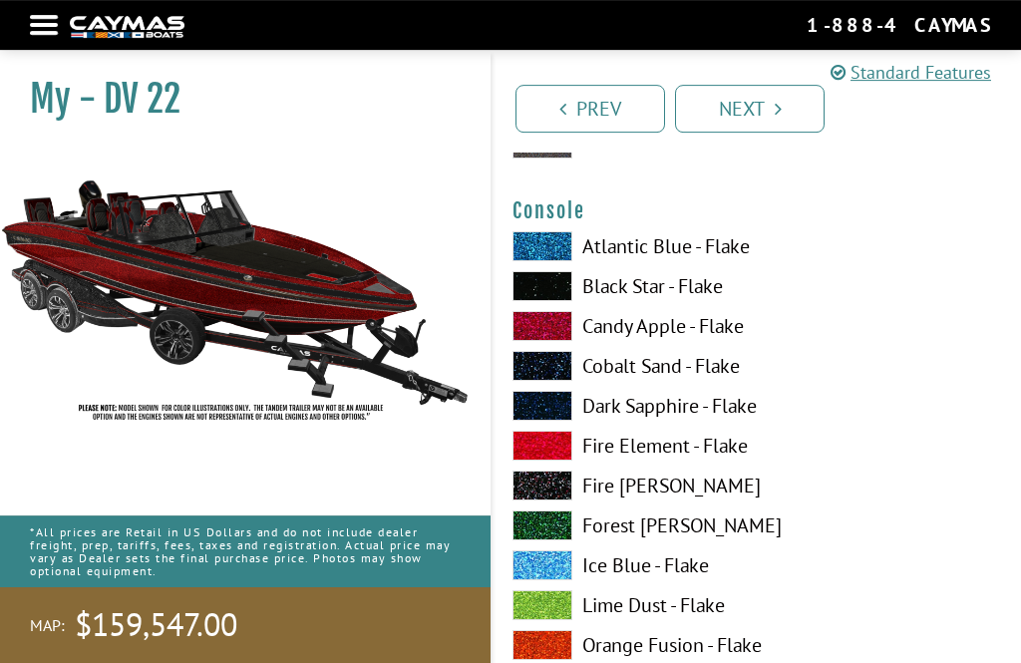
scroll to position [3395, 0]
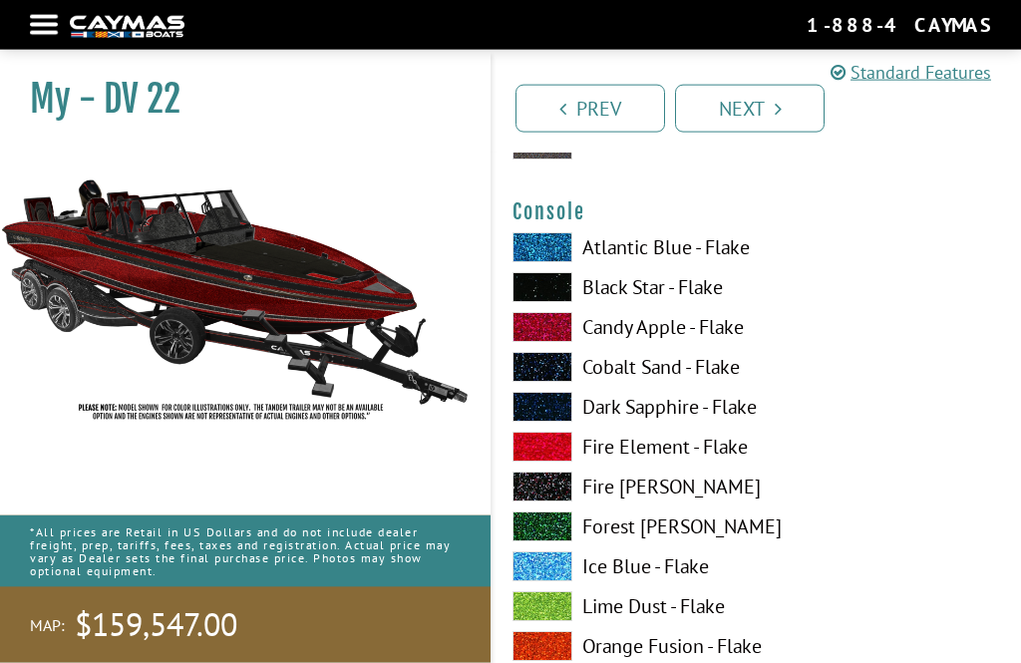
click at [546, 328] on span at bounding box center [543, 327] width 60 height 30
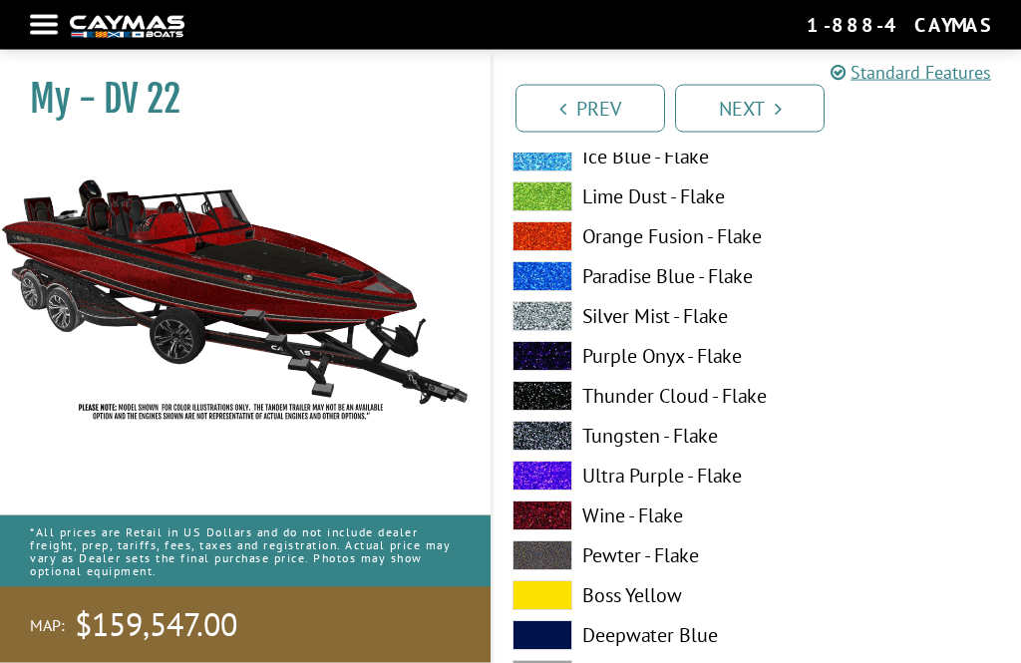
scroll to position [3807, 0]
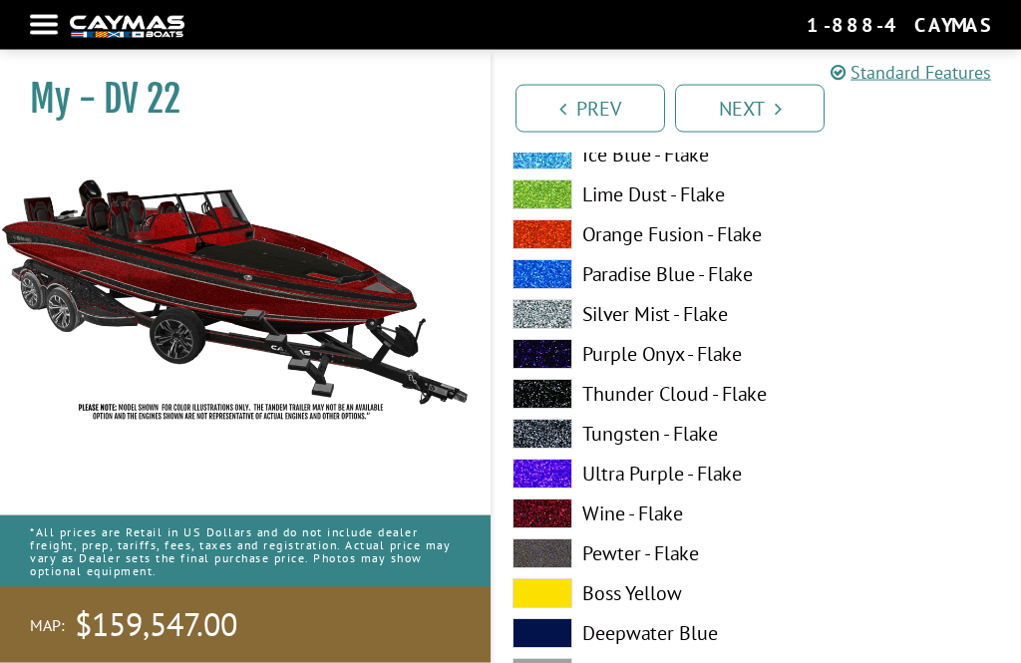
click at [556, 517] on span at bounding box center [543, 514] width 60 height 30
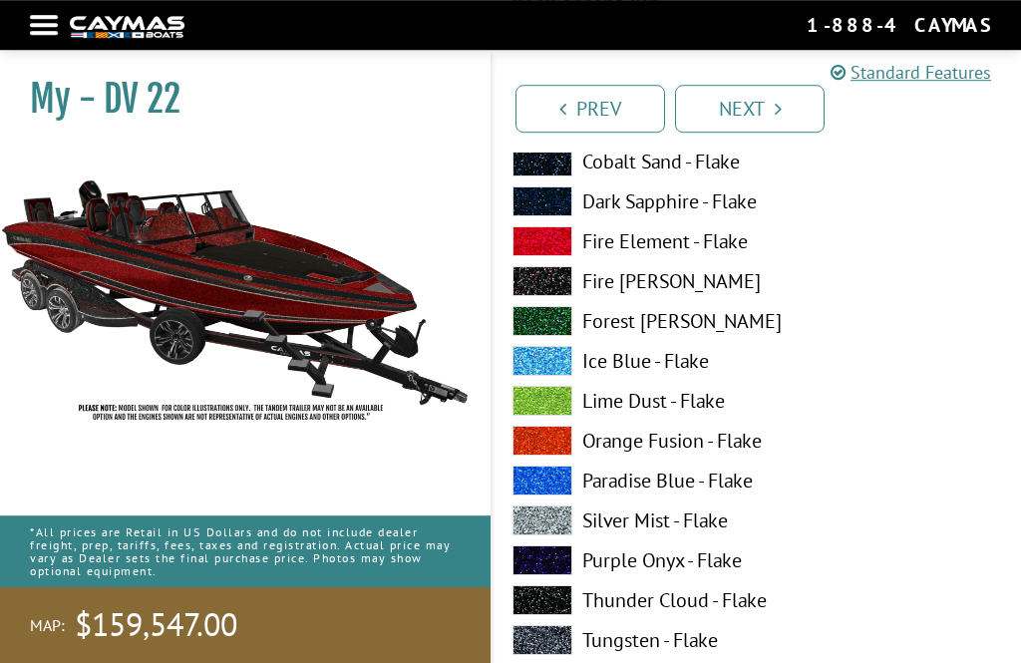
scroll to position [2779, 0]
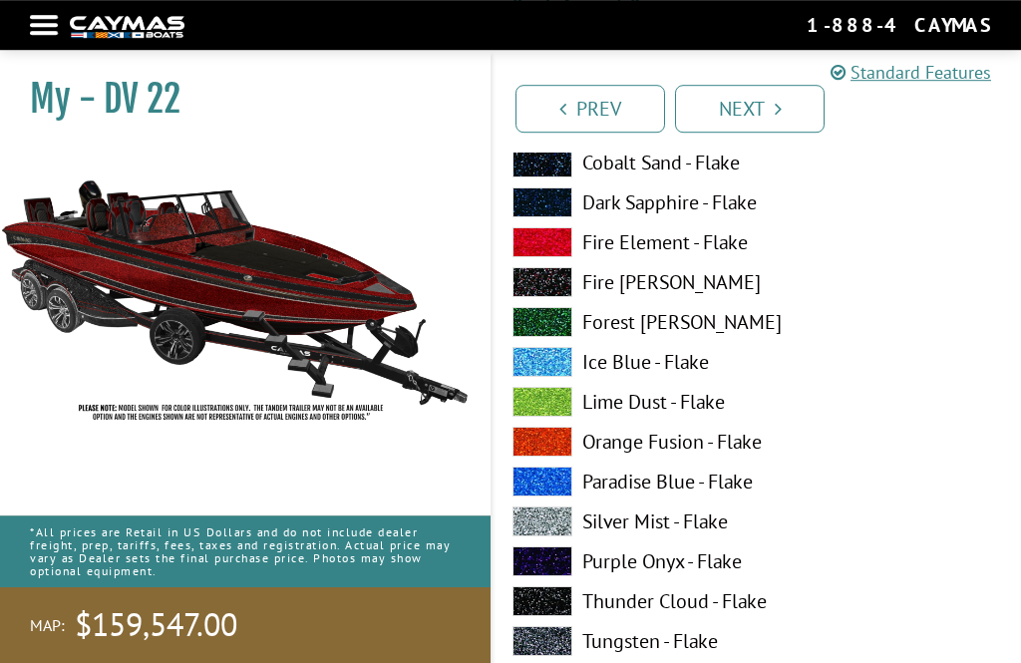
click at [553, 519] on span at bounding box center [543, 522] width 60 height 30
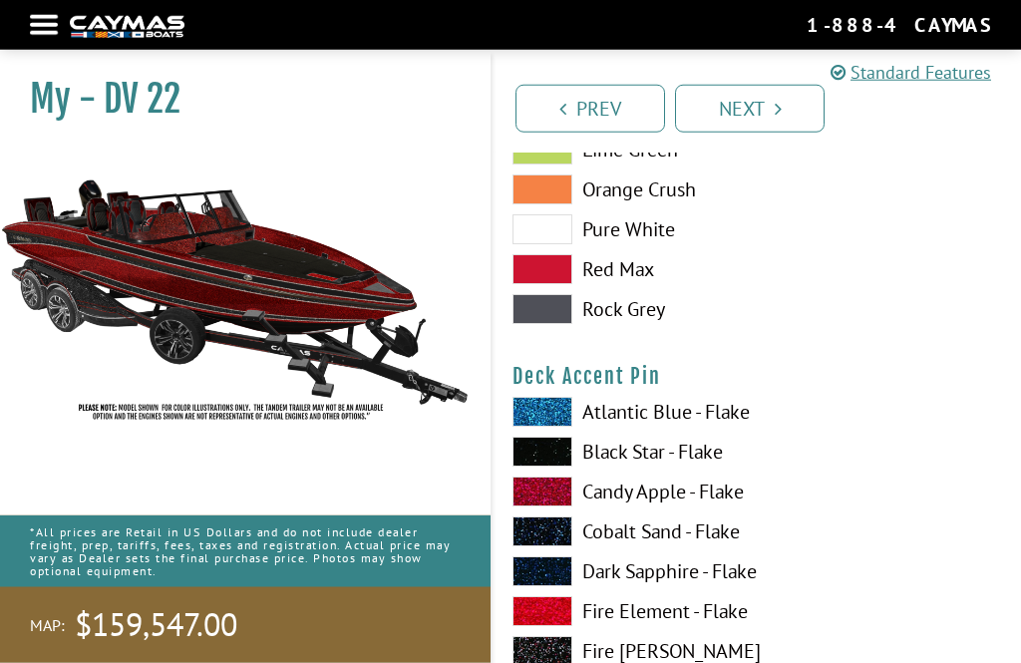
scroll to position [2411, 0]
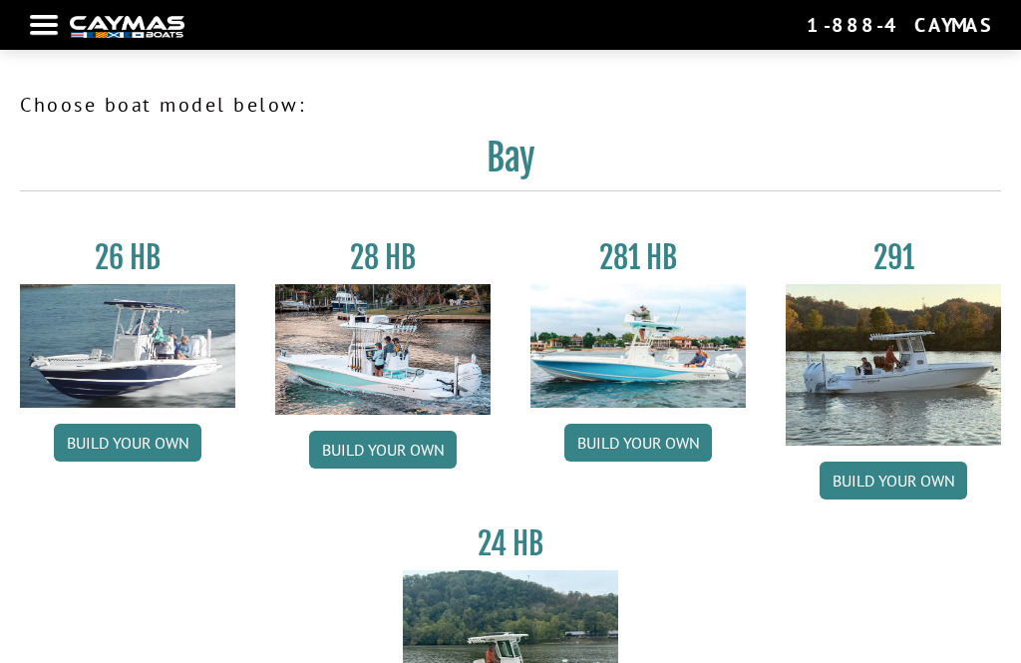
scroll to position [1975, 0]
